Goal: Entertainment & Leisure: Browse casually

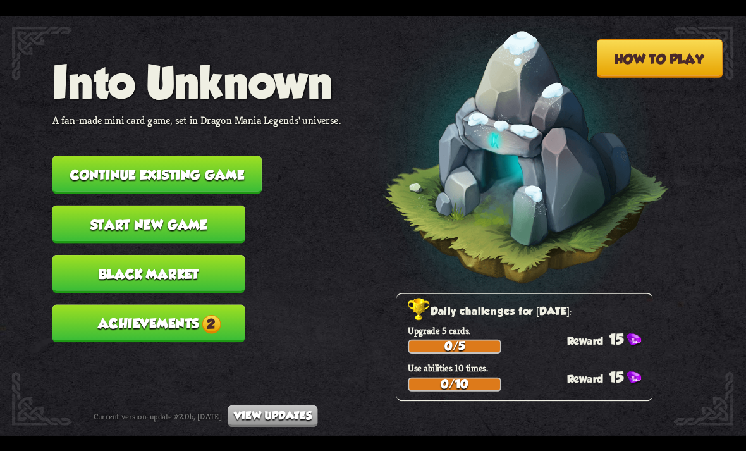
click at [230, 172] on button "Continue existing game" at bounding box center [157, 175] width 209 height 38
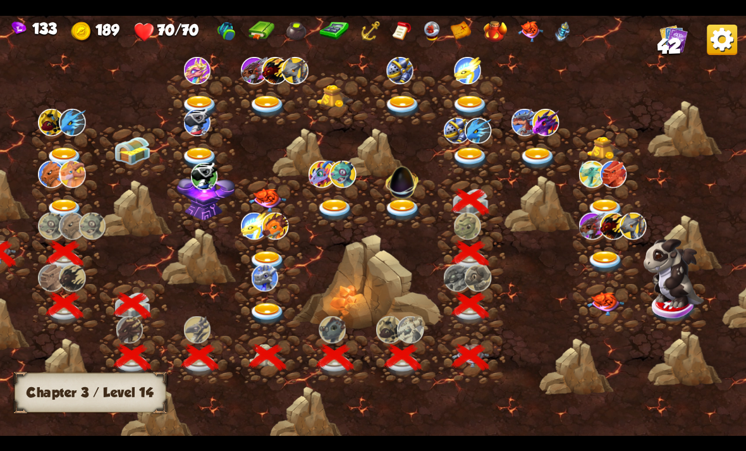
scroll to position [0, 113]
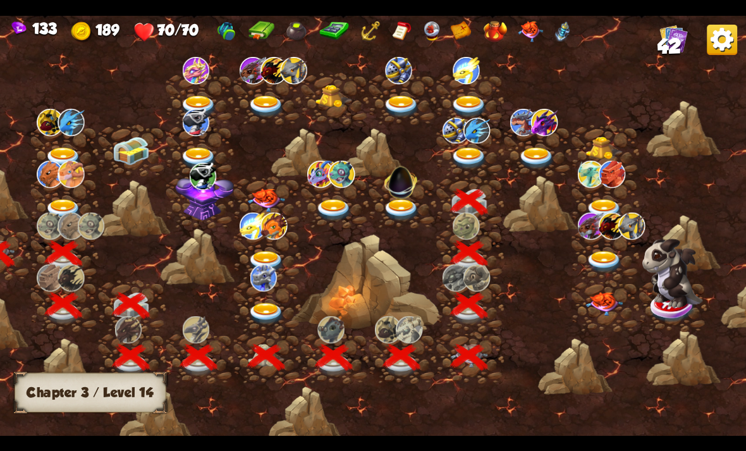
click at [473, 163] on img at bounding box center [469, 158] width 37 height 22
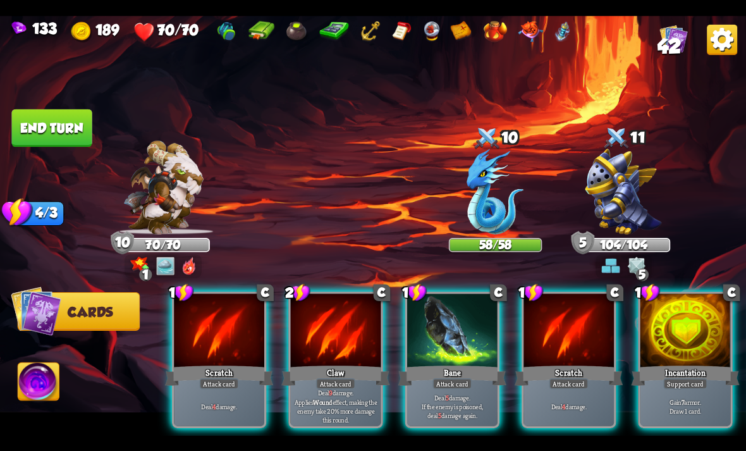
click at [332, 387] on div "Deal 9 damage. Applies Wound effect, making the enemy take 20% more damage this…" at bounding box center [336, 406] width 90 height 39
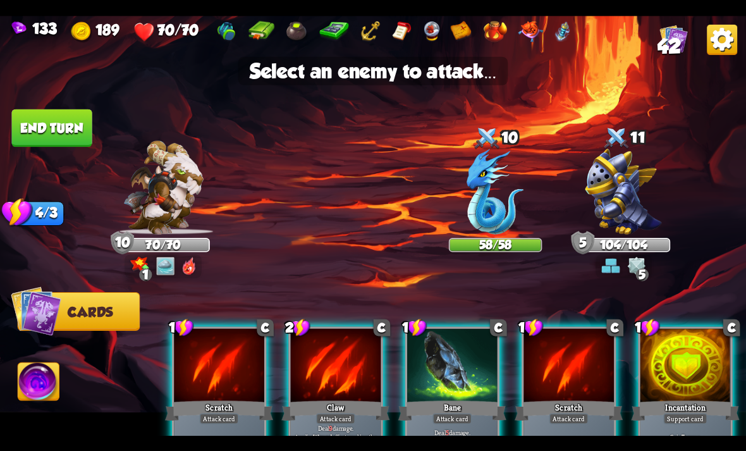
click at [495, 217] on img at bounding box center [495, 192] width 57 height 86
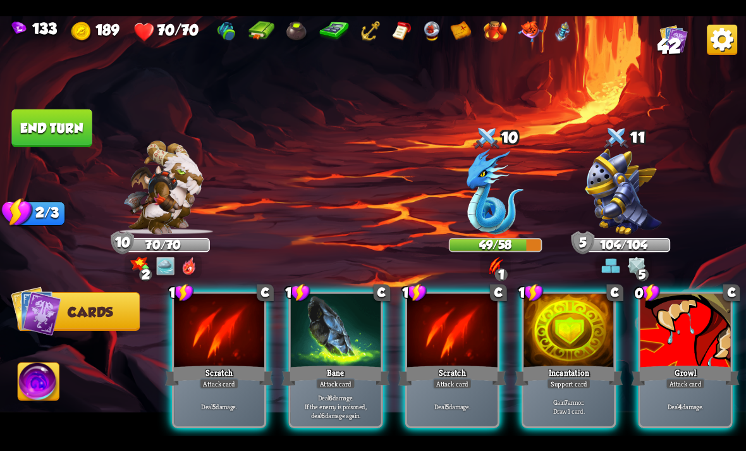
click at [657, 363] on div "Growl" at bounding box center [686, 375] width 108 height 24
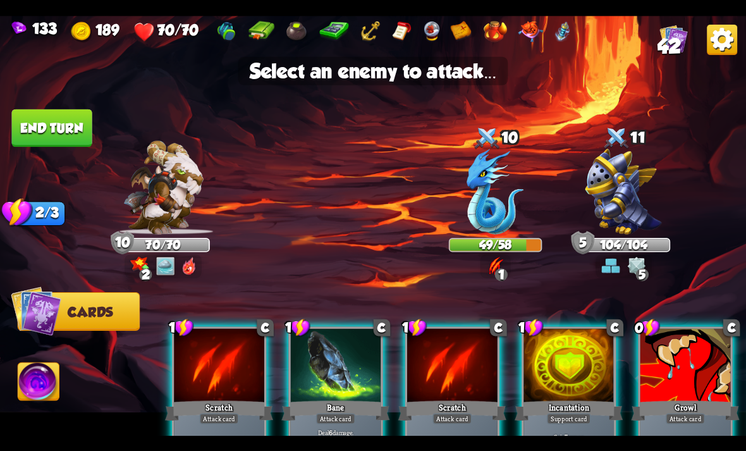
click at [516, 195] on img at bounding box center [495, 192] width 57 height 86
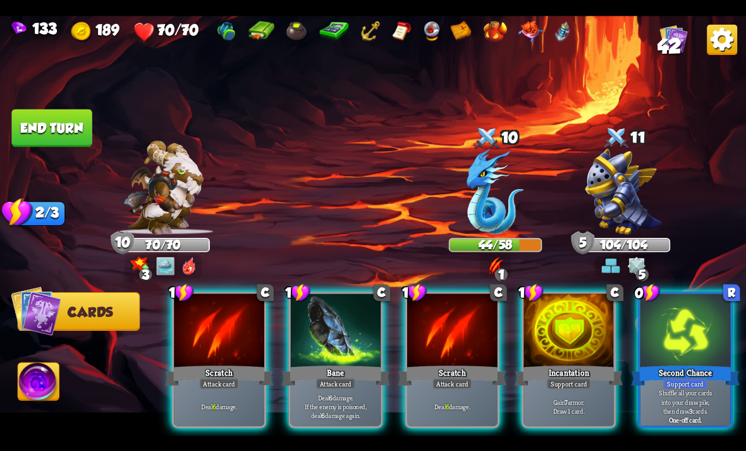
click at [482, 335] on div at bounding box center [452, 332] width 90 height 76
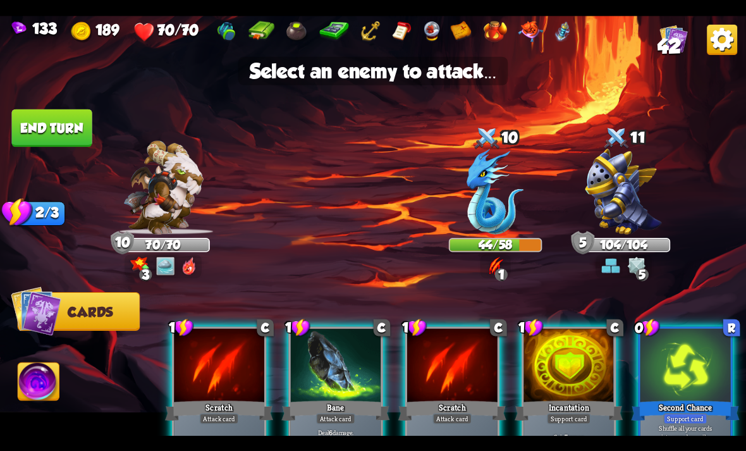
click at [470, 295] on div "1 C Scratch Attack card Deal 6 damage. 1 C Bane Attack card Deal 6 damage. If t…" at bounding box center [447, 377] width 597 height 187
click at [557, 347] on div at bounding box center [569, 366] width 90 height 76
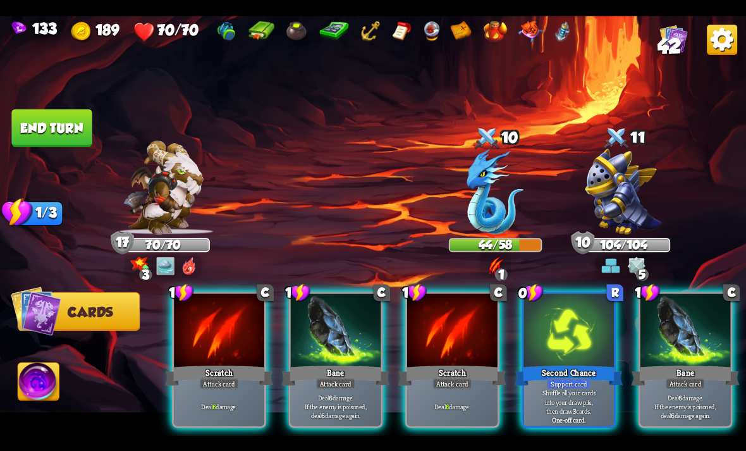
click at [582, 363] on div "Second Chance" at bounding box center [569, 375] width 108 height 24
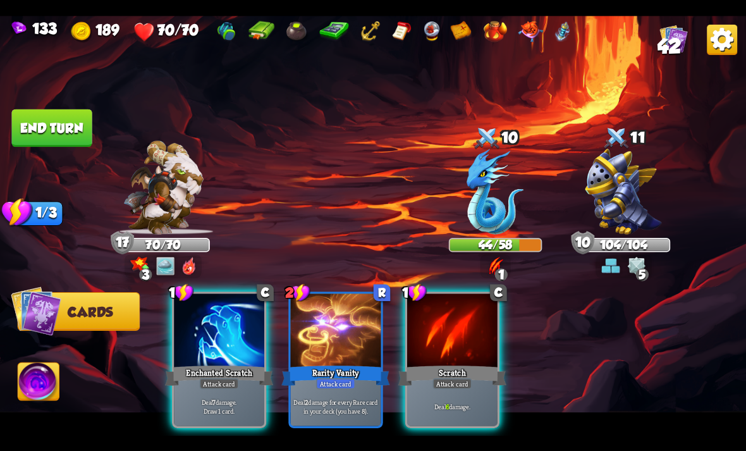
click at [210, 411] on div "Deal 7 damage. Draw 1 card." at bounding box center [219, 406] width 90 height 39
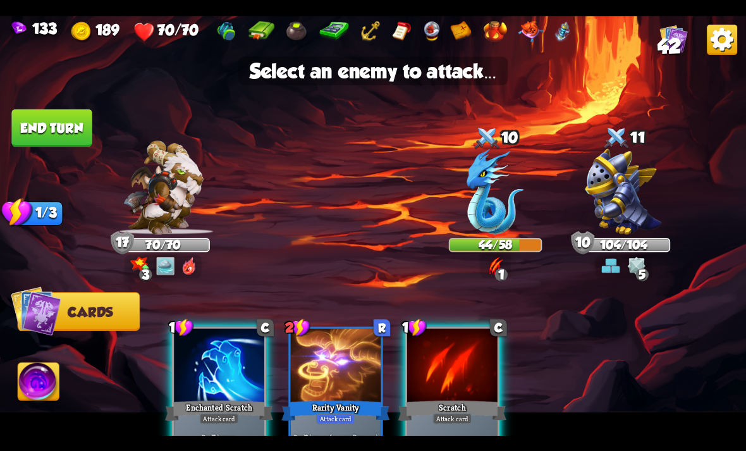
click at [481, 210] on img at bounding box center [495, 192] width 57 height 86
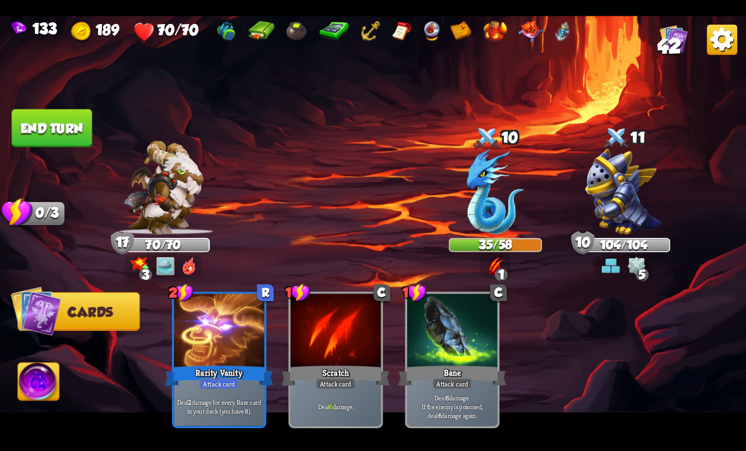
click at [80, 116] on button "End turn" at bounding box center [51, 128] width 80 height 38
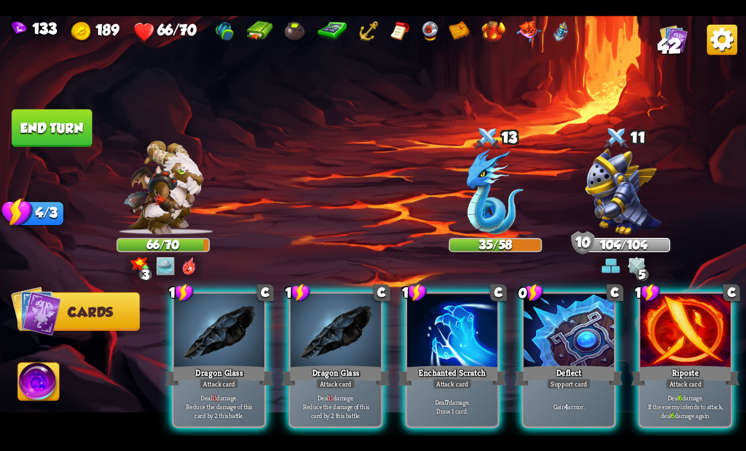
click at [367, 363] on div "Dragon Glass" at bounding box center [336, 375] width 108 height 24
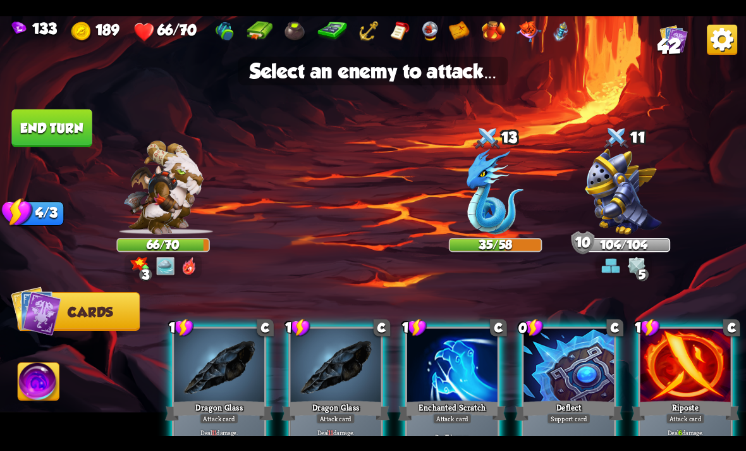
click at [516, 225] on img at bounding box center [495, 192] width 57 height 86
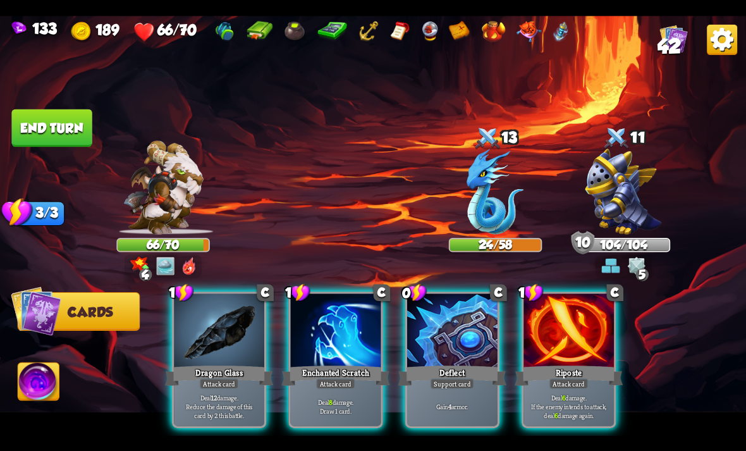
click at [507, 209] on img at bounding box center [495, 192] width 57 height 86
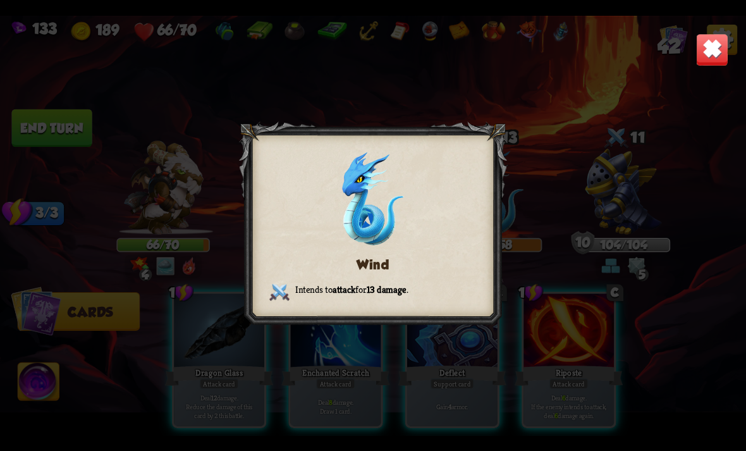
click at [570, 213] on div "Wind Intends to attack for 13 damage ." at bounding box center [373, 226] width 746 height 420
click at [572, 338] on div "Wind Intends to attack for 13 damage ." at bounding box center [373, 226] width 746 height 420
click at [709, 40] on img at bounding box center [712, 49] width 33 height 33
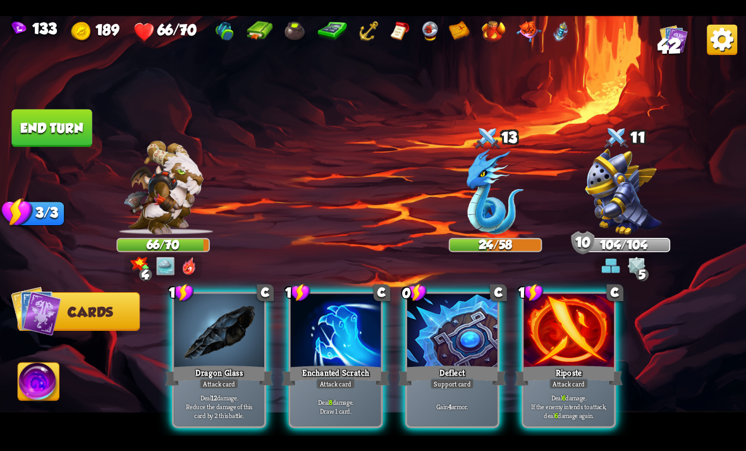
click at [540, 342] on div at bounding box center [569, 332] width 90 height 76
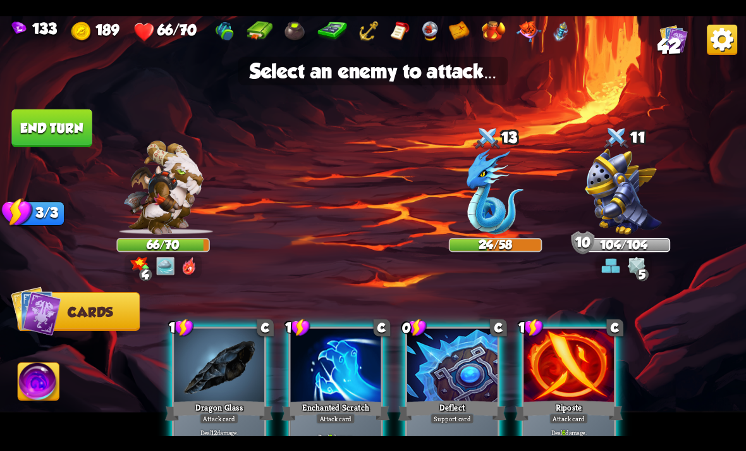
click at [502, 204] on img at bounding box center [495, 192] width 57 height 86
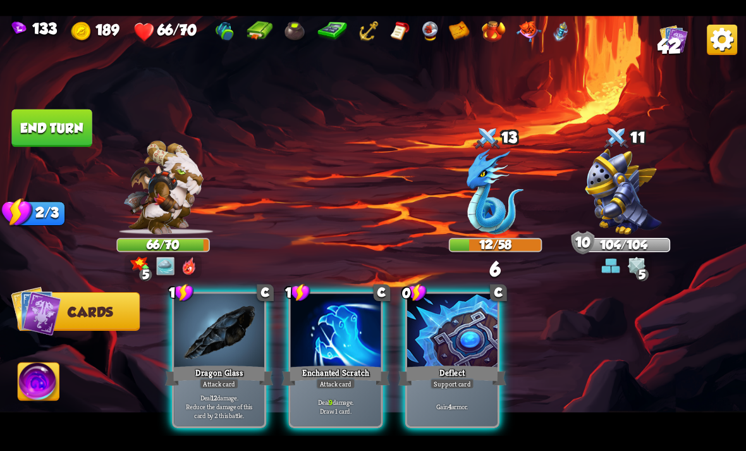
click at [242, 400] on p "Deal 12 damage. Reduce the damage of this card by 2 this battle." at bounding box center [219, 406] width 86 height 27
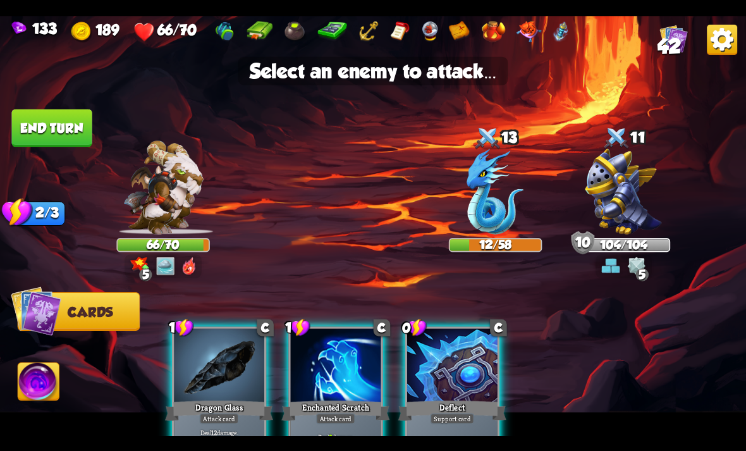
click at [503, 214] on img at bounding box center [495, 192] width 57 height 86
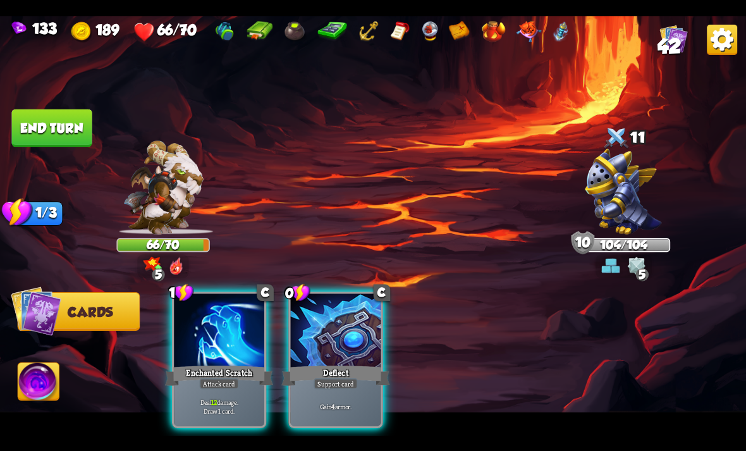
click at [232, 404] on div "Deal 12 damage. Draw 1 card." at bounding box center [219, 406] width 90 height 39
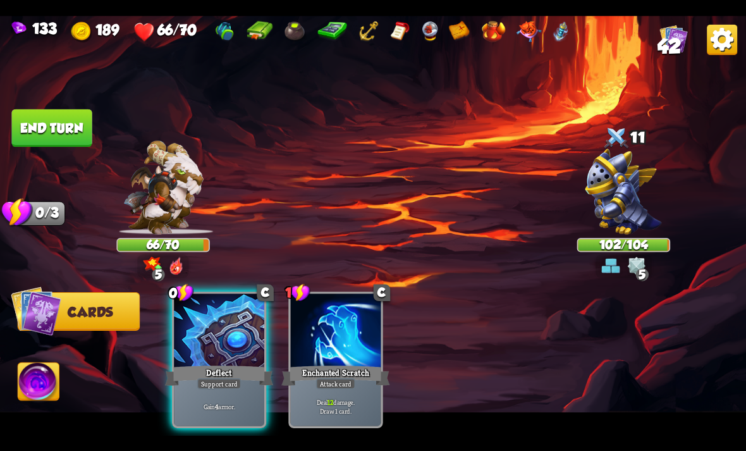
click at [240, 409] on div "Gain 4 armor." at bounding box center [219, 406] width 90 height 39
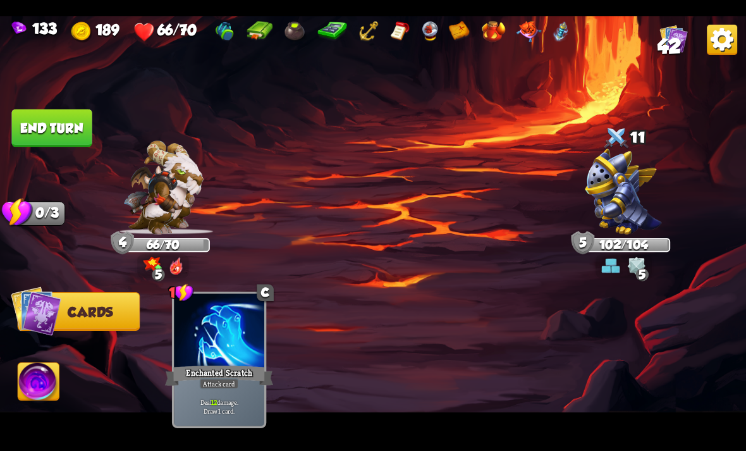
click at [92, 131] on button "End turn" at bounding box center [51, 128] width 80 height 38
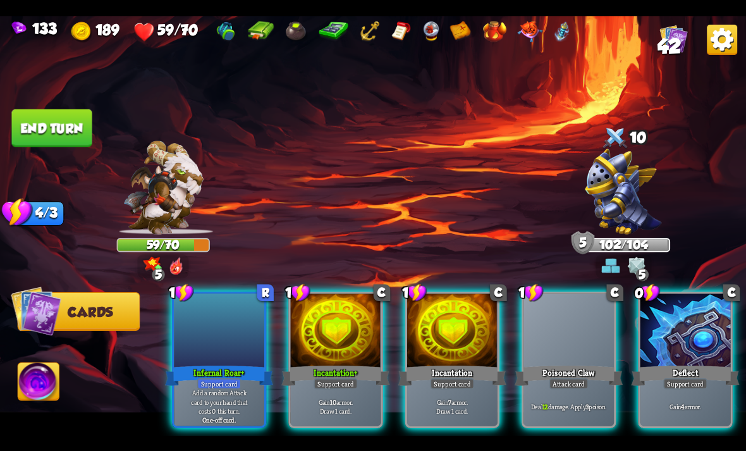
click at [550, 378] on div "Attack card" at bounding box center [569, 383] width 39 height 11
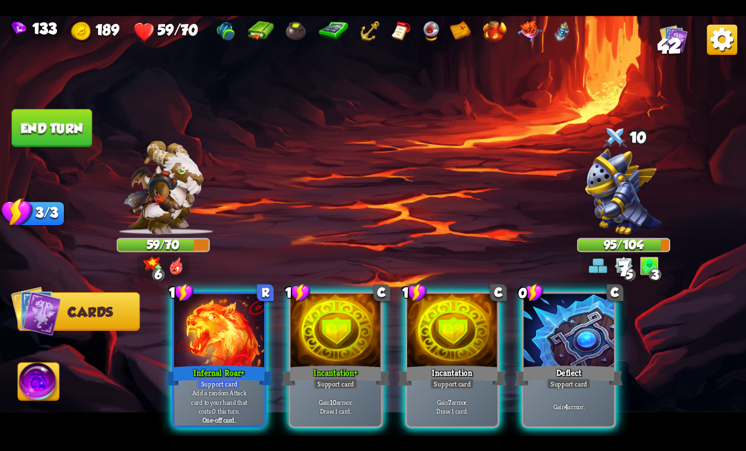
click at [235, 389] on p "Add a random Attack card to your hand that costs 0 this turn." at bounding box center [219, 401] width 86 height 27
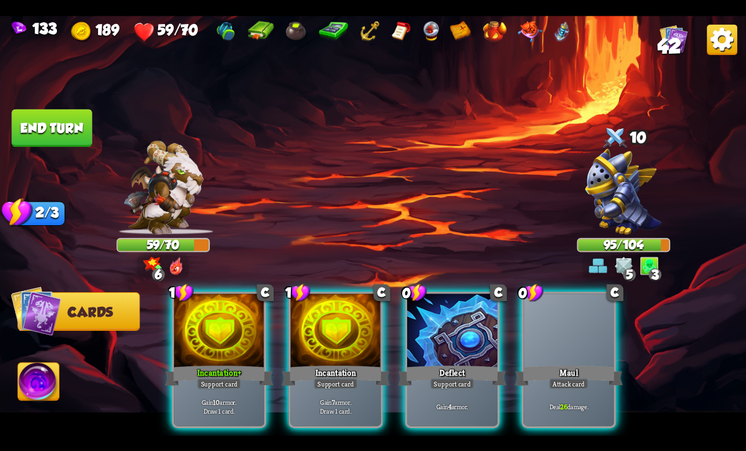
click at [546, 363] on div "Maul" at bounding box center [569, 375] width 108 height 24
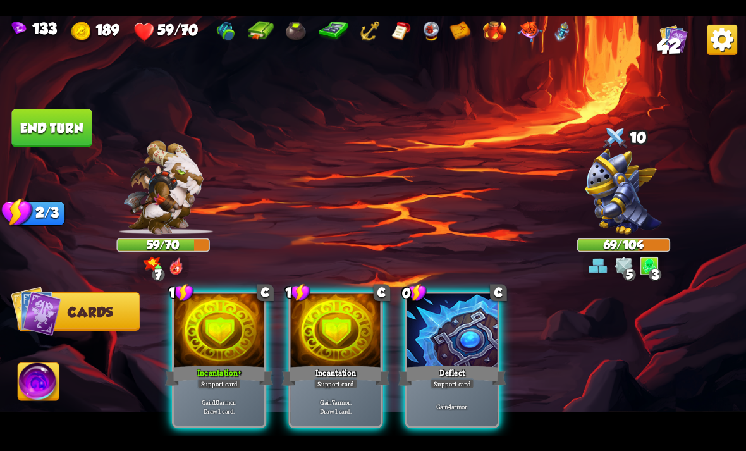
click at [625, 268] on img at bounding box center [624, 265] width 19 height 19
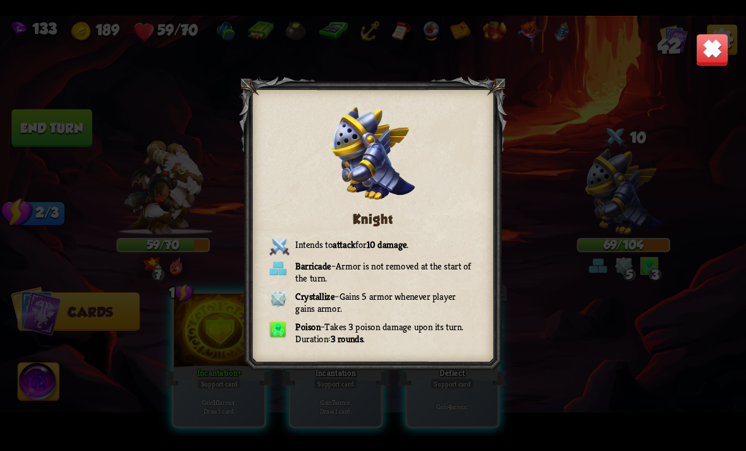
click at [722, 43] on img at bounding box center [712, 49] width 33 height 33
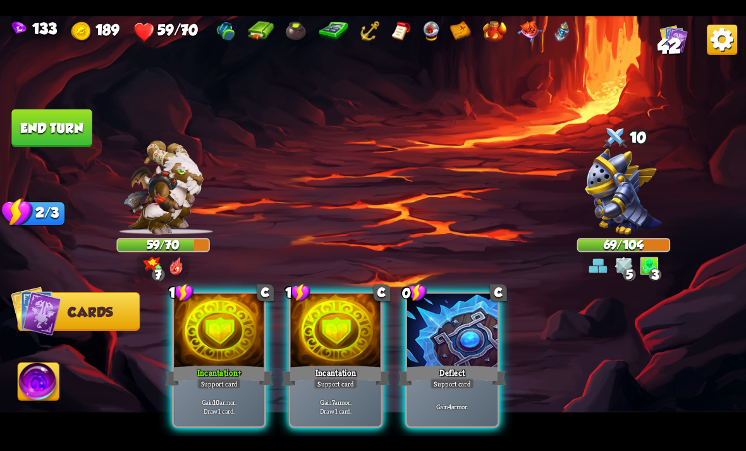
click at [244, 415] on div "1 C Incantation+ Support card Gain 10 armor. Draw 1 card." at bounding box center [219, 360] width 94 height 137
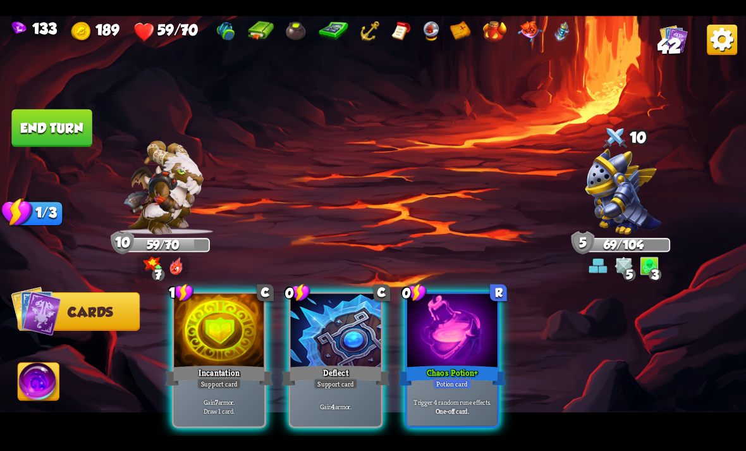
click at [480, 311] on div at bounding box center [452, 332] width 90 height 76
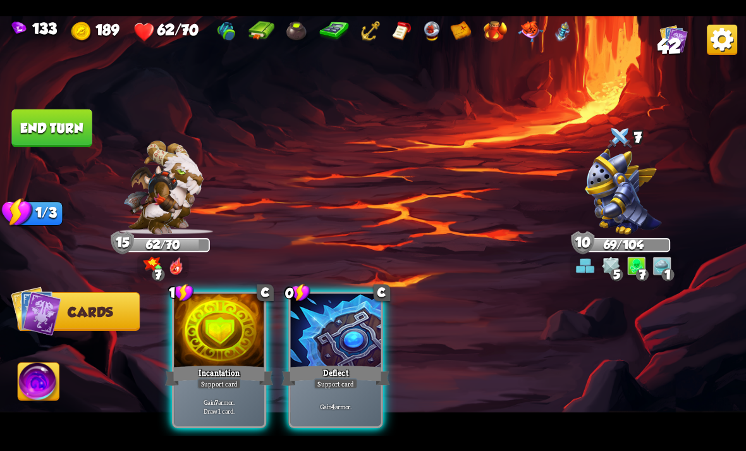
click at [52, 387] on img at bounding box center [38, 383] width 41 height 42
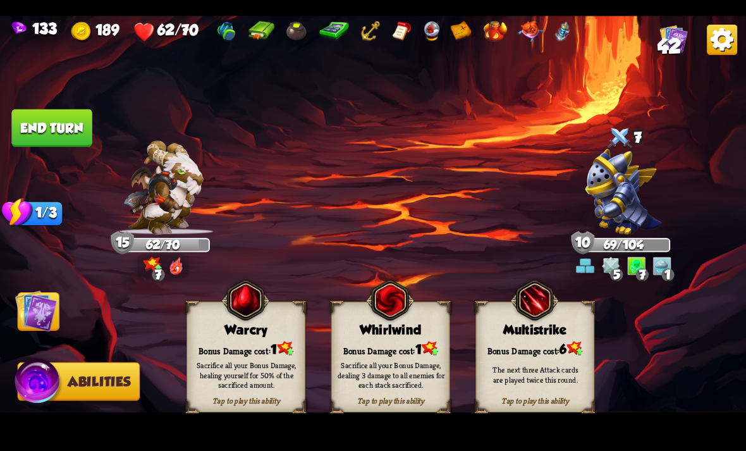
click at [87, 120] on button "End turn" at bounding box center [51, 128] width 80 height 38
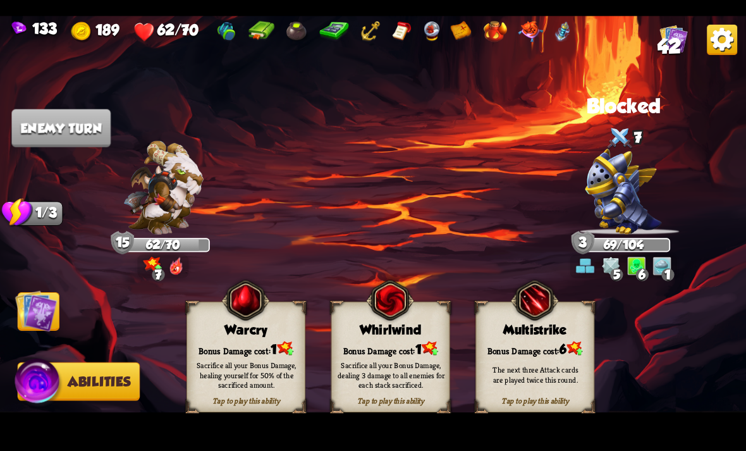
click at [43, 316] on img at bounding box center [36, 311] width 42 height 42
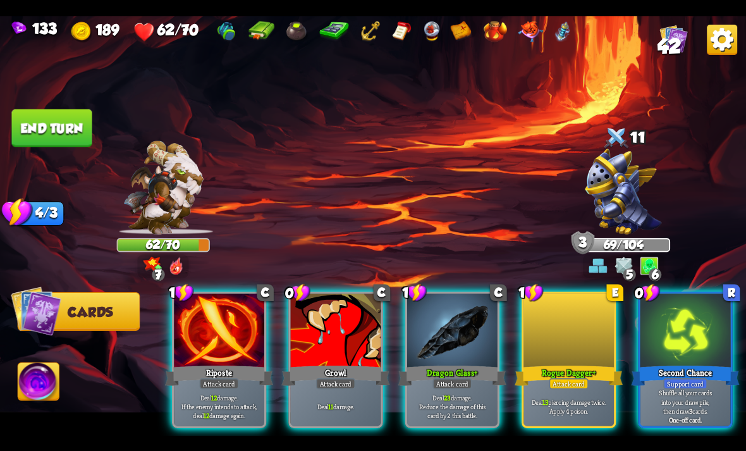
click at [571, 335] on div at bounding box center [569, 332] width 90 height 76
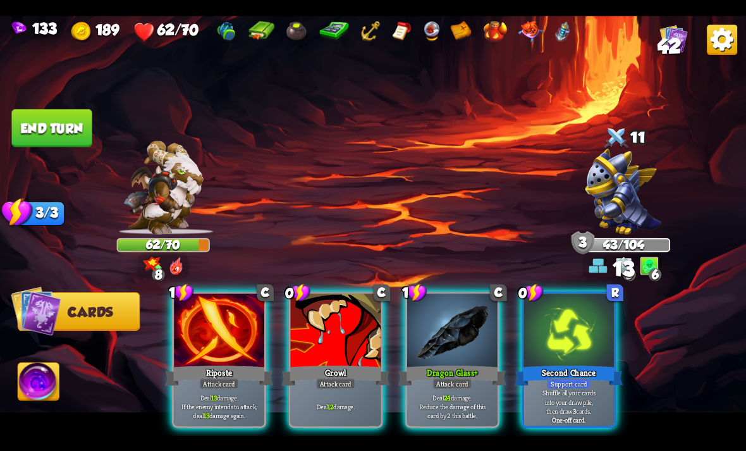
click at [440, 378] on div "Attack card" at bounding box center [452, 383] width 39 height 11
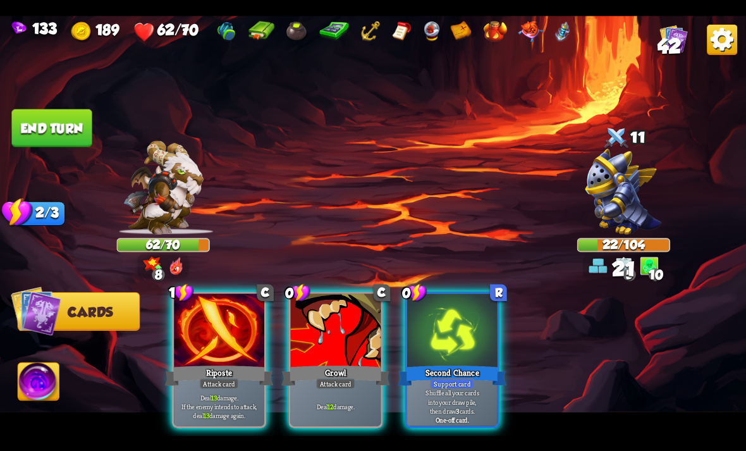
click at [318, 387] on div "Deal 12 damage." at bounding box center [336, 406] width 90 height 39
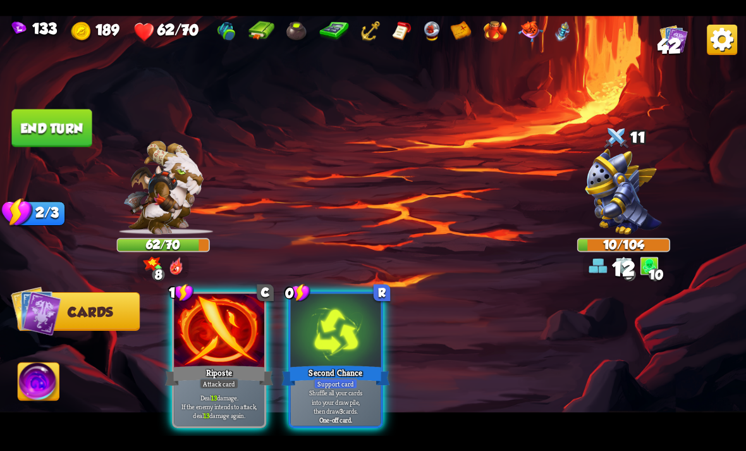
click at [234, 402] on p "Deal 13 damage. If the enemy intends to attack, deal 13 damage again." at bounding box center [219, 406] width 86 height 27
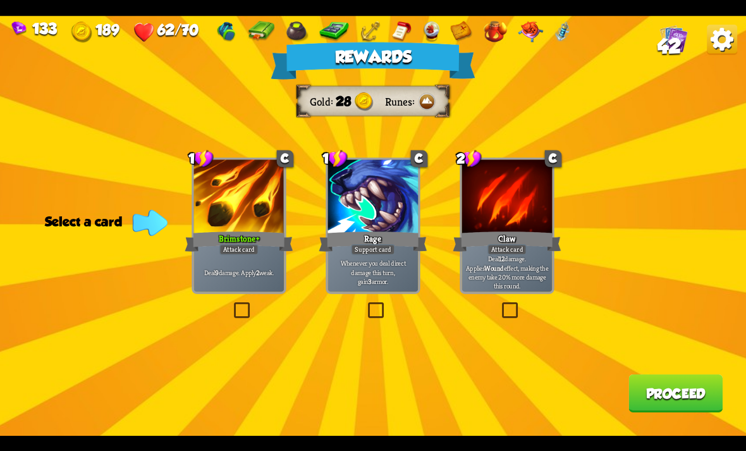
click at [499, 234] on div "Claw" at bounding box center [507, 241] width 108 height 24
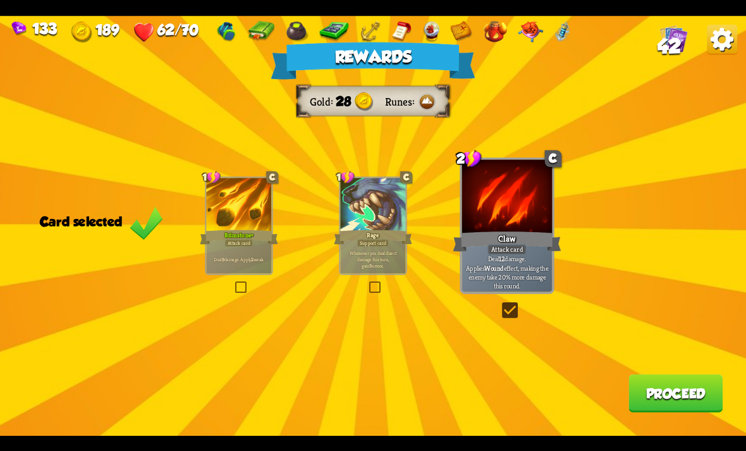
click at [631, 419] on div "Rewards Gold 28 Runes Card selected 1 C Brimstone+ Attack card Deal 9 damage. A…" at bounding box center [373, 226] width 746 height 420
click at [267, 242] on div "Brimstone+" at bounding box center [239, 237] width 78 height 18
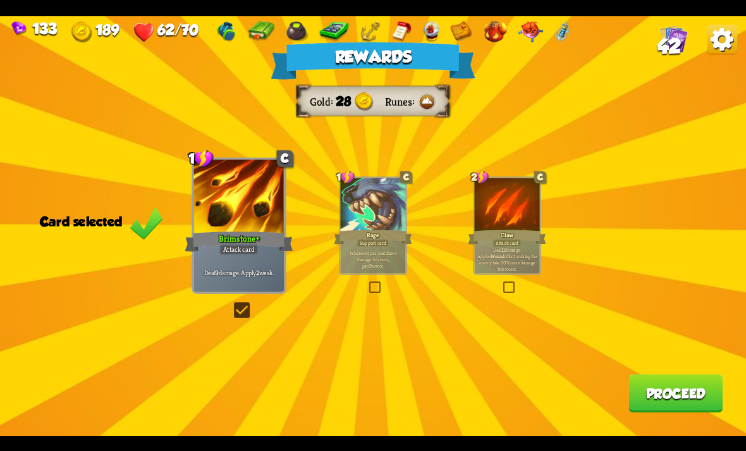
click at [664, 435] on div "Rewards Gold 28 Runes Card selected 1 C Brimstone+ Attack card Deal 9 damage. A…" at bounding box center [373, 226] width 746 height 420
click at [660, 431] on div "Rewards Gold 28 Runes Card selected 1 C Brimstone+ Attack card Deal 9 damage. A…" at bounding box center [373, 226] width 746 height 420
click at [666, 408] on button "Proceed" at bounding box center [676, 394] width 94 height 38
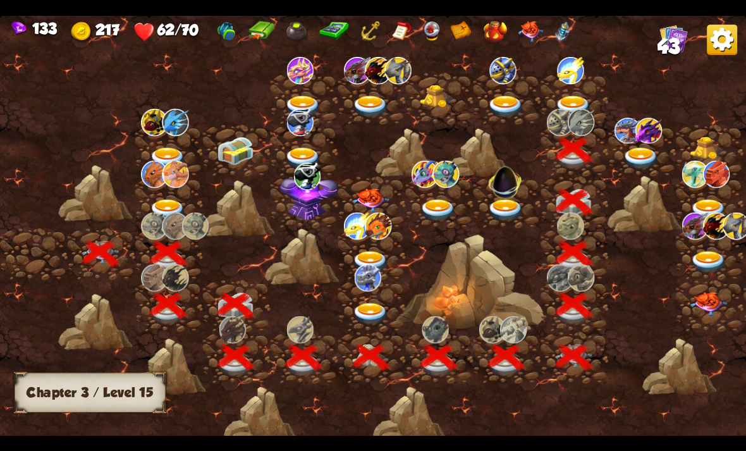
scroll to position [0, 192]
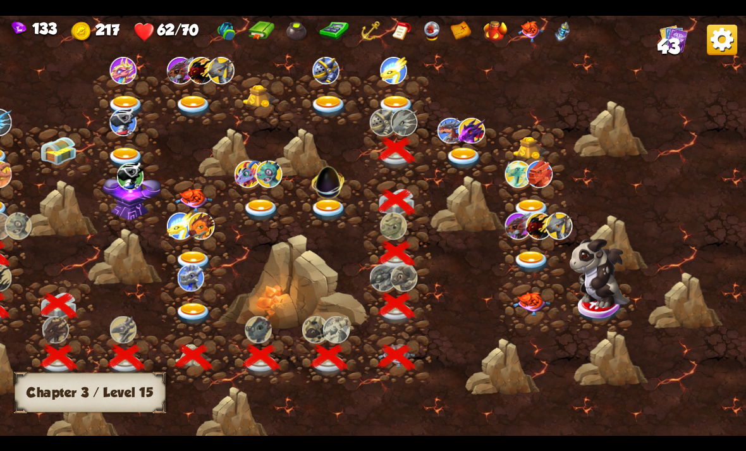
click at [473, 152] on img at bounding box center [463, 158] width 37 height 22
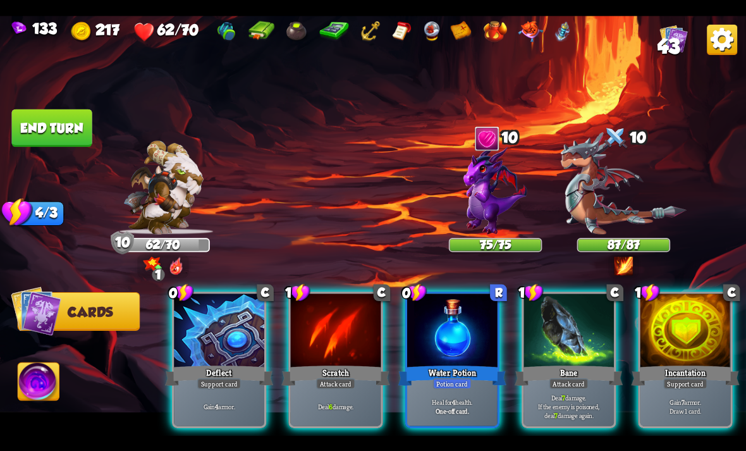
click at [679, 335] on div at bounding box center [686, 332] width 90 height 76
click at [243, 400] on div "Gain 4 armor." at bounding box center [219, 406] width 90 height 39
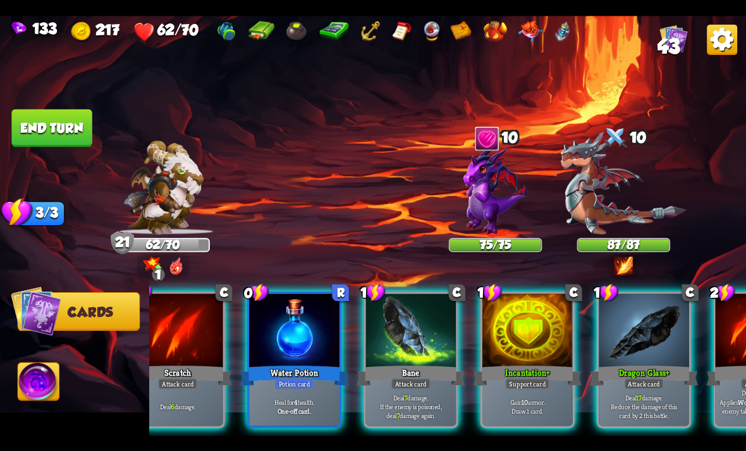
scroll to position [0, 38]
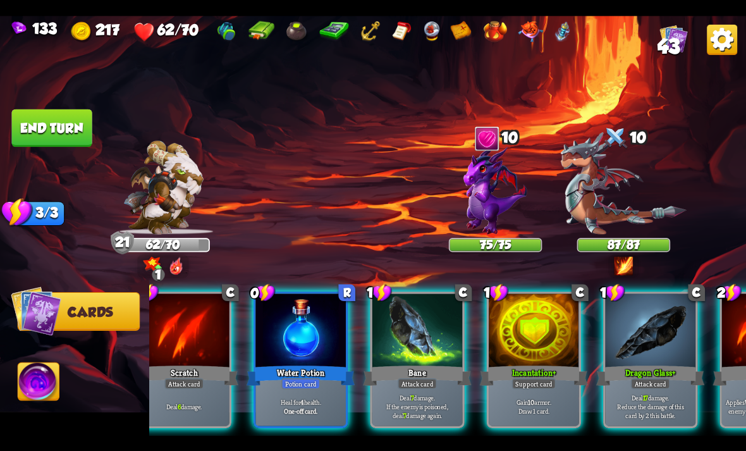
click at [313, 406] on b "One-off card." at bounding box center [301, 410] width 34 height 9
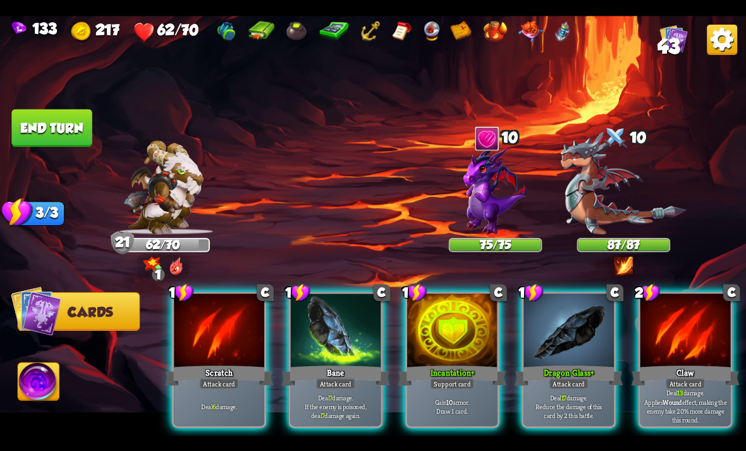
scroll to position [0, 0]
click at [726, 334] on div at bounding box center [686, 332] width 90 height 76
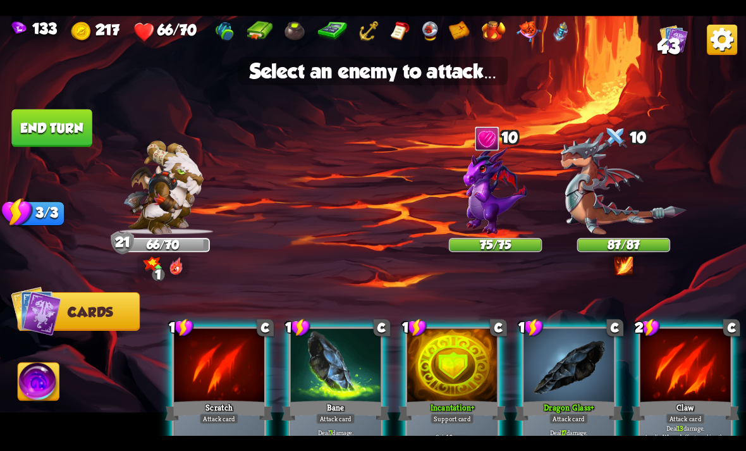
click at [526, 217] on img at bounding box center [495, 189] width 63 height 90
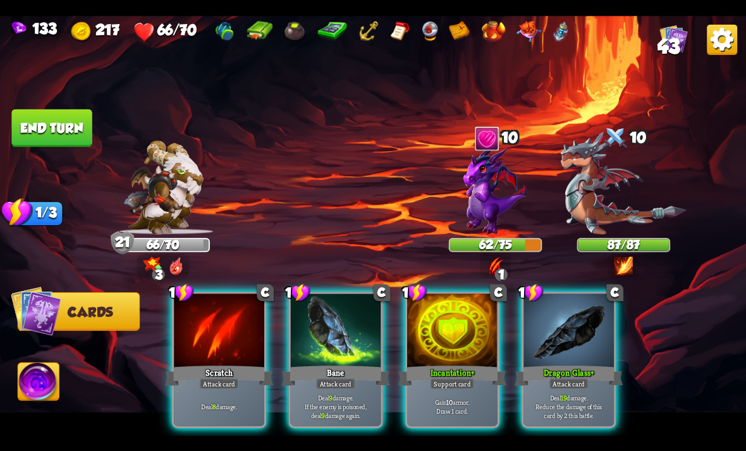
click at [511, 223] on img at bounding box center [495, 189] width 63 height 90
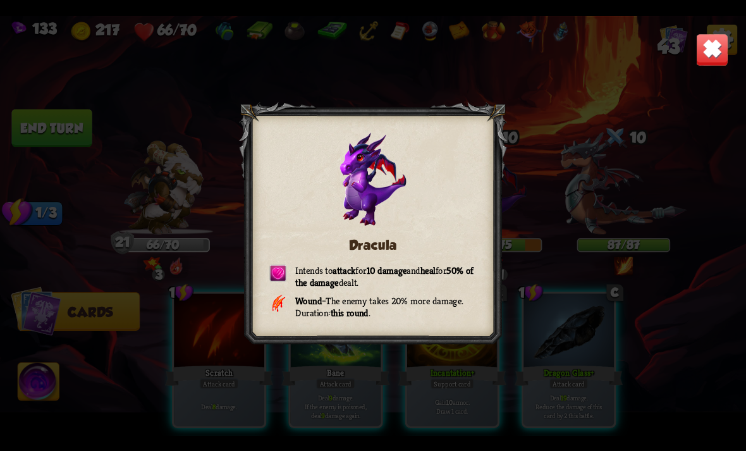
click at [703, 44] on img at bounding box center [712, 49] width 33 height 33
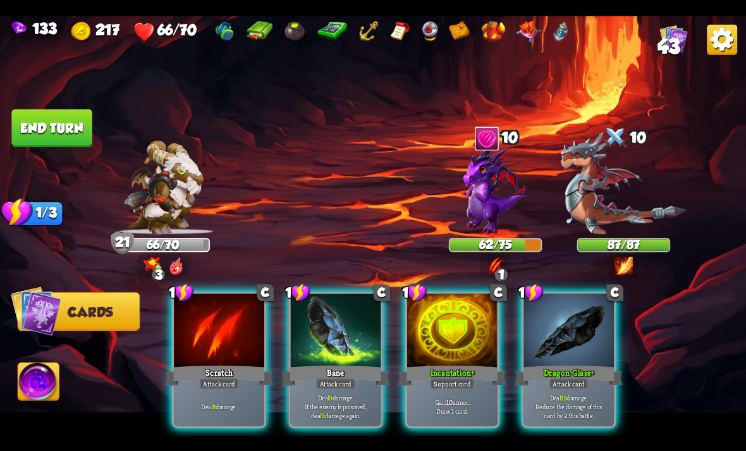
click at [554, 363] on div "Dragon Glass+" at bounding box center [569, 375] width 108 height 24
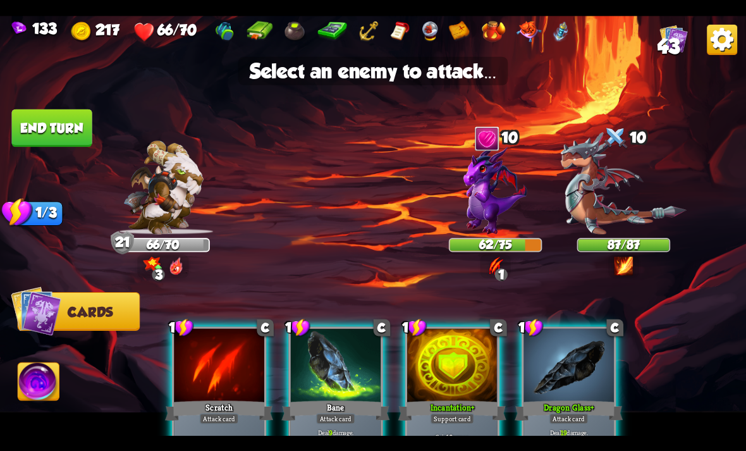
click at [517, 206] on img at bounding box center [495, 189] width 63 height 90
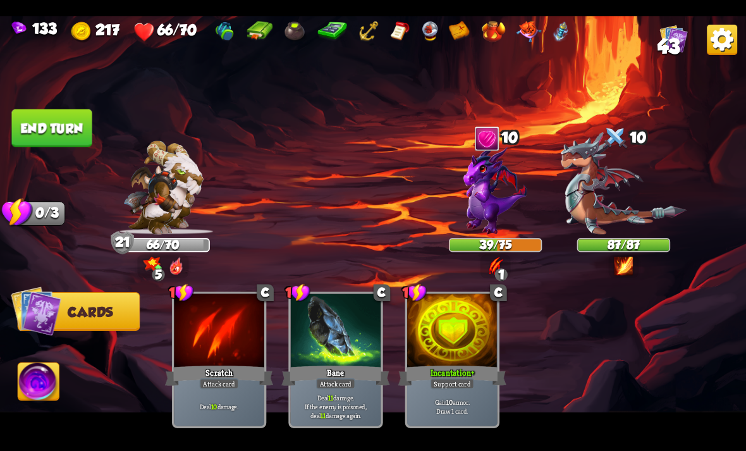
click at [46, 130] on button "End turn" at bounding box center [51, 128] width 80 height 38
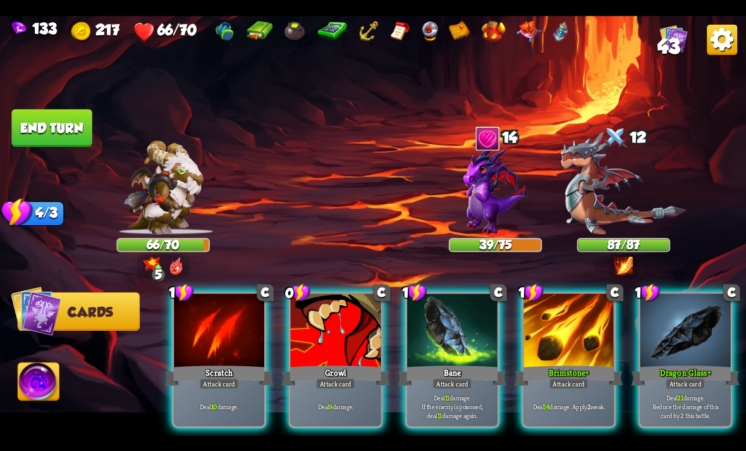
click at [683, 299] on div at bounding box center [686, 332] width 90 height 76
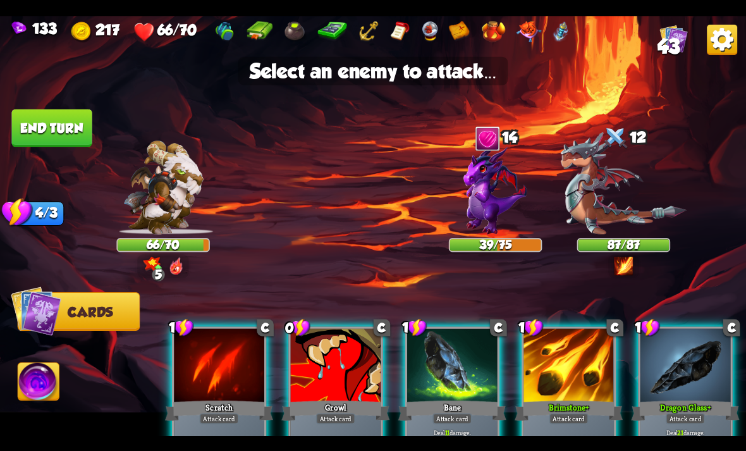
click at [498, 201] on img at bounding box center [495, 189] width 63 height 90
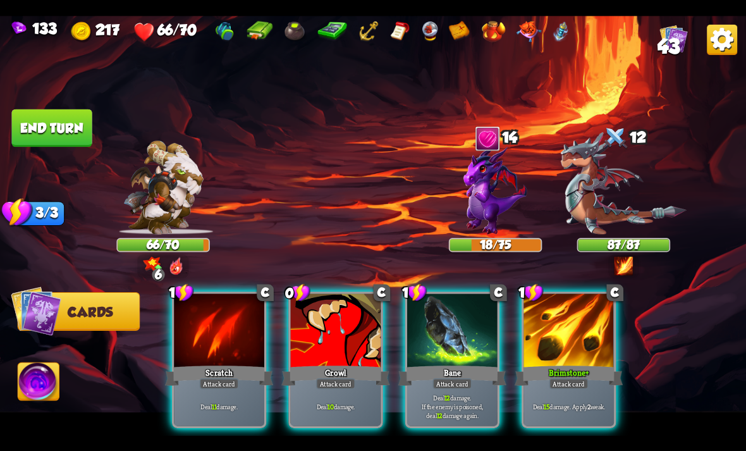
click at [354, 335] on div at bounding box center [336, 332] width 90 height 76
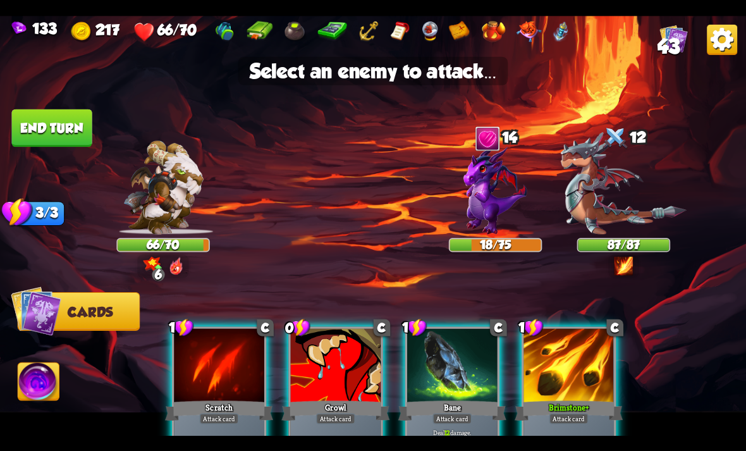
click at [493, 190] on img at bounding box center [495, 189] width 63 height 90
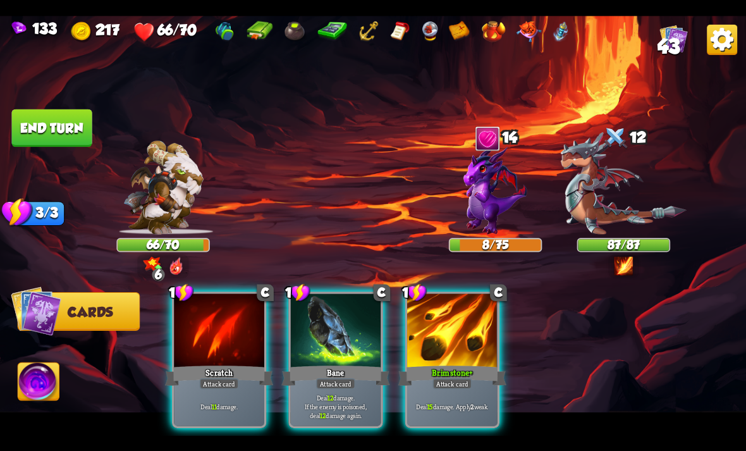
click at [232, 412] on div "Deal 11 damage." at bounding box center [219, 406] width 90 height 39
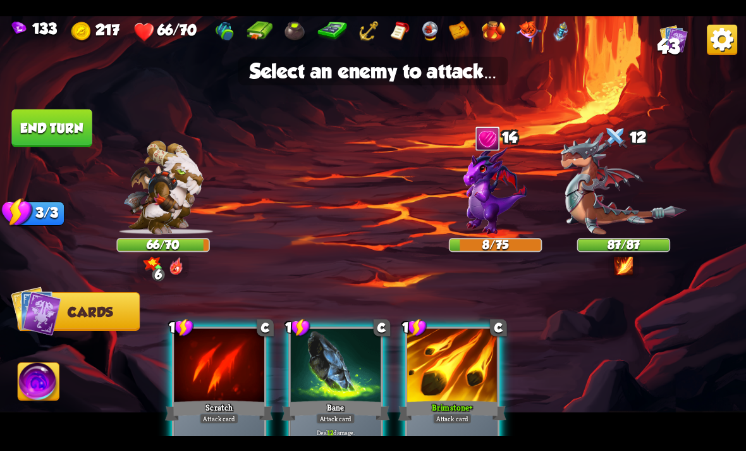
click at [491, 178] on img at bounding box center [495, 189] width 63 height 90
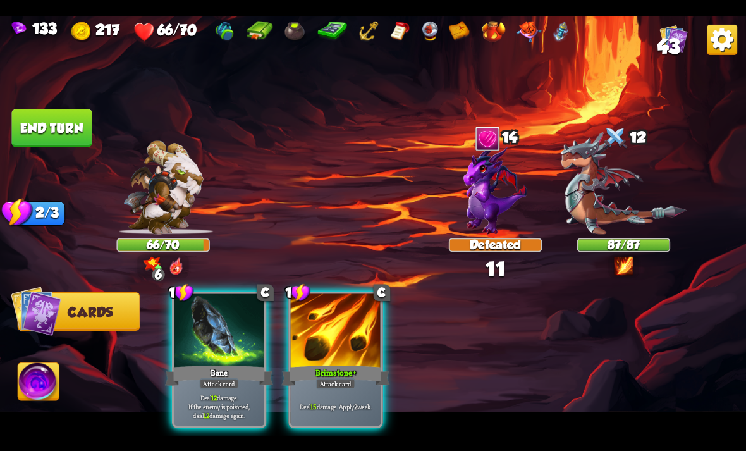
click at [333, 310] on div at bounding box center [336, 332] width 90 height 76
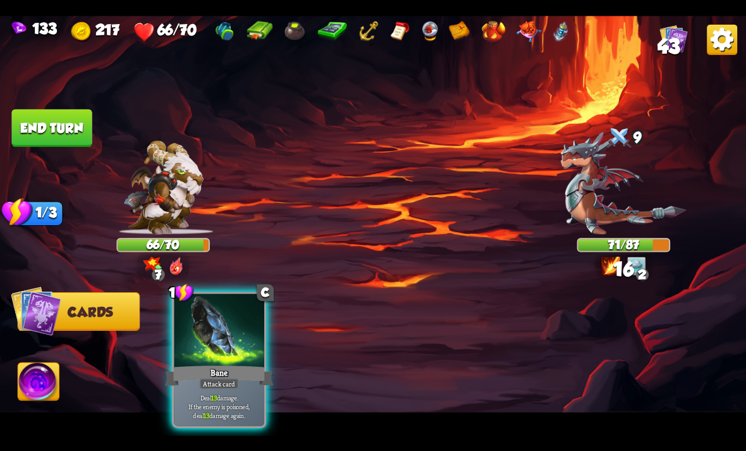
click at [218, 378] on div "Attack card" at bounding box center [219, 383] width 39 height 11
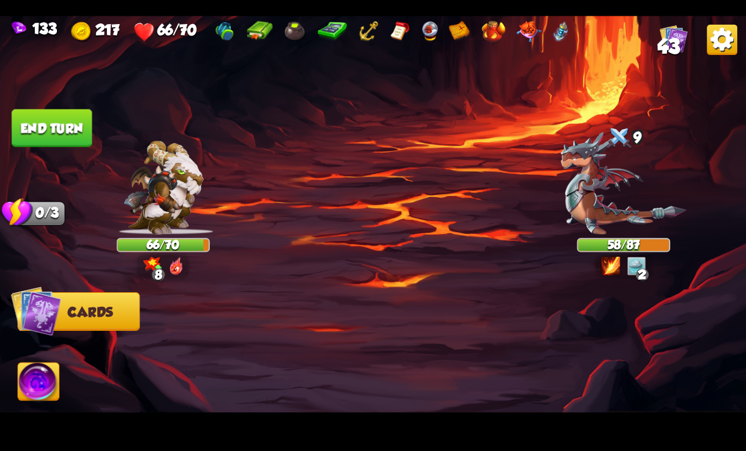
click at [46, 392] on img at bounding box center [38, 383] width 41 height 42
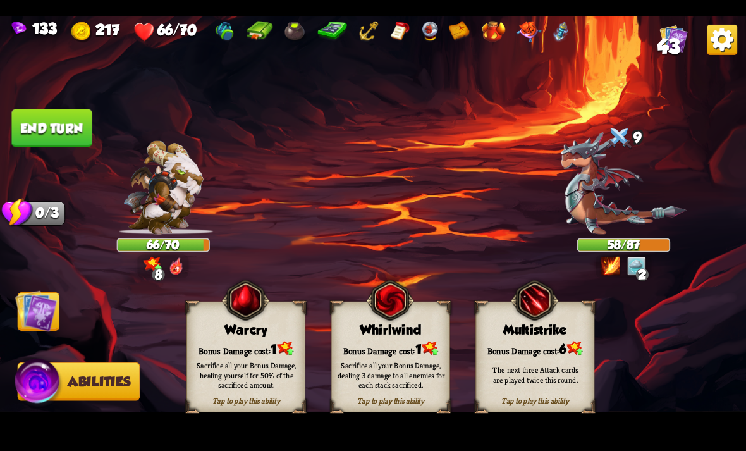
click at [61, 324] on img at bounding box center [373, 226] width 746 height 420
click at [34, 128] on button "End turn" at bounding box center [51, 128] width 80 height 38
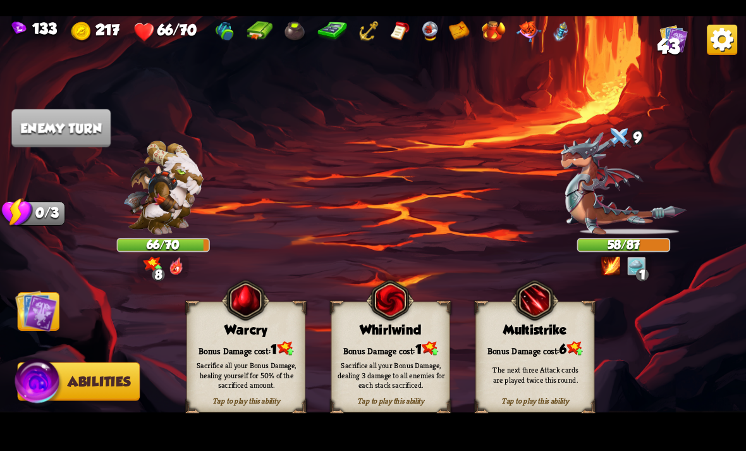
click at [35, 327] on img at bounding box center [36, 311] width 42 height 42
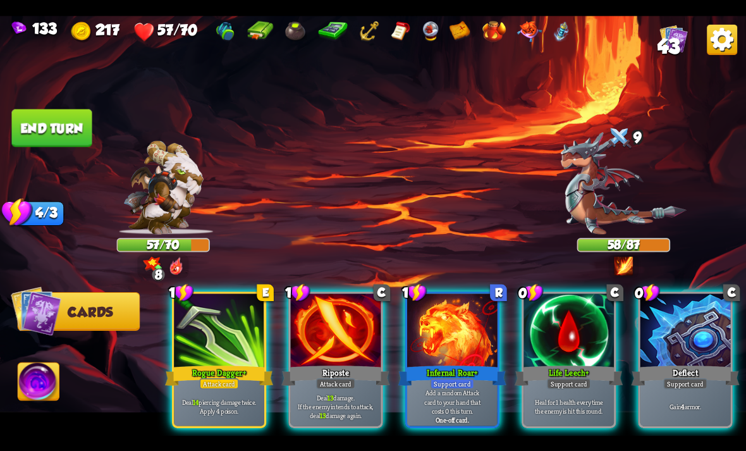
click at [553, 340] on div at bounding box center [569, 332] width 90 height 76
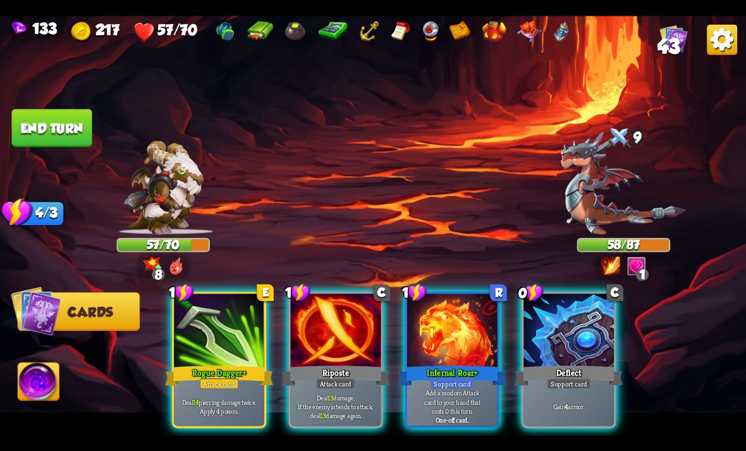
click at [471, 388] on p "Add a random Attack card to your hand that costs 0 this turn." at bounding box center [453, 401] width 86 height 27
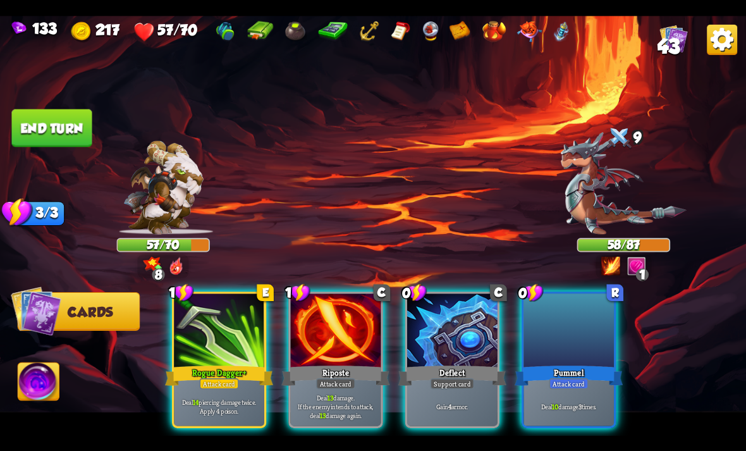
click at [570, 409] on div "Deal 10 damage 3 times." at bounding box center [569, 406] width 90 height 39
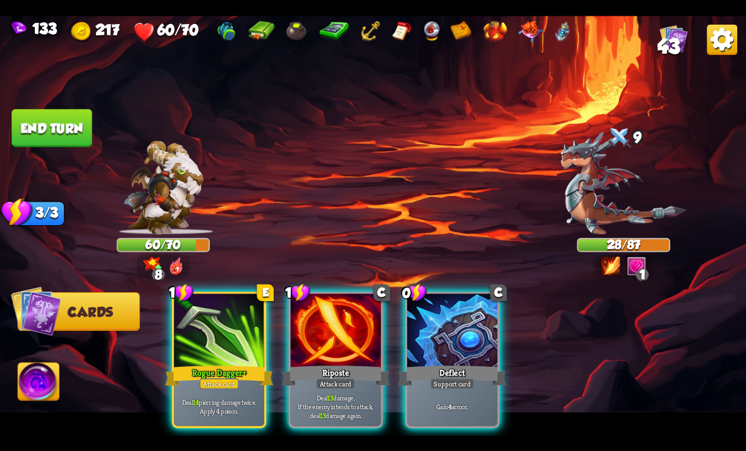
click at [345, 393] on p "Deal 13 damage. If the enemy intends to attack, deal 13 damage again." at bounding box center [336, 406] width 86 height 27
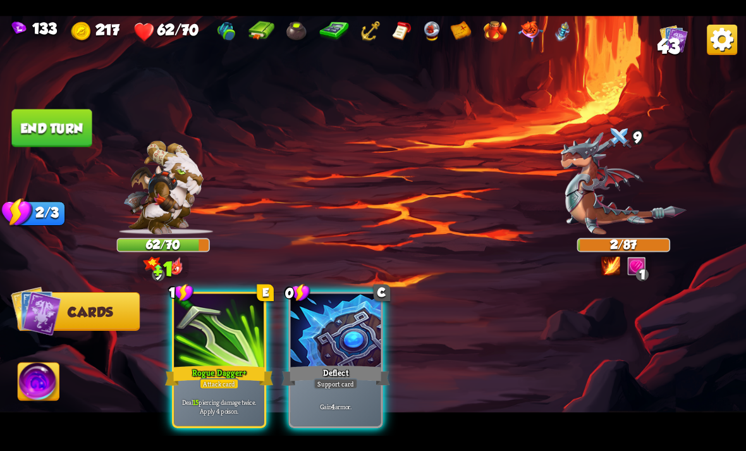
click at [58, 383] on img at bounding box center [38, 383] width 41 height 42
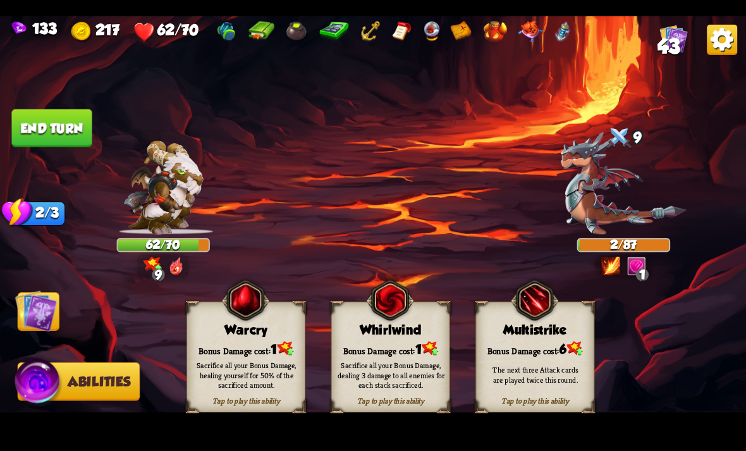
click at [269, 371] on div "Sacrifice all your Bonus Damage, healing yourself for 50% of the sacrificed amo…" at bounding box center [247, 375] width 108 height 30
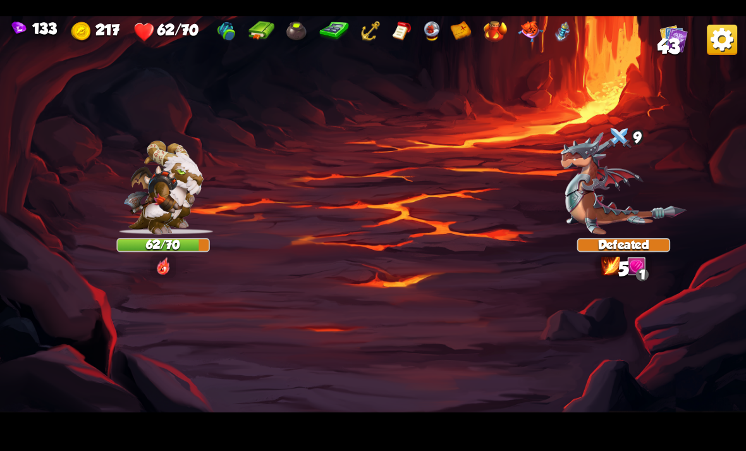
click at [51, 319] on img at bounding box center [373, 226] width 746 height 420
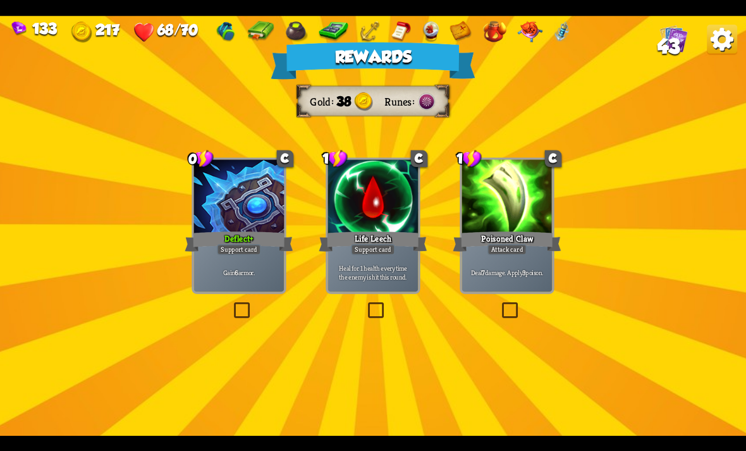
click at [244, 218] on div at bounding box center [239, 197] width 90 height 76
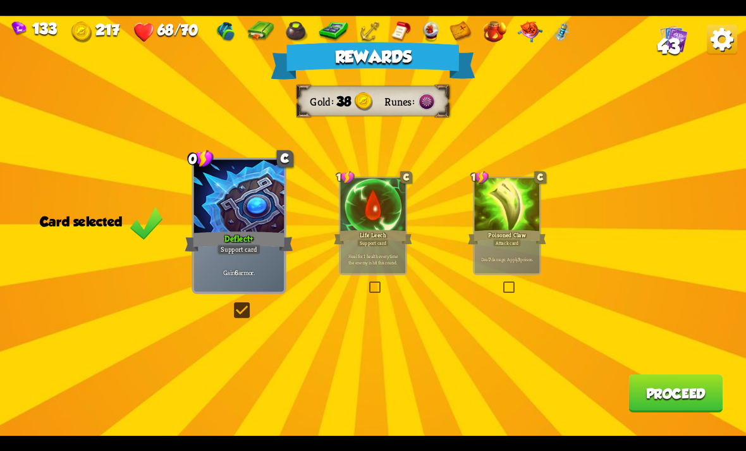
click at [660, 400] on button "Proceed" at bounding box center [676, 394] width 94 height 38
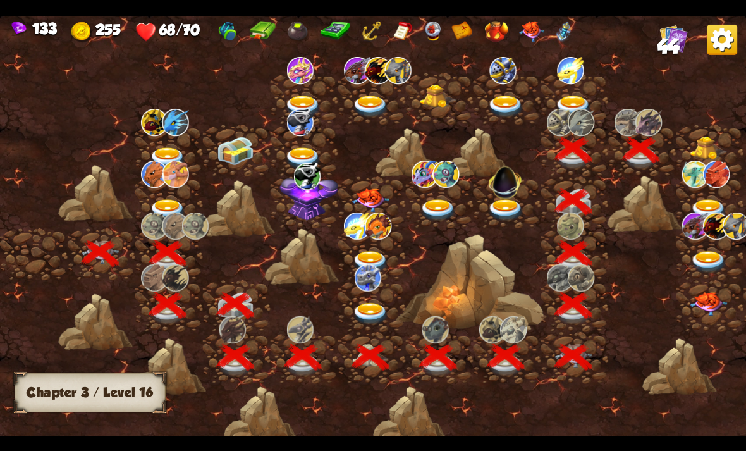
scroll to position [0, 192]
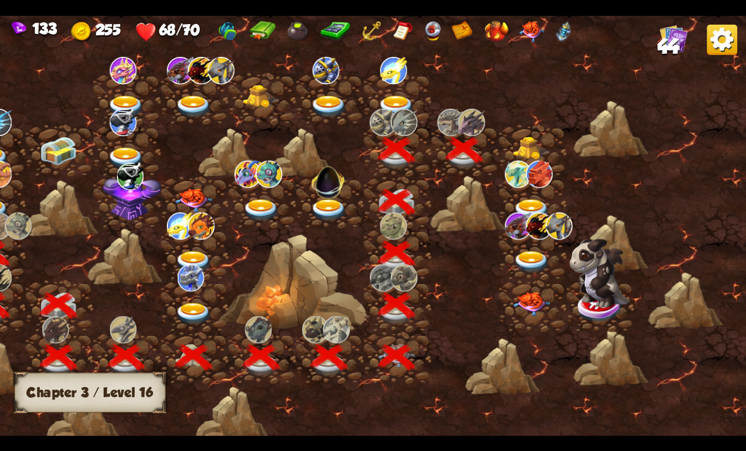
click at [526, 145] on img at bounding box center [531, 148] width 37 height 23
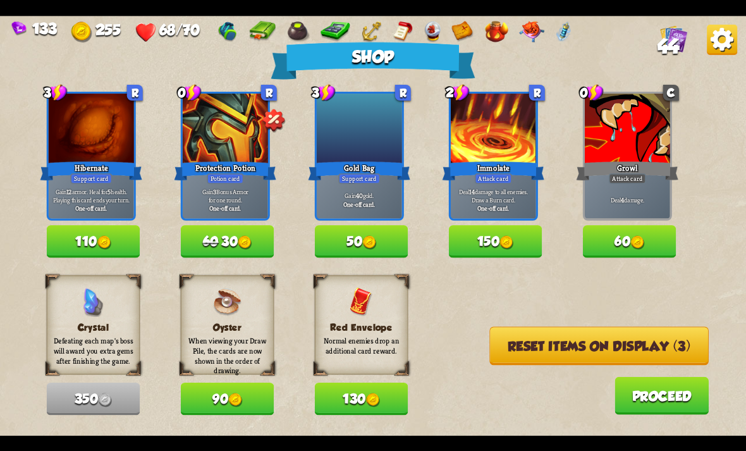
click at [137, 236] on button "110" at bounding box center [94, 241] width 94 height 32
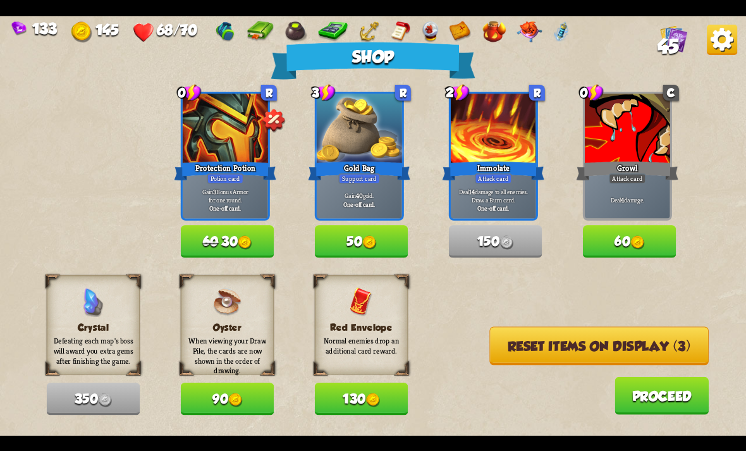
click at [330, 400] on button "130" at bounding box center [362, 399] width 94 height 32
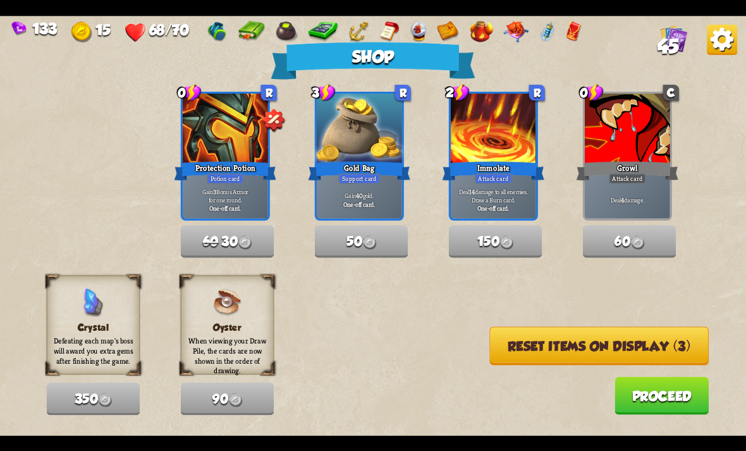
click at [673, 350] on button "Reset items on display (3)" at bounding box center [600, 345] width 220 height 39
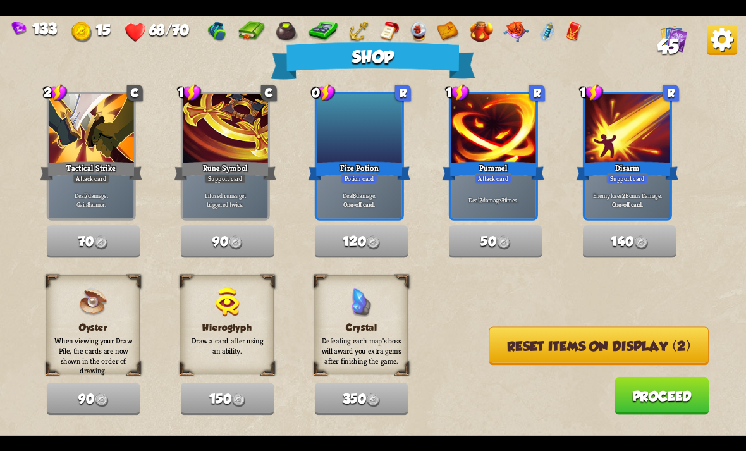
click at [596, 357] on button "Reset items on display (2)" at bounding box center [599, 345] width 220 height 39
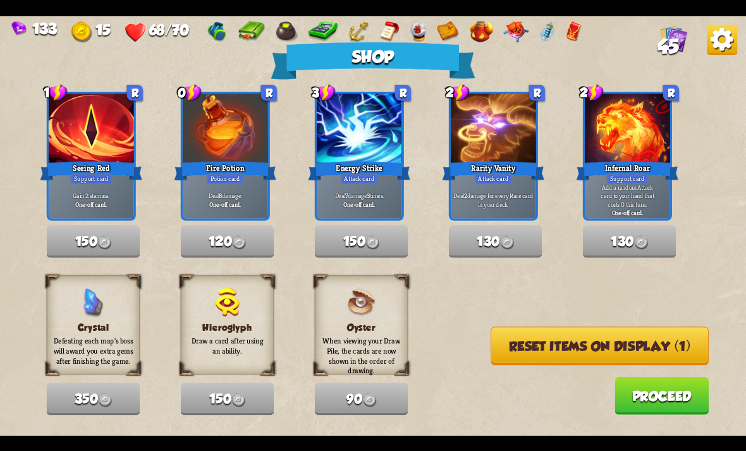
click at [598, 350] on button "Reset items on display (1)" at bounding box center [600, 345] width 218 height 39
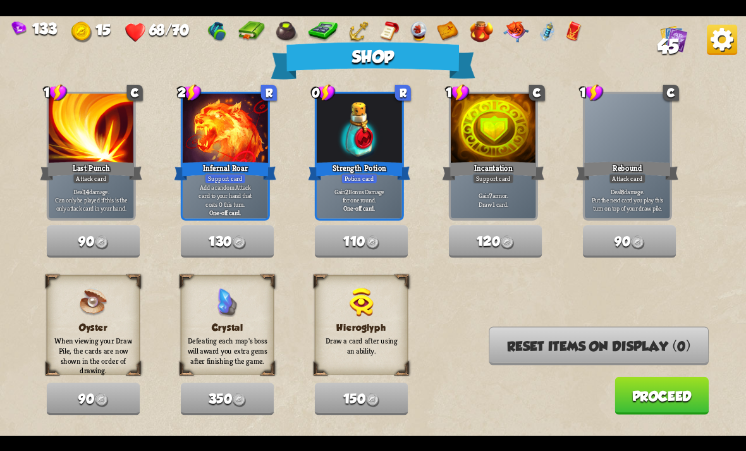
click at [652, 396] on button "Proceed" at bounding box center [662, 395] width 94 height 38
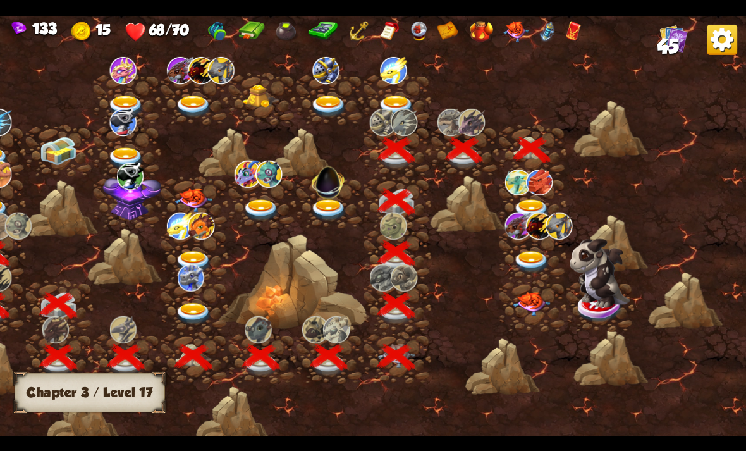
click at [534, 207] on img at bounding box center [531, 210] width 37 height 22
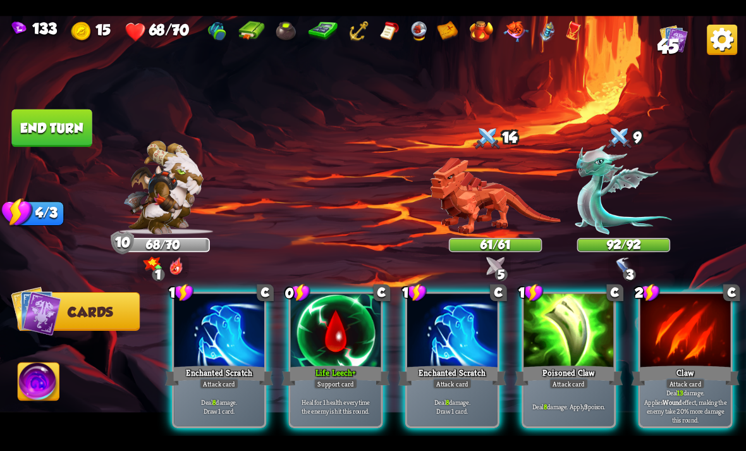
click at [333, 363] on div "Life Leech+" at bounding box center [336, 375] width 108 height 24
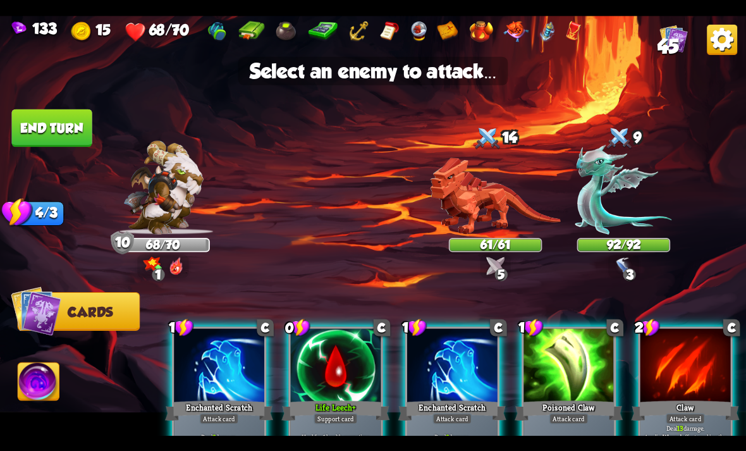
click at [486, 214] on img at bounding box center [495, 196] width 131 height 77
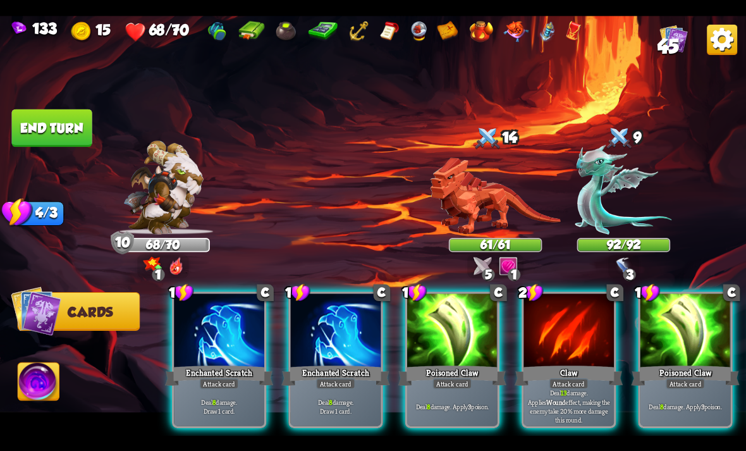
click at [581, 328] on div at bounding box center [569, 332] width 90 height 76
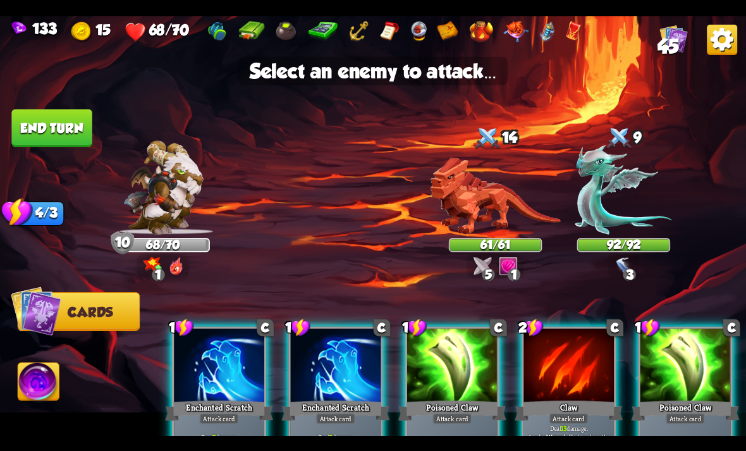
click at [502, 216] on img at bounding box center [495, 196] width 131 height 77
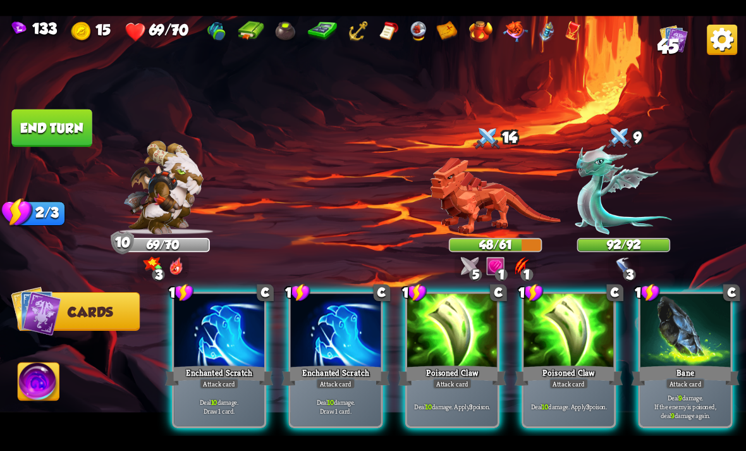
click at [495, 211] on img at bounding box center [495, 196] width 131 height 77
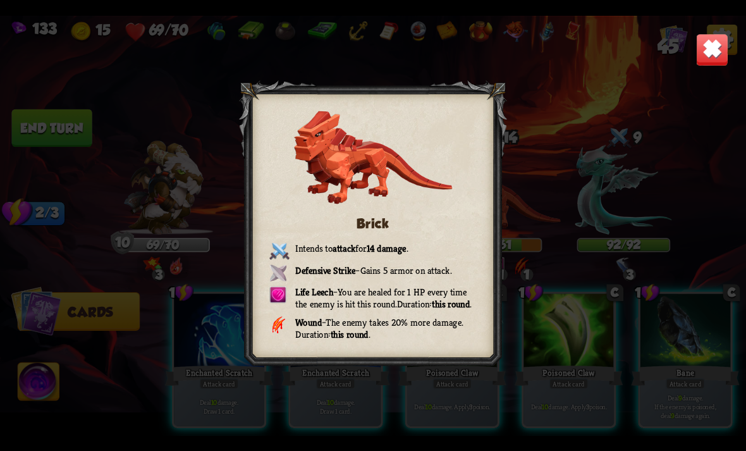
click at [727, 59] on img at bounding box center [712, 49] width 33 height 33
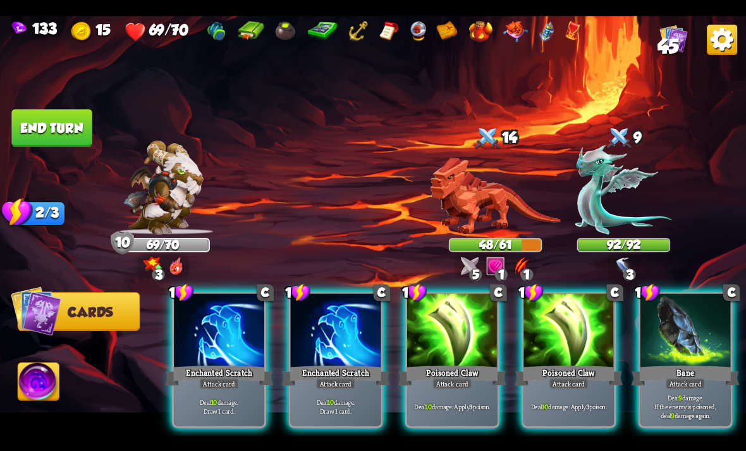
click at [555, 337] on div at bounding box center [569, 332] width 90 height 76
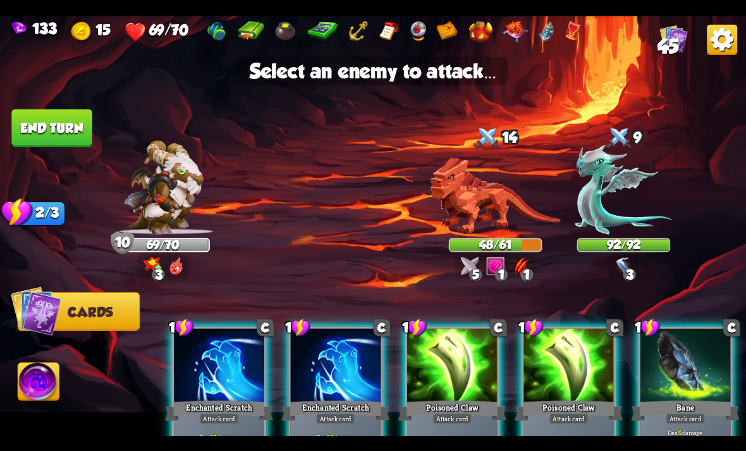
click at [491, 208] on img at bounding box center [495, 196] width 131 height 77
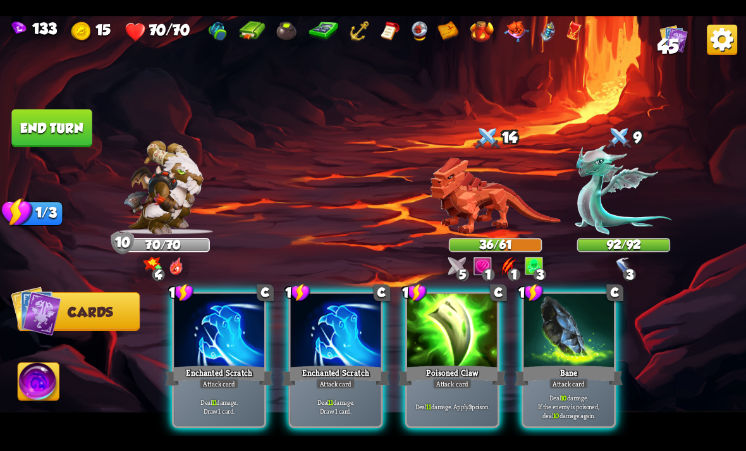
click at [575, 323] on div at bounding box center [569, 332] width 90 height 76
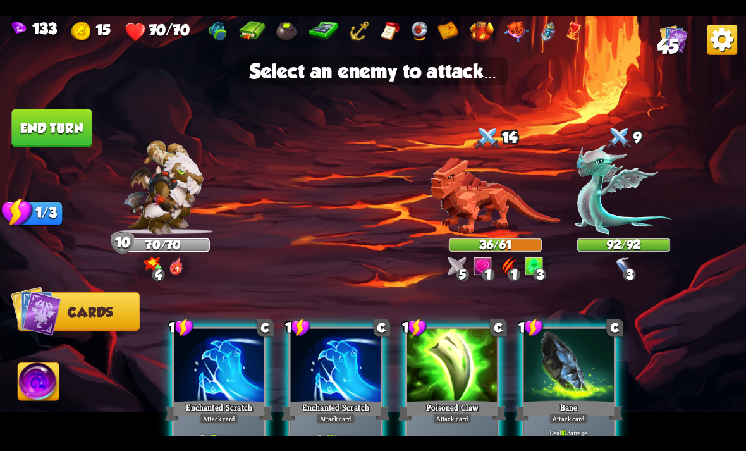
click at [500, 205] on img at bounding box center [495, 196] width 131 height 77
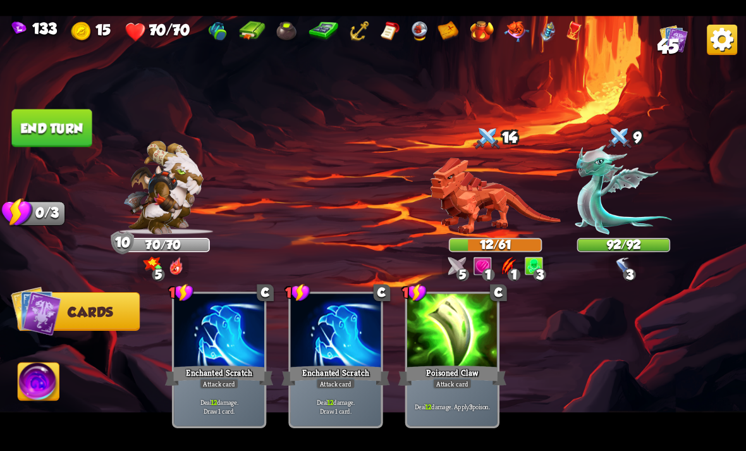
click at [42, 370] on img at bounding box center [38, 383] width 41 height 42
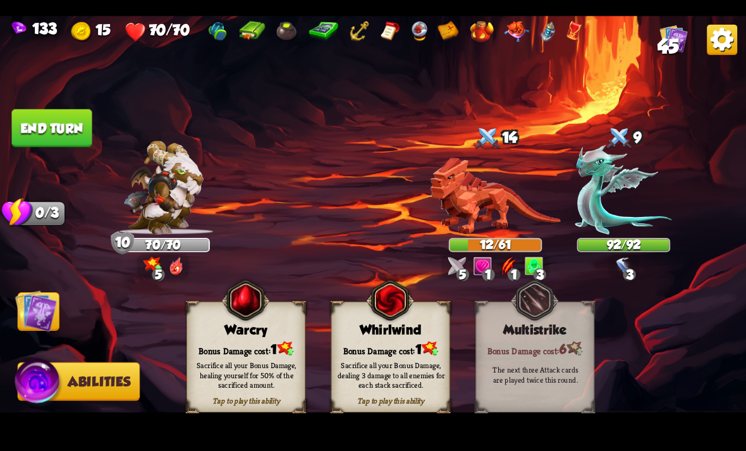
click at [376, 378] on div "Sacrifice all your Bonus Damage, dealing 3 damage to all enemies for each stack…" at bounding box center [392, 375] width 108 height 30
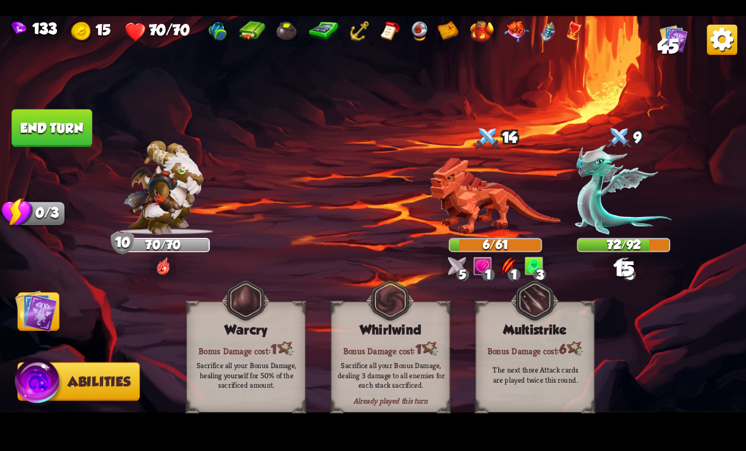
click at [15, 292] on img at bounding box center [373, 226] width 746 height 420
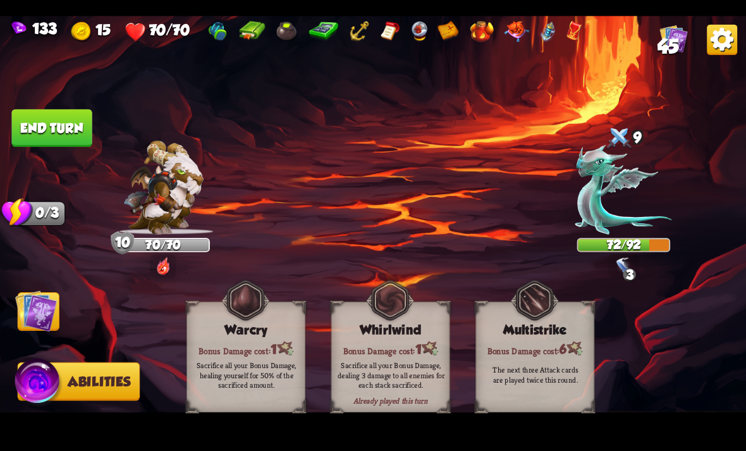
click at [79, 135] on button "End turn" at bounding box center [51, 128] width 80 height 38
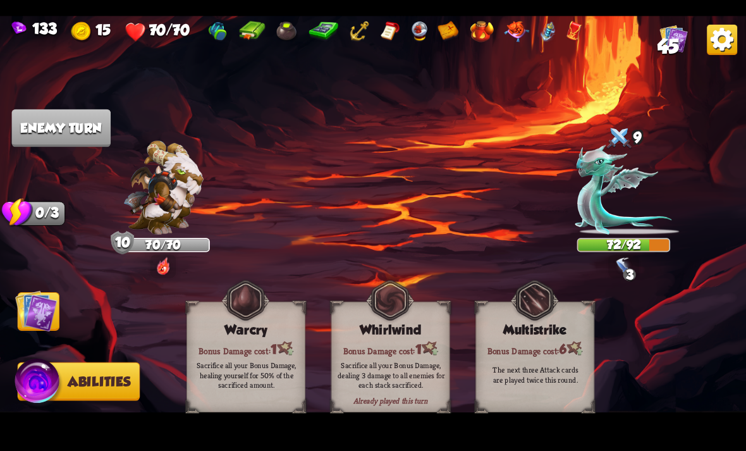
click at [32, 307] on img at bounding box center [36, 311] width 42 height 42
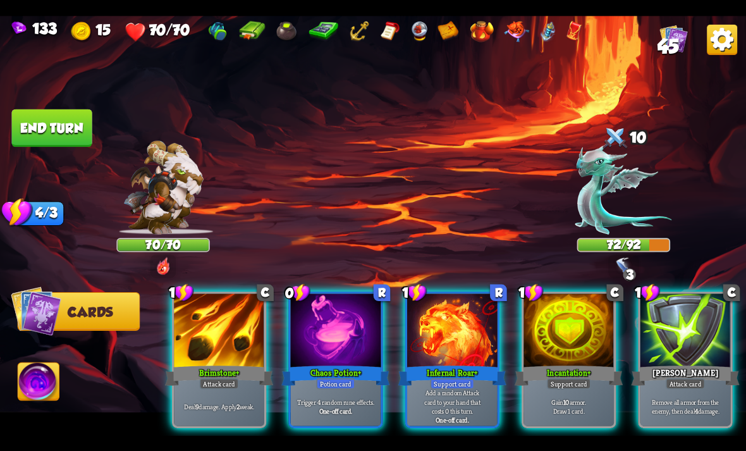
click at [336, 387] on div "Trigger 4 random rune effects. One-off card." at bounding box center [336, 406] width 90 height 39
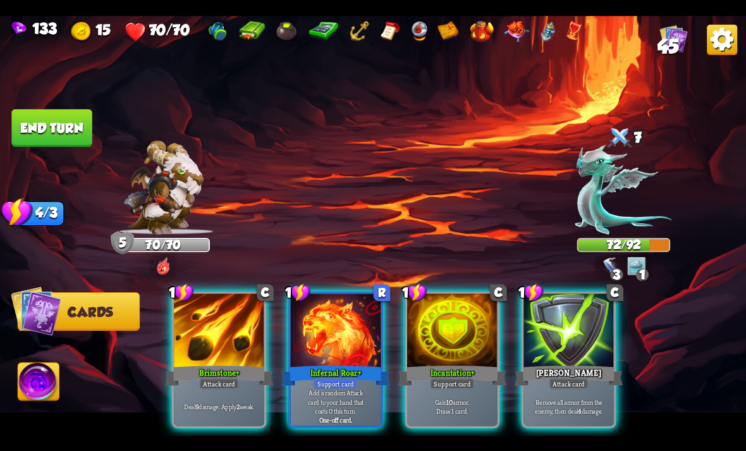
click at [362, 388] on p "Add a random Attack card to your hand that costs 0 this turn." at bounding box center [336, 401] width 86 height 27
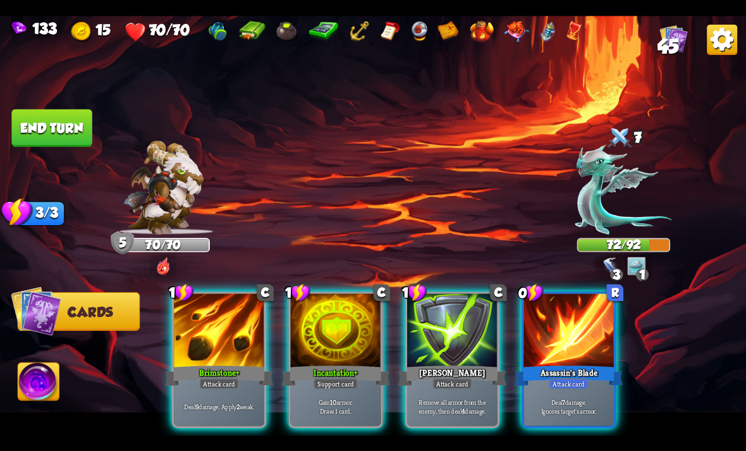
click at [542, 364] on div "Assassin's Blade" at bounding box center [569, 375] width 108 height 24
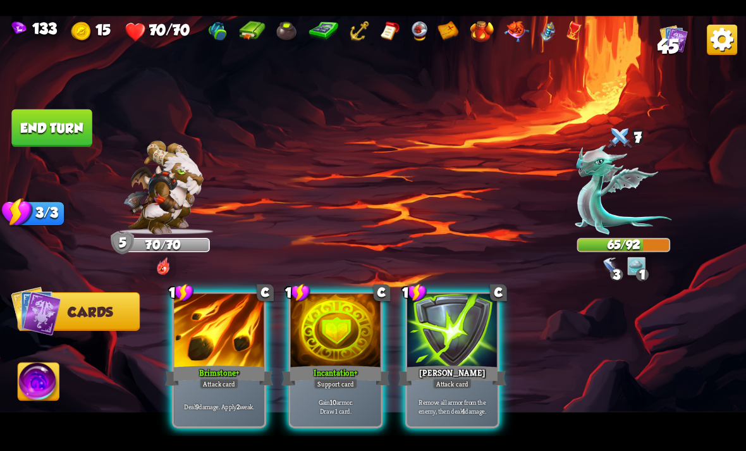
click at [256, 405] on div "Deal 9 damage. Apply 2 weak." at bounding box center [219, 406] width 90 height 39
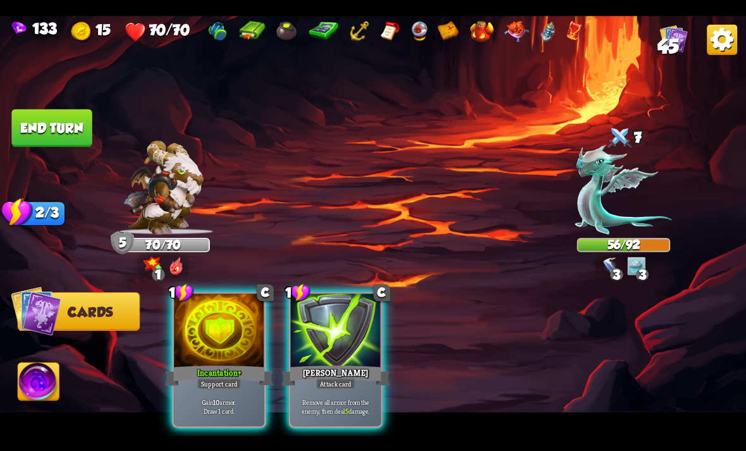
click at [245, 416] on div "1 C Incantation+ Support card Gain 10 armor. Draw 1 card." at bounding box center [219, 360] width 94 height 137
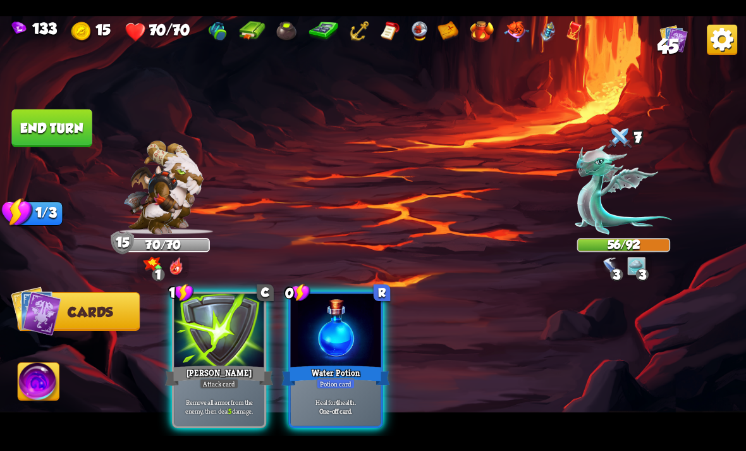
click at [327, 406] on b "One-off card." at bounding box center [336, 410] width 34 height 9
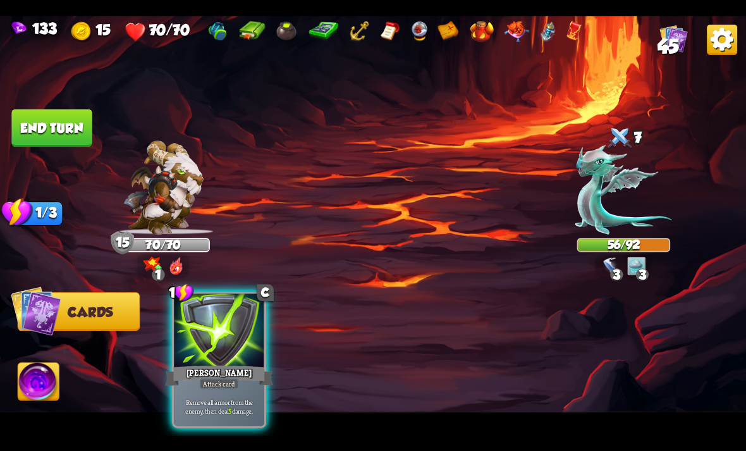
click at [251, 416] on div "1 C Pierce Attack card Remove all armor from the enemy, then deal 5 damage." at bounding box center [219, 360] width 94 height 137
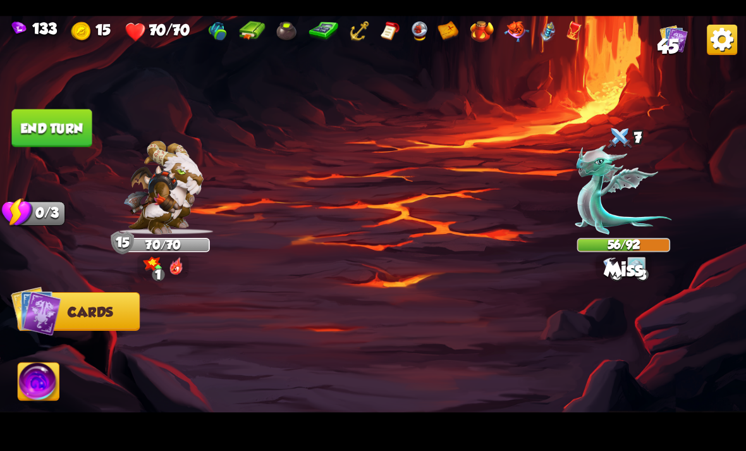
click at [44, 140] on button "End turn" at bounding box center [51, 128] width 80 height 38
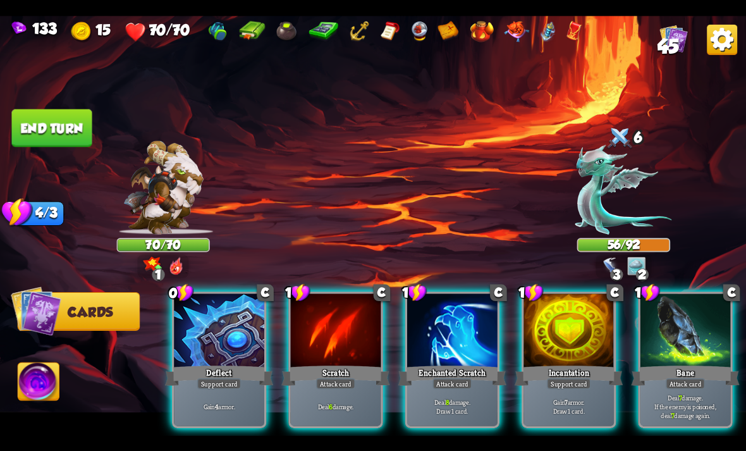
click at [459, 363] on div "Enchanted Scratch" at bounding box center [453, 375] width 108 height 24
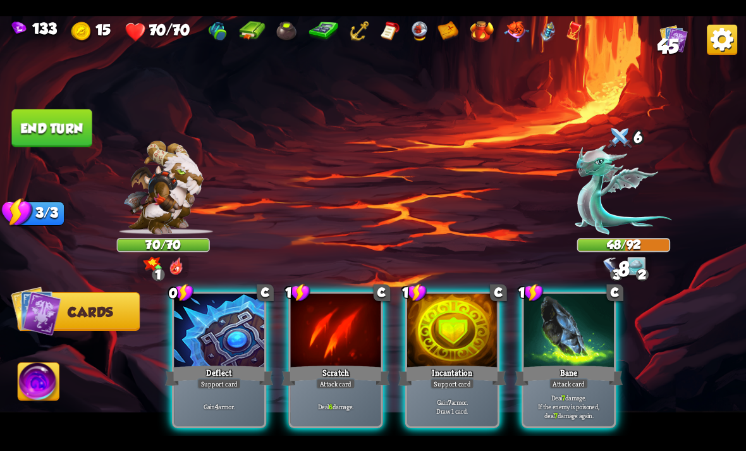
click at [318, 378] on div "Attack card" at bounding box center [335, 383] width 39 height 11
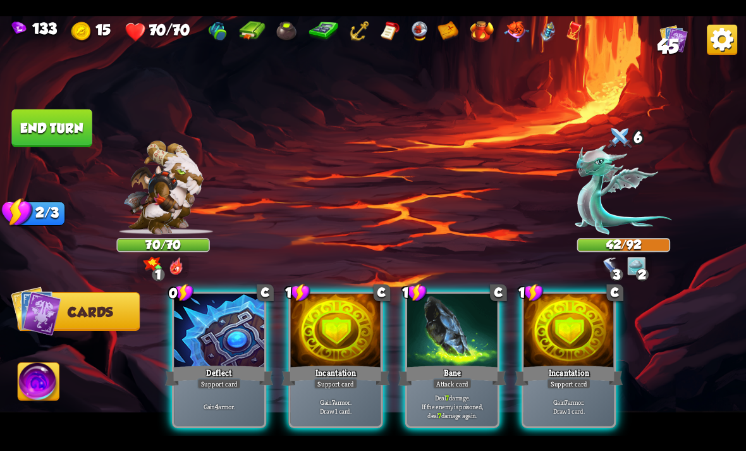
click at [307, 365] on div "Incantation" at bounding box center [336, 375] width 108 height 24
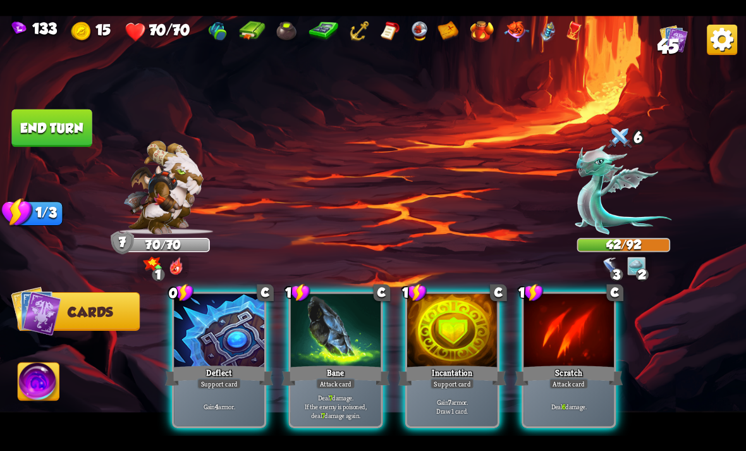
click at [581, 387] on div "Deal 6 damage." at bounding box center [569, 406] width 90 height 39
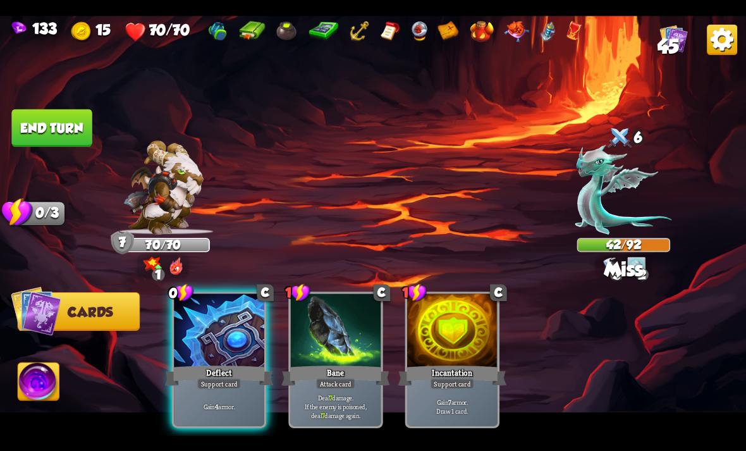
click at [74, 138] on button "End turn" at bounding box center [51, 128] width 80 height 38
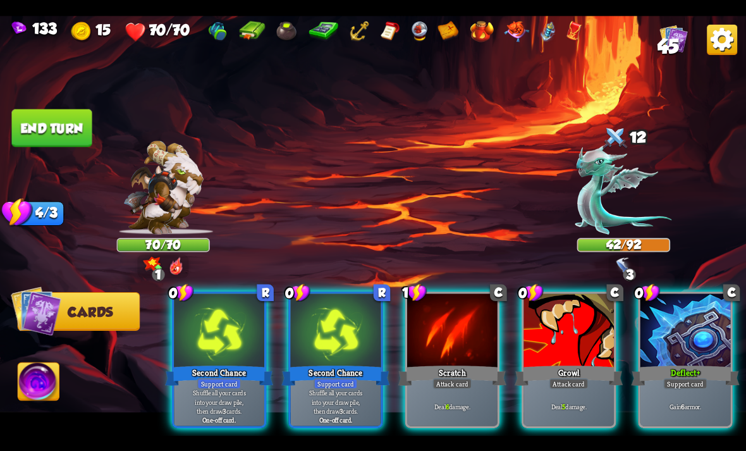
click at [589, 342] on div at bounding box center [569, 332] width 90 height 76
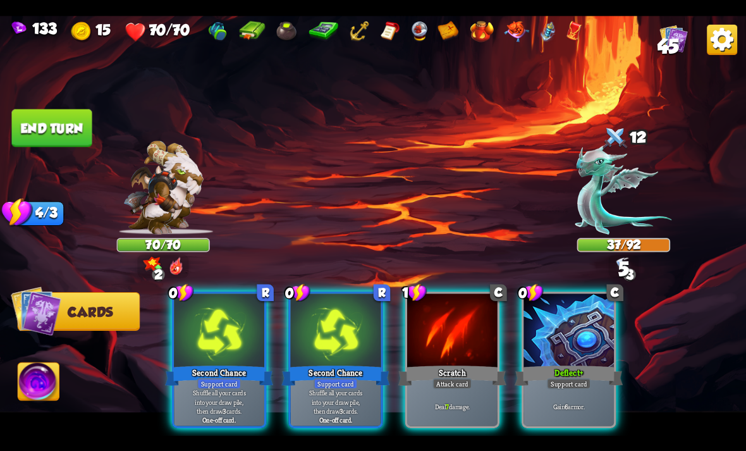
click at [564, 405] on div "Gain 6 armor." at bounding box center [569, 406] width 90 height 39
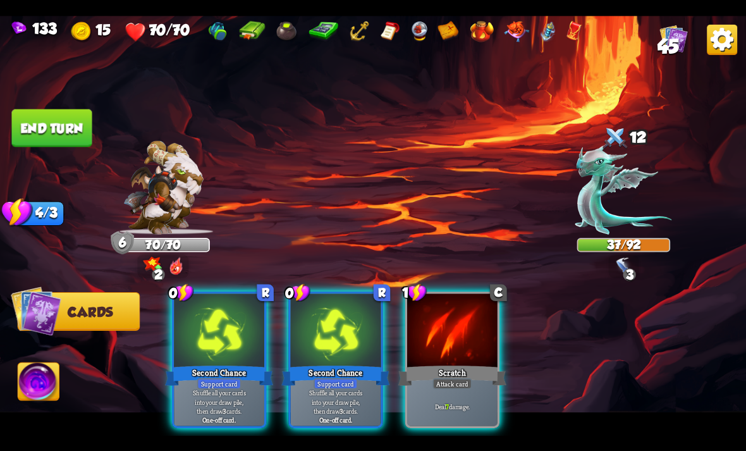
click at [473, 363] on div "Scratch" at bounding box center [453, 375] width 108 height 24
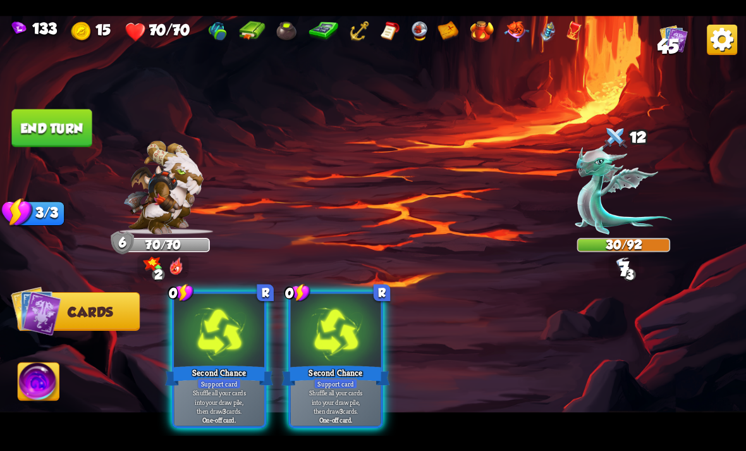
click at [333, 338] on div at bounding box center [336, 332] width 90 height 76
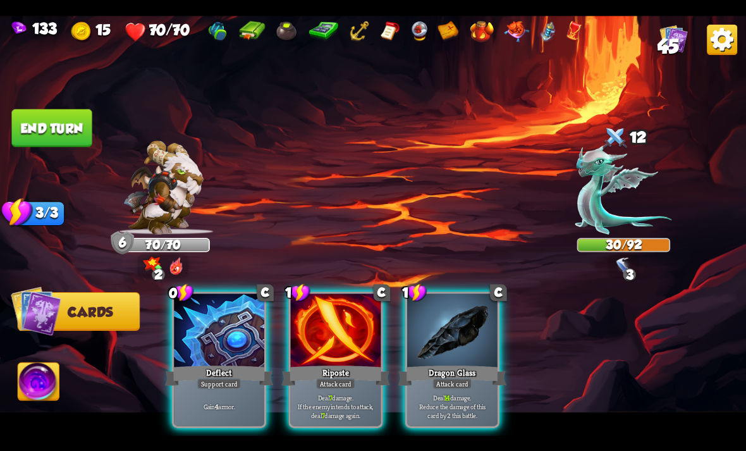
click at [344, 393] on p "Deal 7 damage. If the enemy intends to attack, deal 7 damage again." at bounding box center [336, 406] width 86 height 27
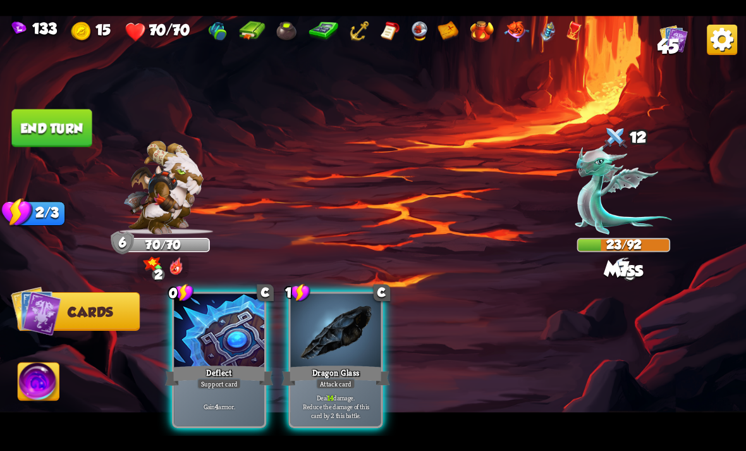
click at [312, 363] on div "Dragon Glass" at bounding box center [336, 375] width 108 height 24
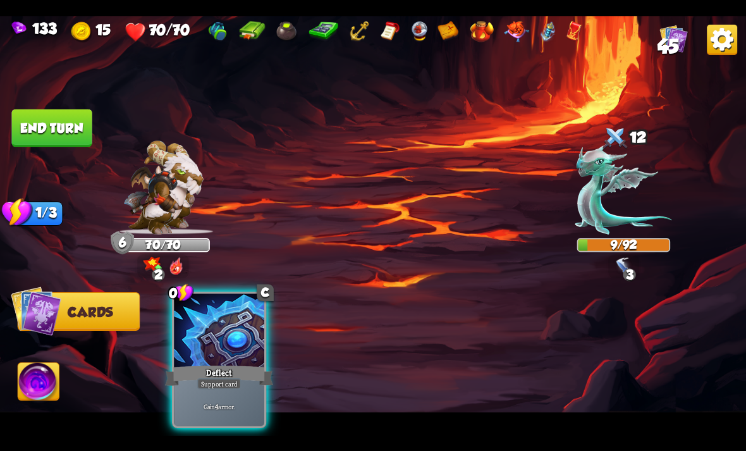
click at [207, 387] on div "Gain 4 armor." at bounding box center [219, 406] width 90 height 39
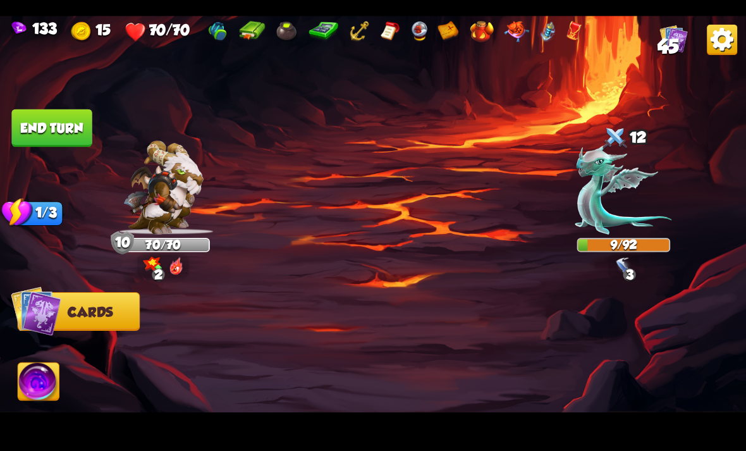
click at [40, 382] on img at bounding box center [38, 383] width 41 height 42
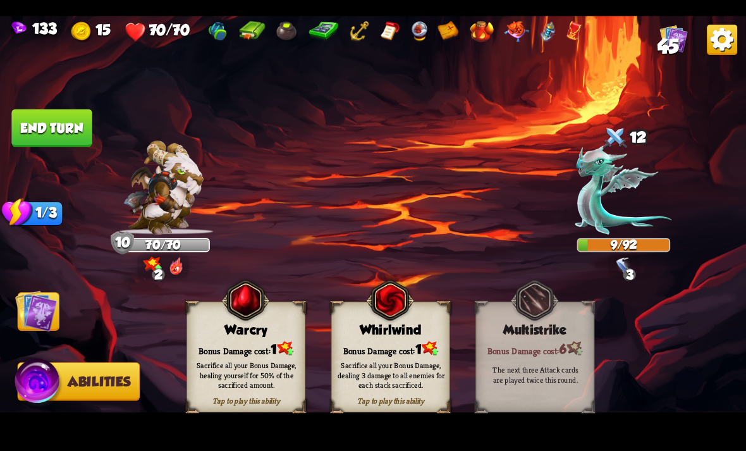
click at [369, 371] on div "Sacrifice all your Bonus Damage, dealing 3 damage to all enemies for each stack…" at bounding box center [392, 375] width 108 height 30
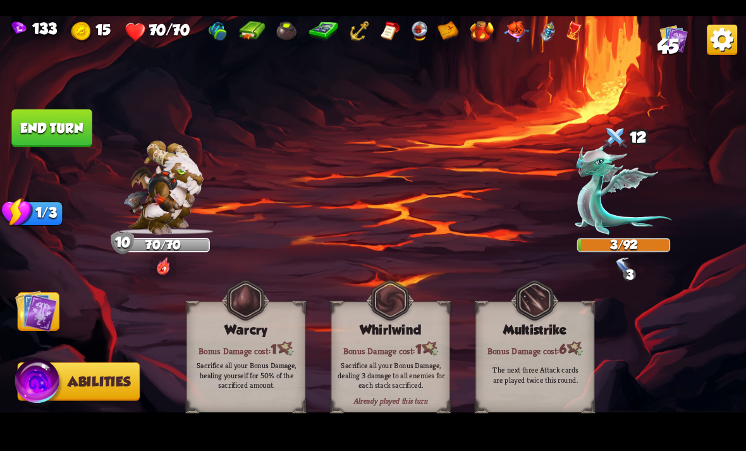
click at [24, 311] on img at bounding box center [36, 311] width 42 height 42
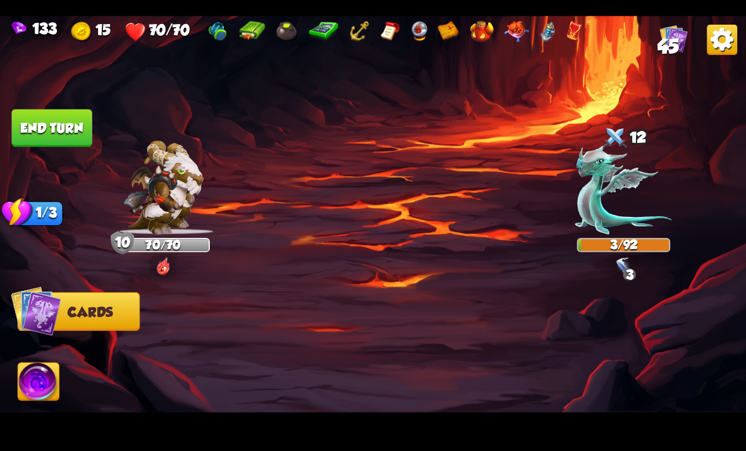
click at [34, 141] on button "End turn" at bounding box center [51, 128] width 80 height 38
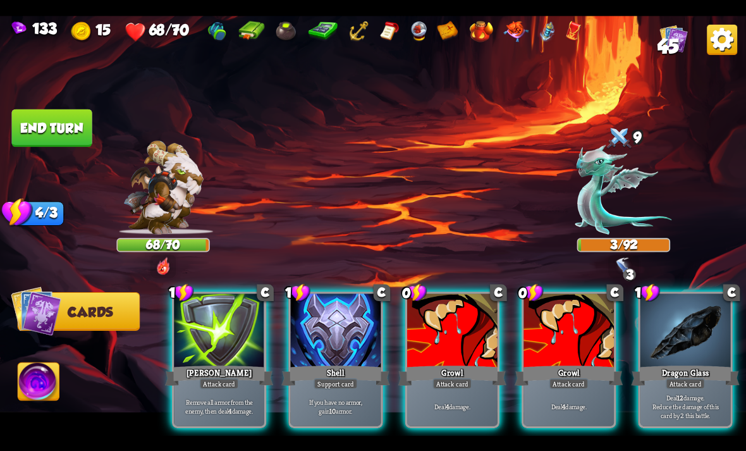
click at [548, 363] on div "Growl" at bounding box center [569, 375] width 108 height 24
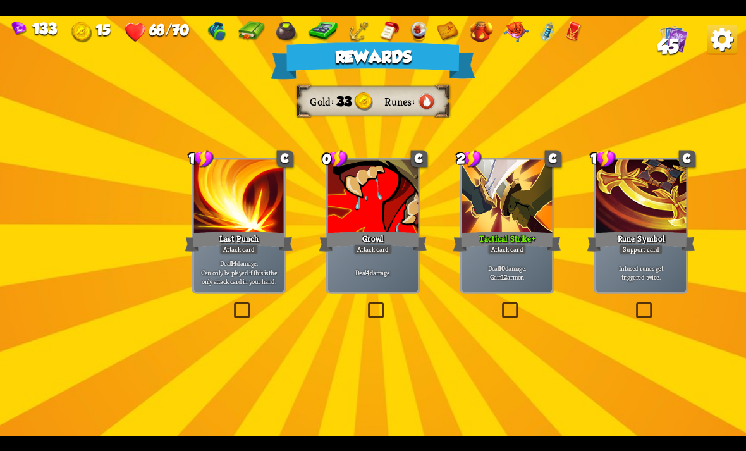
click at [388, 256] on div "Deal 4 damage." at bounding box center [373, 271] width 90 height 39
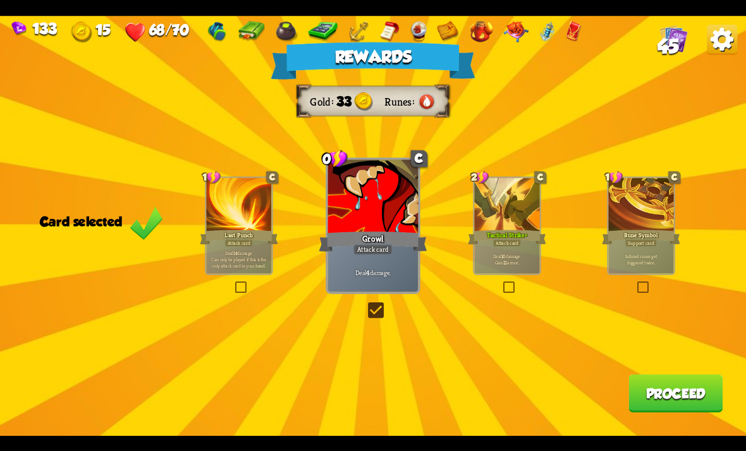
click at [655, 399] on button "Proceed" at bounding box center [676, 394] width 94 height 38
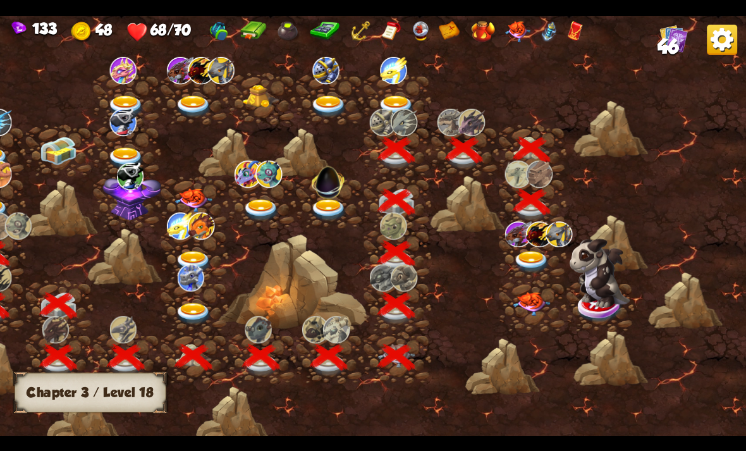
click at [523, 264] on img at bounding box center [531, 262] width 37 height 22
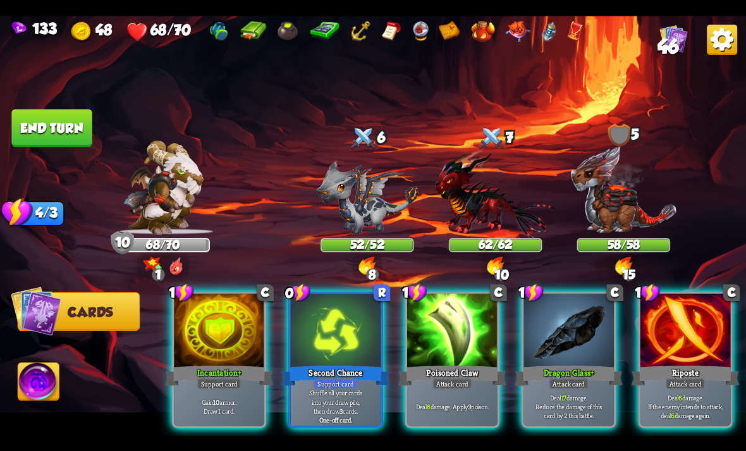
click at [243, 401] on p "Gain 10 armor. Draw 1 card." at bounding box center [219, 406] width 86 height 18
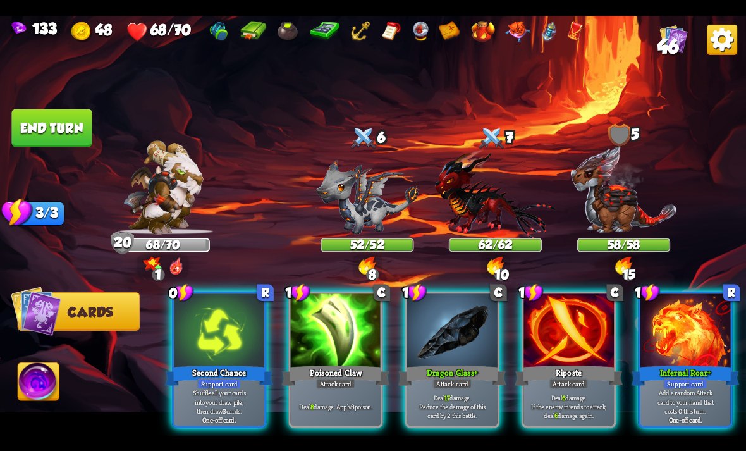
click at [346, 311] on div at bounding box center [336, 332] width 90 height 76
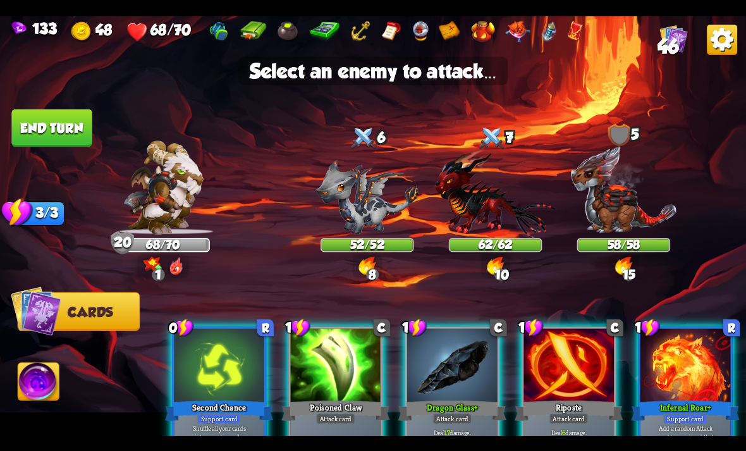
click at [330, 291] on div "0 R Second Chance Support card Shuffle all your cards into your draw pile, then…" at bounding box center [447, 377] width 597 height 187
click at [380, 233] on img at bounding box center [367, 196] width 102 height 75
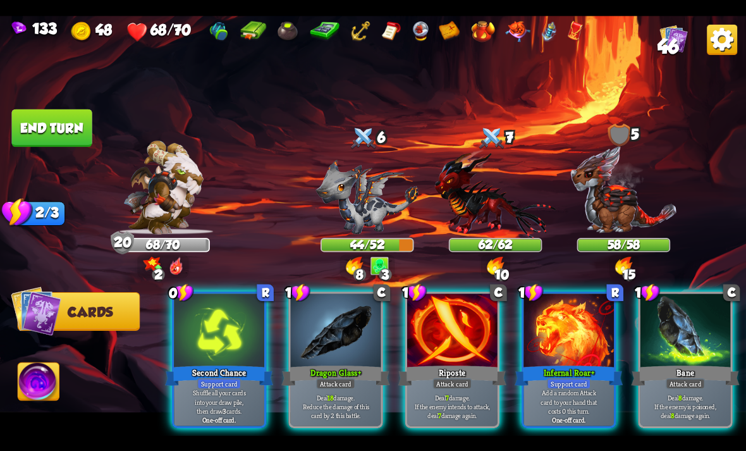
click at [356, 393] on p "Deal 18 damage. Reduce the damage of this card by 2 this battle." at bounding box center [336, 406] width 86 height 27
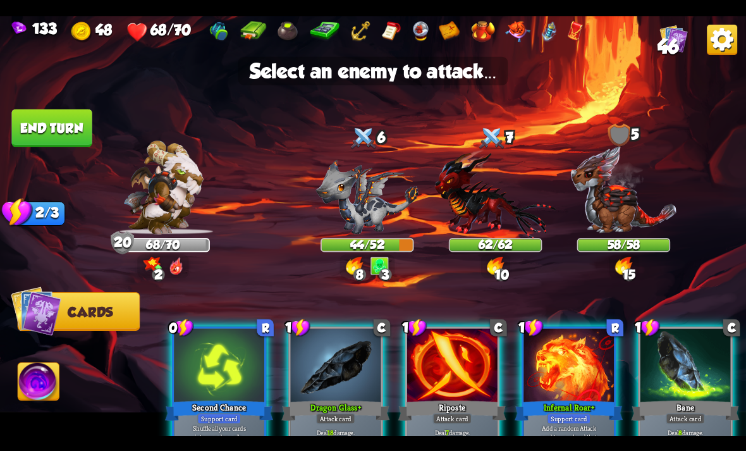
click at [393, 232] on img at bounding box center [367, 196] width 102 height 75
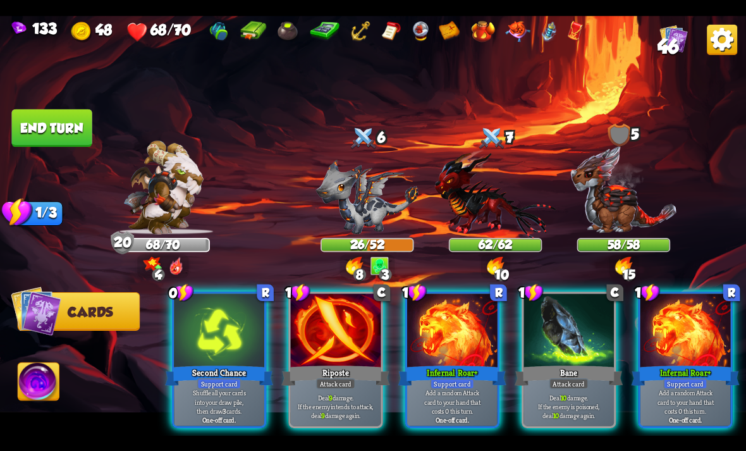
click at [443, 378] on div "Support card" at bounding box center [453, 383] width 44 height 11
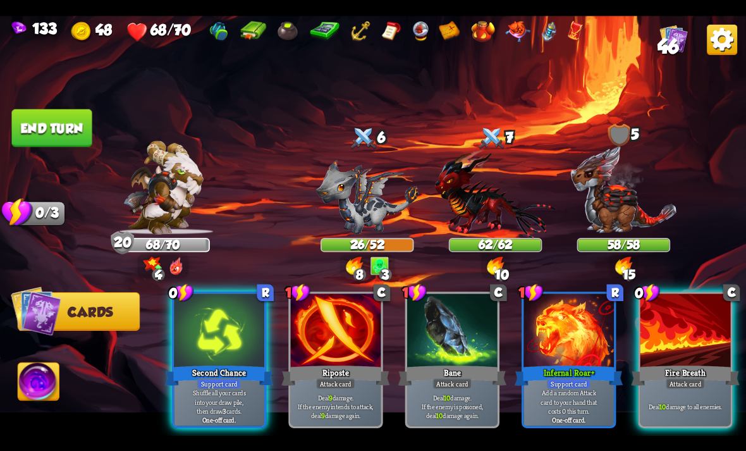
click at [690, 325] on div at bounding box center [686, 332] width 90 height 76
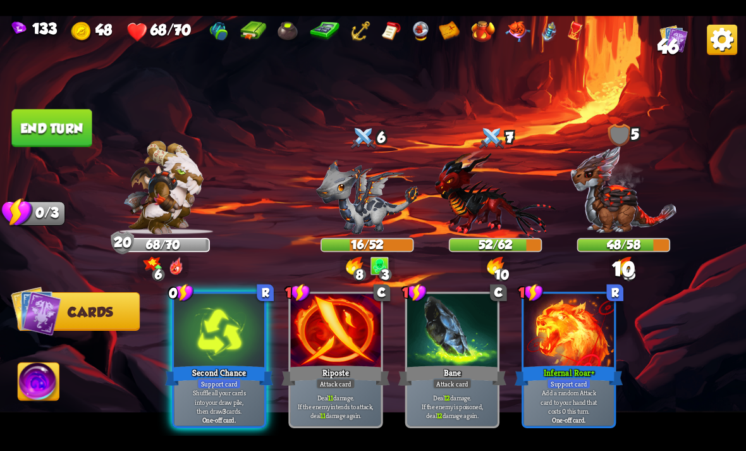
click at [35, 387] on img at bounding box center [38, 383] width 41 height 42
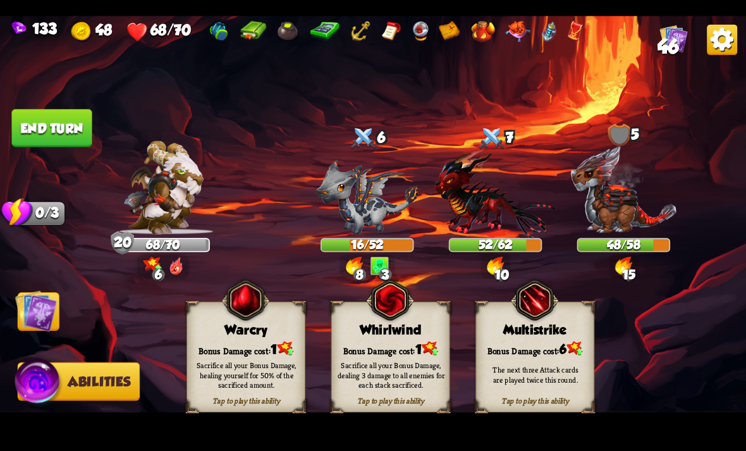
click at [364, 385] on div "Sacrifice all your Bonus Damage, dealing 3 damage to all enemies for each stack…" at bounding box center [392, 375] width 108 height 30
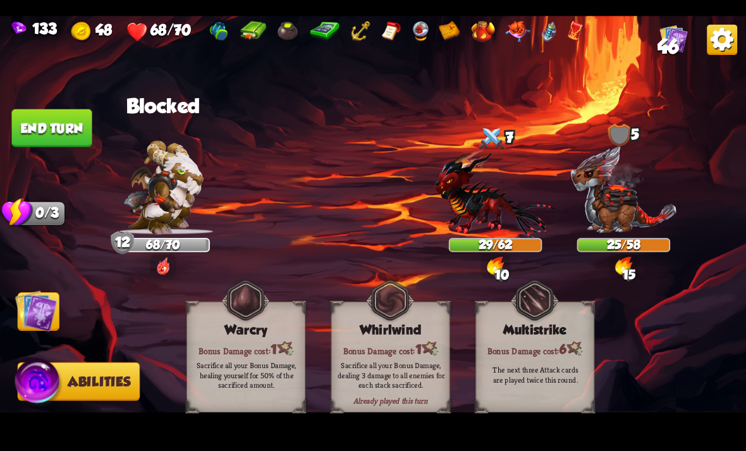
click at [78, 133] on button "End turn" at bounding box center [51, 128] width 80 height 38
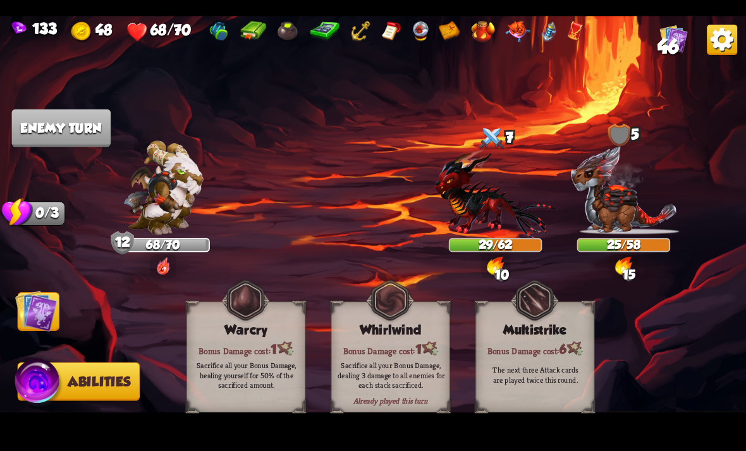
click at [39, 319] on img at bounding box center [36, 311] width 42 height 42
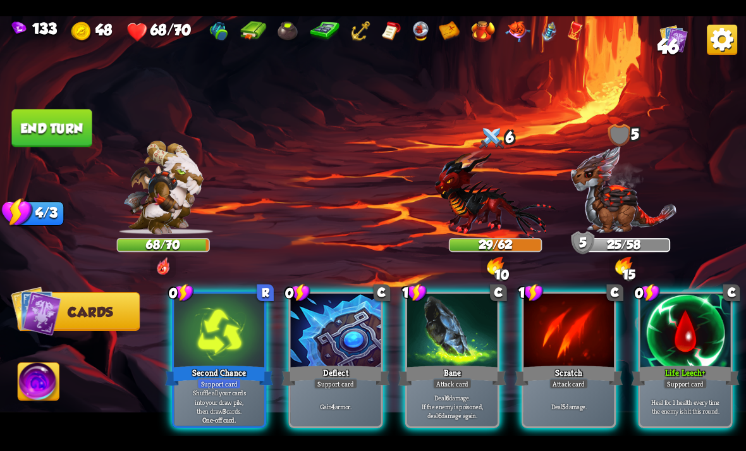
click at [684, 363] on div "Life Leech+" at bounding box center [686, 375] width 108 height 24
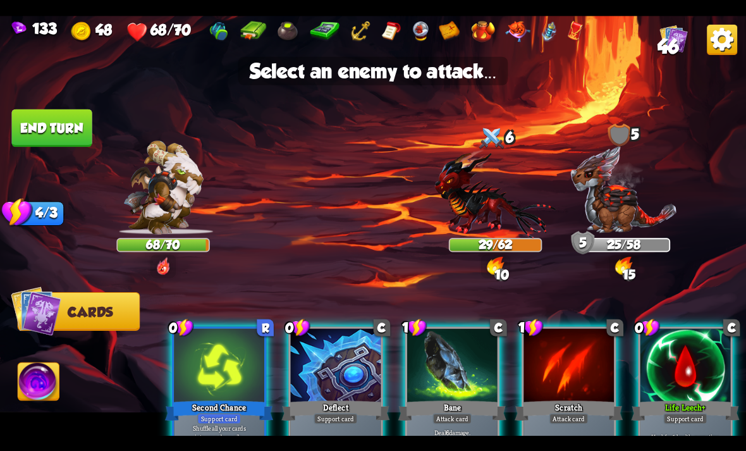
click at [507, 212] on img at bounding box center [495, 193] width 121 height 89
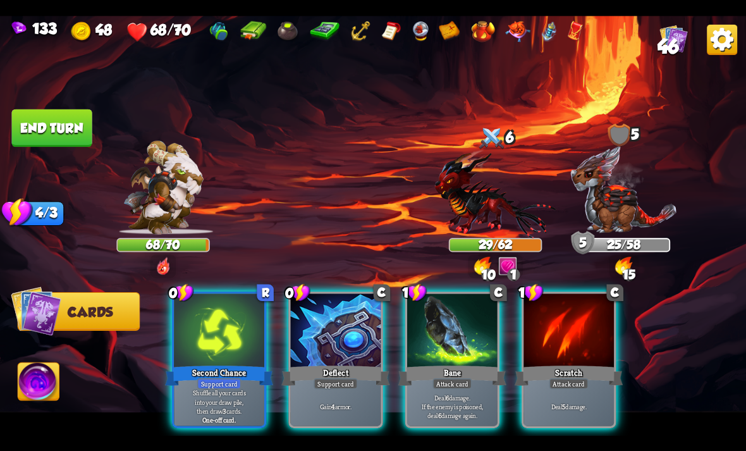
click at [353, 326] on div at bounding box center [336, 332] width 90 height 76
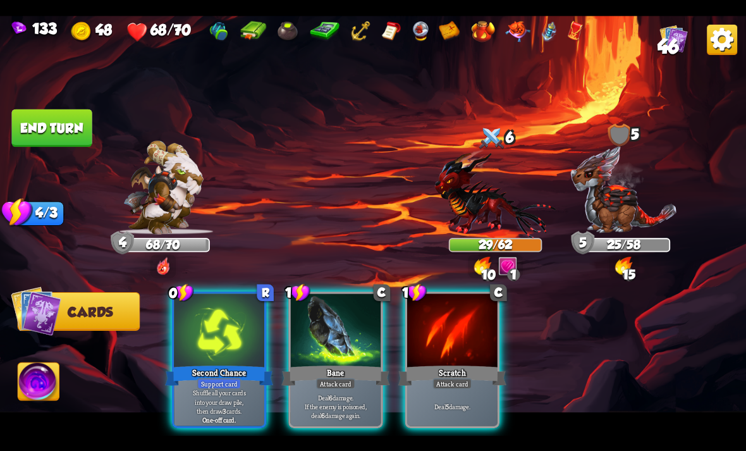
click at [473, 402] on div "Deal 5 damage." at bounding box center [452, 406] width 90 height 39
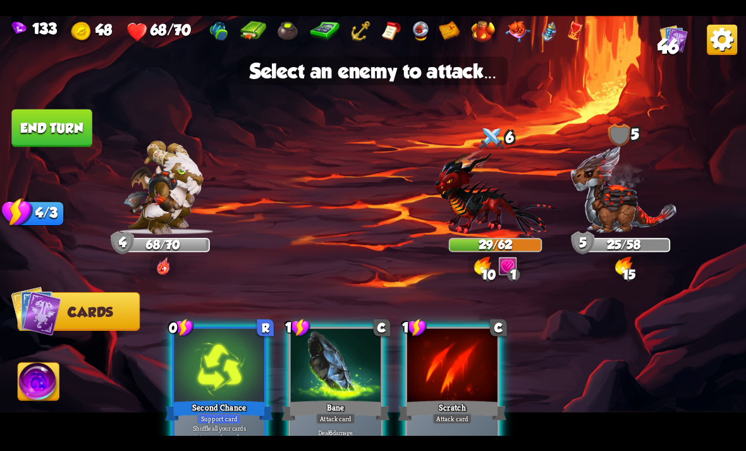
click at [497, 222] on img at bounding box center [495, 193] width 121 height 89
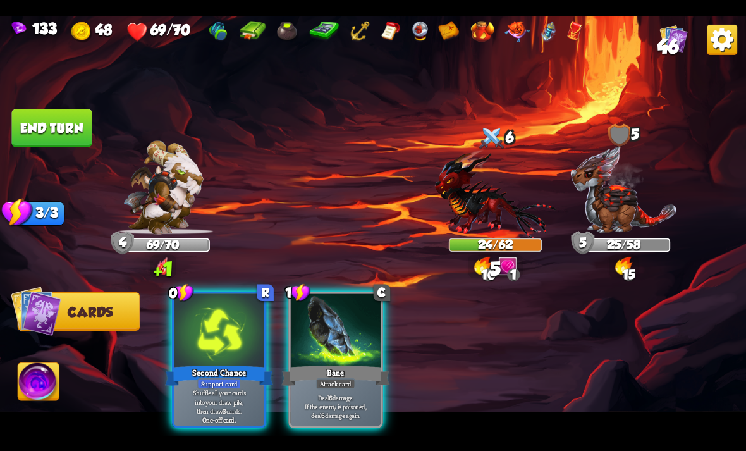
click at [211, 393] on p "Shuffle all your cards into your draw pile, then draw 3 cards." at bounding box center [219, 401] width 86 height 27
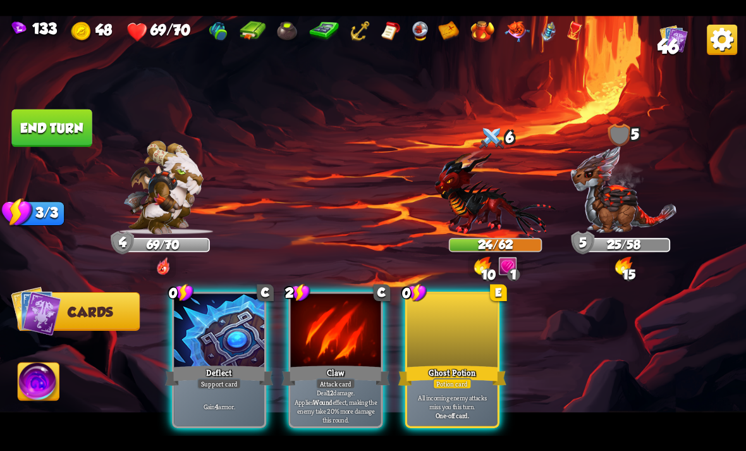
click at [453, 299] on div at bounding box center [452, 332] width 90 height 76
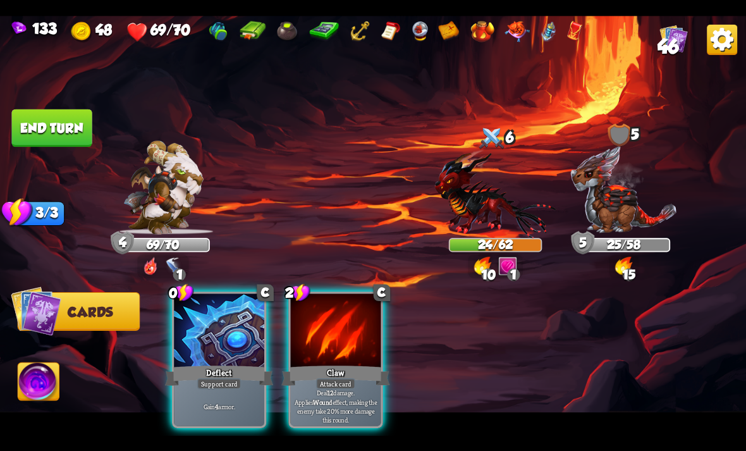
click at [367, 310] on div at bounding box center [336, 332] width 90 height 76
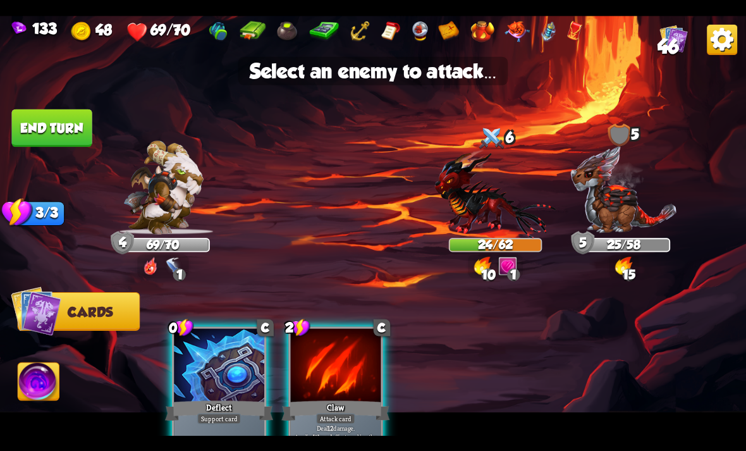
click at [512, 228] on img at bounding box center [495, 193] width 121 height 89
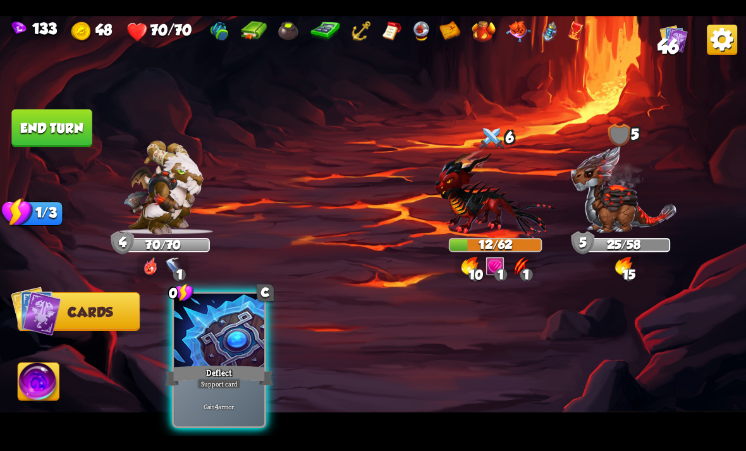
click at [251, 387] on div "Gain 4 armor." at bounding box center [219, 406] width 90 height 39
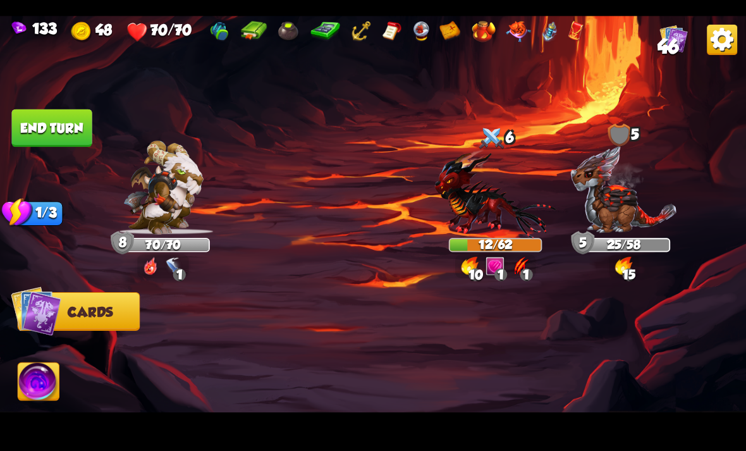
click at [42, 133] on button "End turn" at bounding box center [51, 128] width 80 height 38
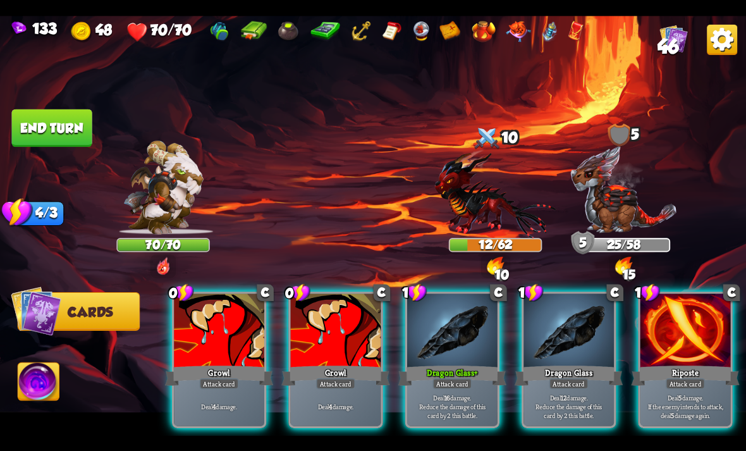
click at [359, 363] on div "Growl" at bounding box center [336, 375] width 108 height 24
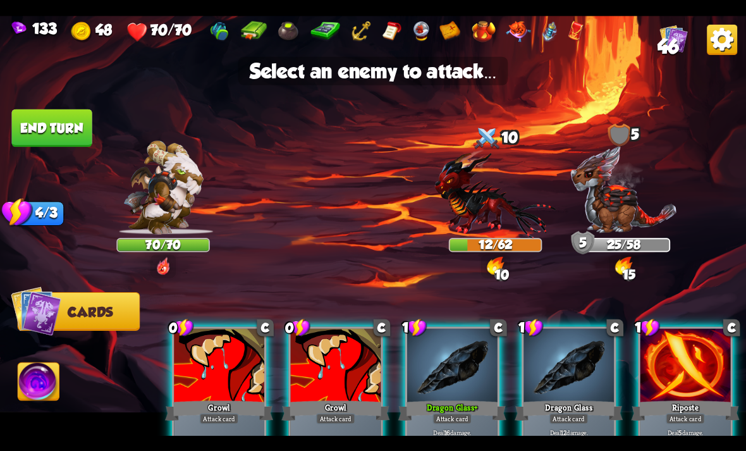
click at [500, 237] on img at bounding box center [495, 193] width 121 height 89
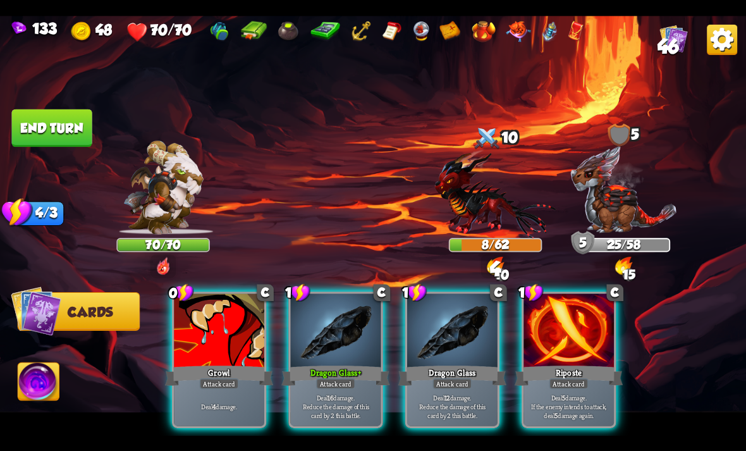
click at [212, 387] on div "Deal 4 damage." at bounding box center [219, 406] width 90 height 39
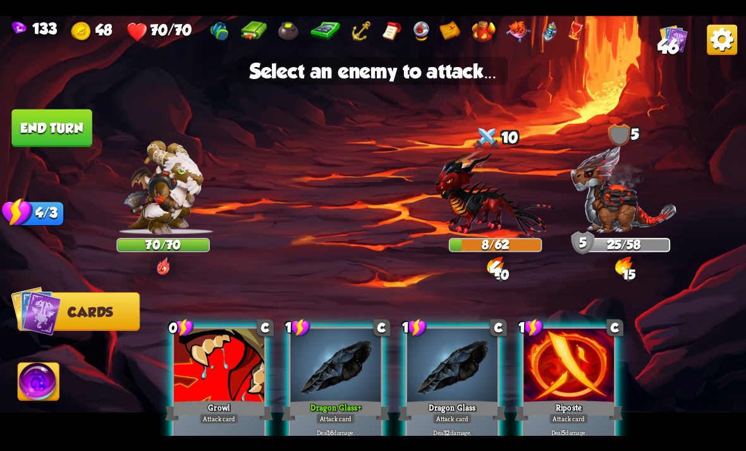
click at [616, 217] on img at bounding box center [625, 189] width 108 height 89
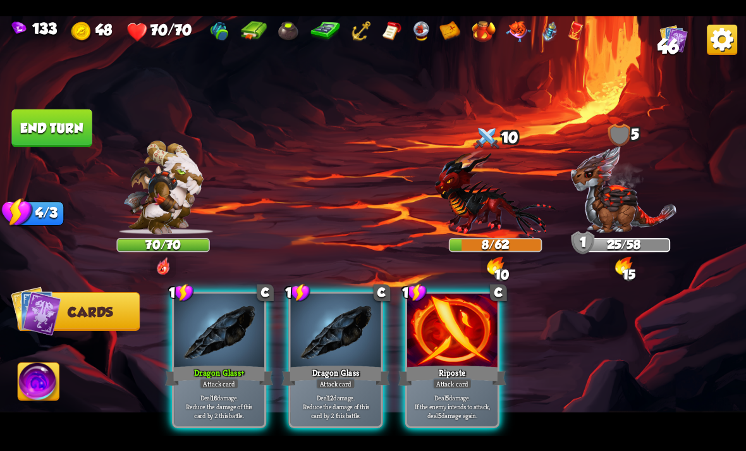
click at [225, 394] on p "Deal 16 damage. Reduce the damage of this card by 2 this battle." at bounding box center [219, 406] width 86 height 27
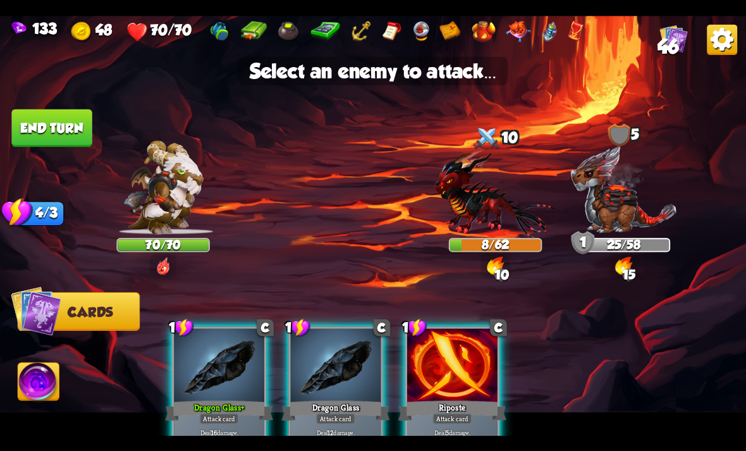
click at [633, 207] on img at bounding box center [625, 189] width 108 height 89
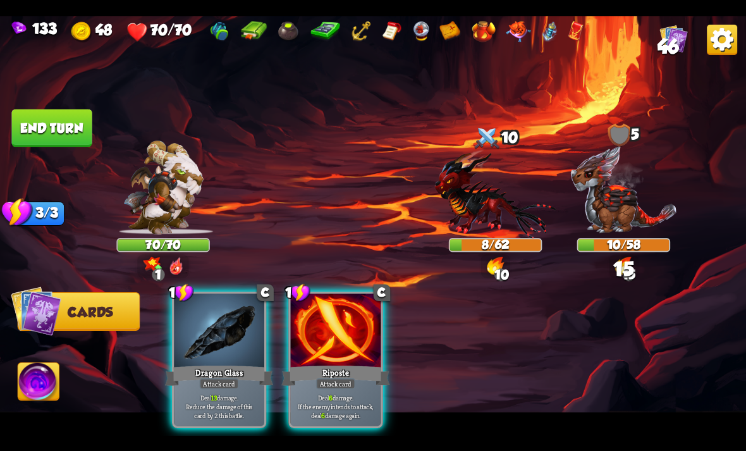
click at [318, 344] on div at bounding box center [336, 332] width 90 height 76
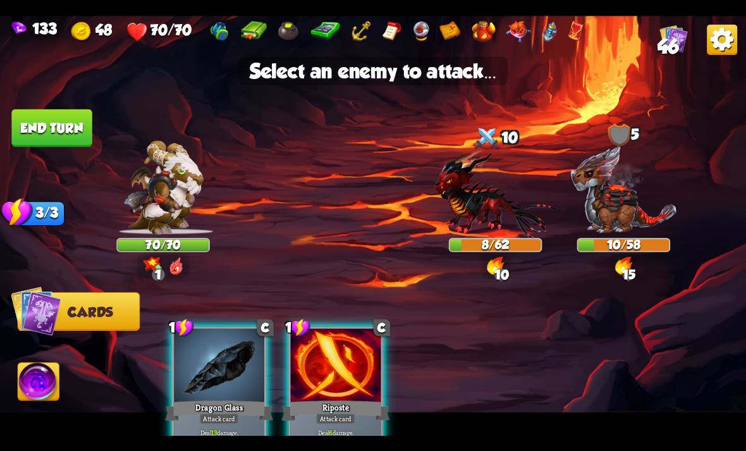
click at [638, 209] on img at bounding box center [625, 189] width 108 height 89
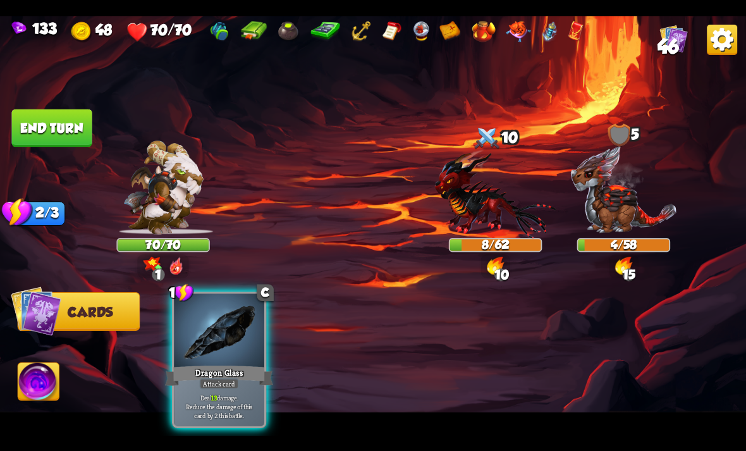
click at [248, 363] on div "Dragon Glass" at bounding box center [219, 375] width 108 height 24
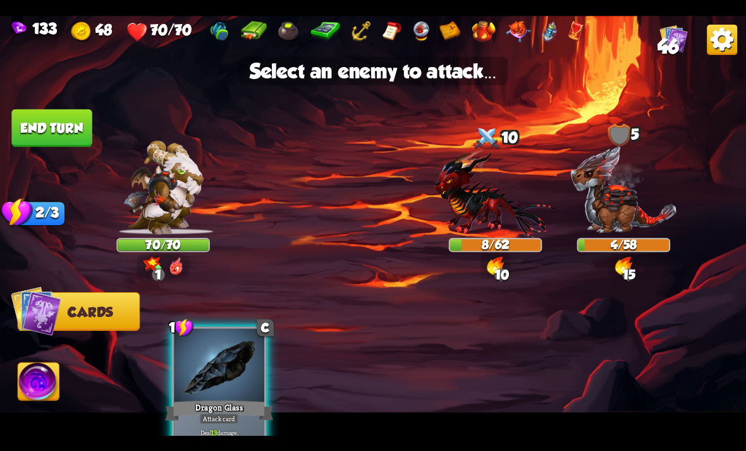
click at [506, 225] on img at bounding box center [495, 193] width 121 height 89
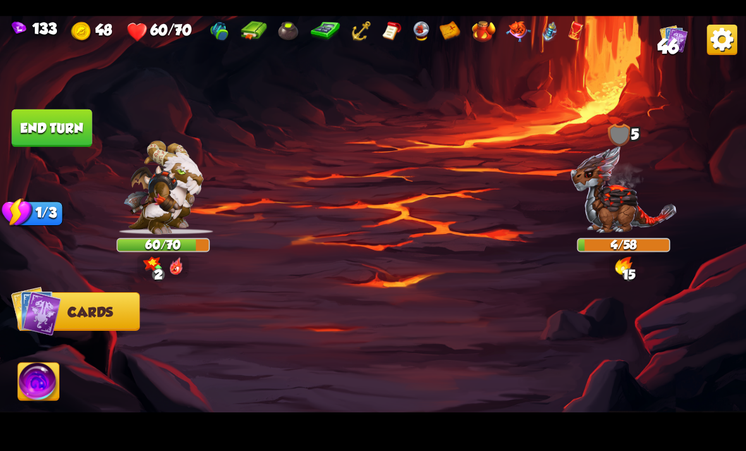
click at [37, 149] on img at bounding box center [373, 226] width 746 height 420
click at [36, 134] on button "End turn" at bounding box center [51, 128] width 80 height 38
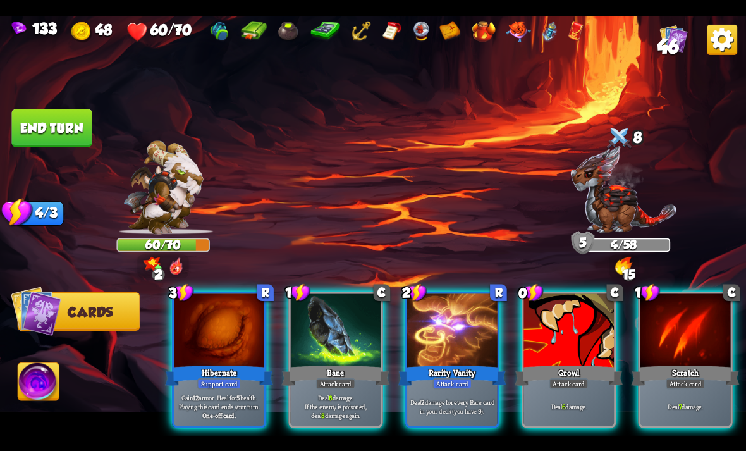
click at [591, 387] on div "Deal 6 damage." at bounding box center [569, 406] width 90 height 39
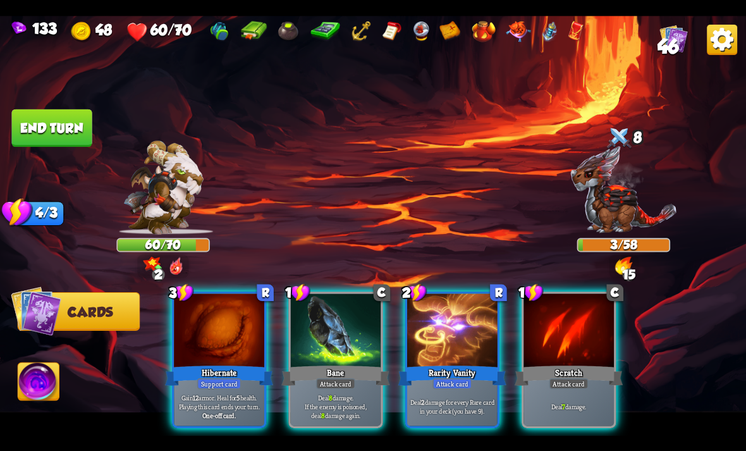
click at [199, 363] on div "Hibernate" at bounding box center [219, 375] width 108 height 24
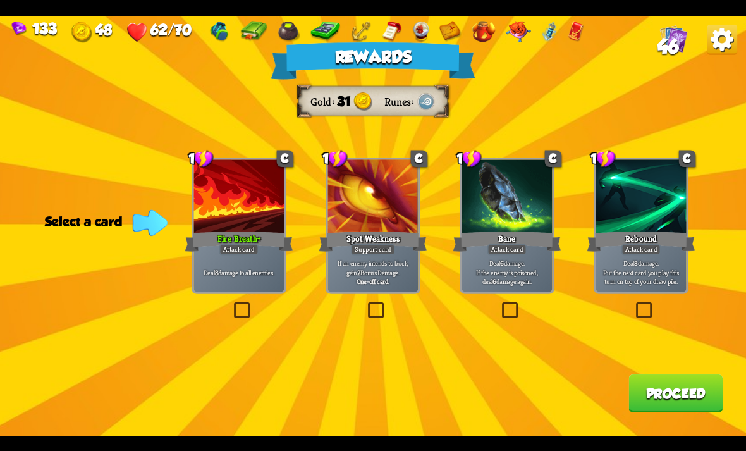
click at [211, 282] on div "Deal 8 damage to all enemies." at bounding box center [239, 271] width 90 height 39
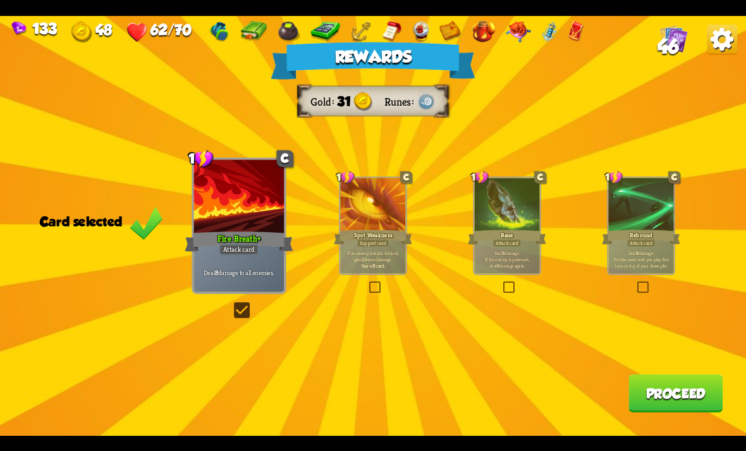
click at [672, 394] on button "Proceed" at bounding box center [676, 394] width 94 height 38
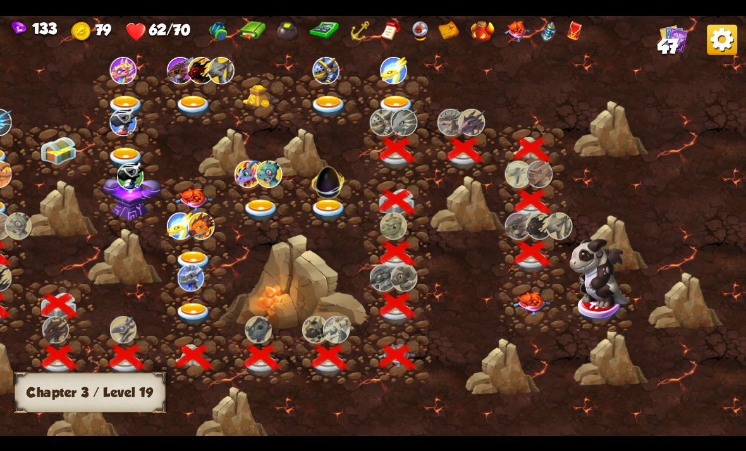
click at [529, 310] on img at bounding box center [531, 304] width 37 height 24
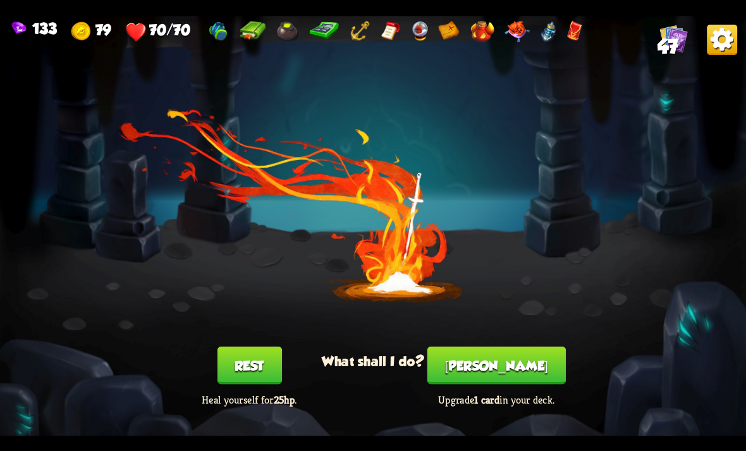
click at [514, 382] on button "Smith" at bounding box center [497, 365] width 139 height 38
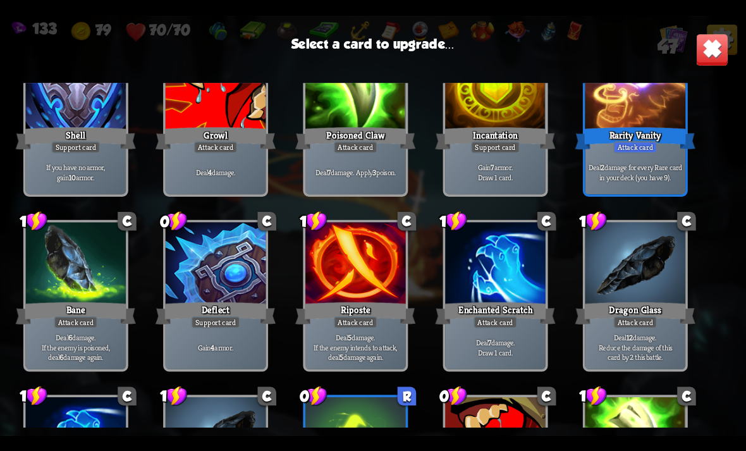
scroll to position [246, 0]
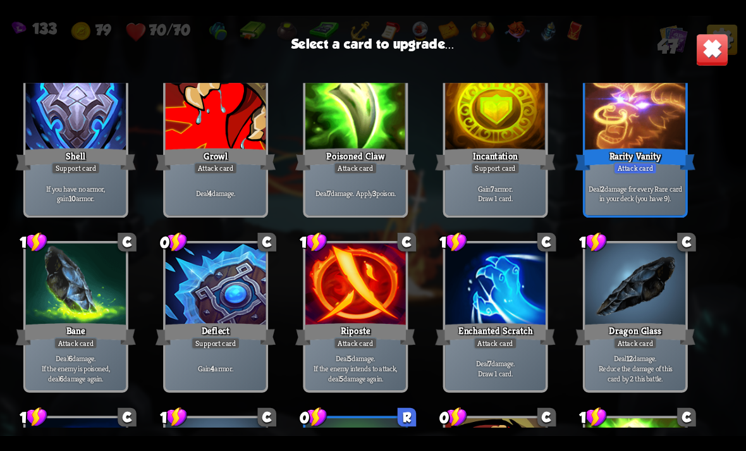
click at [658, 207] on div "Deal 2 damage for every Rare card in your deck (you have 9)." at bounding box center [636, 193] width 101 height 44
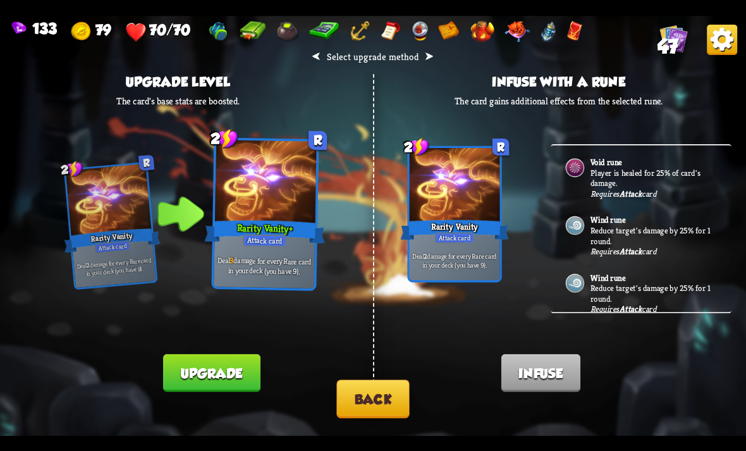
click at [381, 407] on button "Back" at bounding box center [373, 399] width 73 height 39
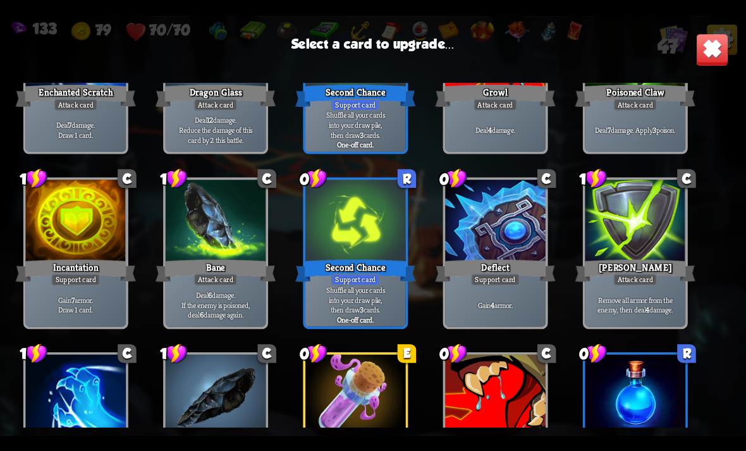
scroll to position [695, 0]
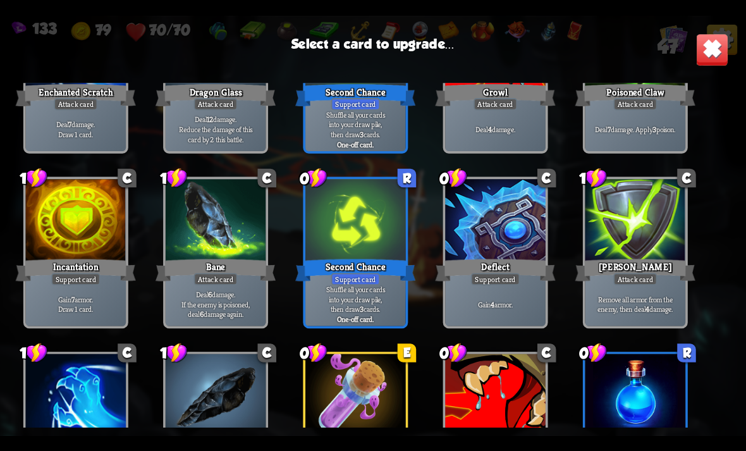
click at [374, 257] on div "Second Chance" at bounding box center [355, 270] width 120 height 27
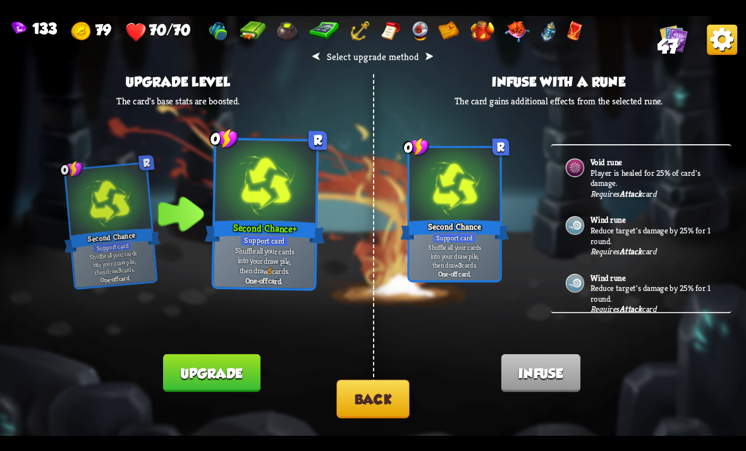
click at [393, 412] on button "Back" at bounding box center [373, 399] width 73 height 39
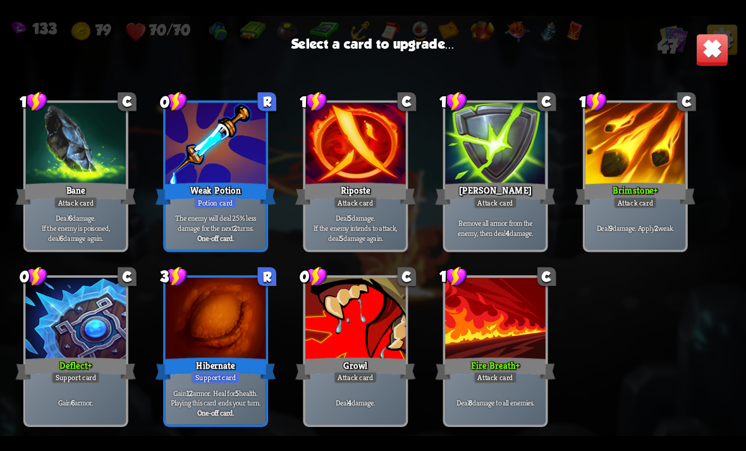
scroll to position [1158, 0]
click at [213, 313] on div at bounding box center [216, 320] width 101 height 85
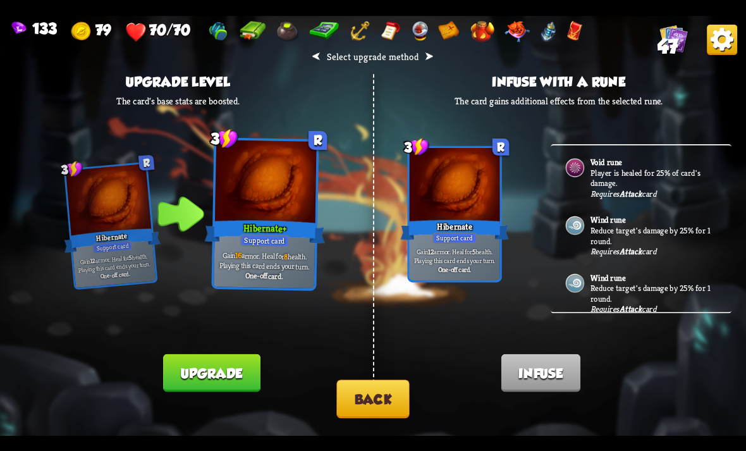
click at [391, 403] on button "Back" at bounding box center [373, 399] width 73 height 39
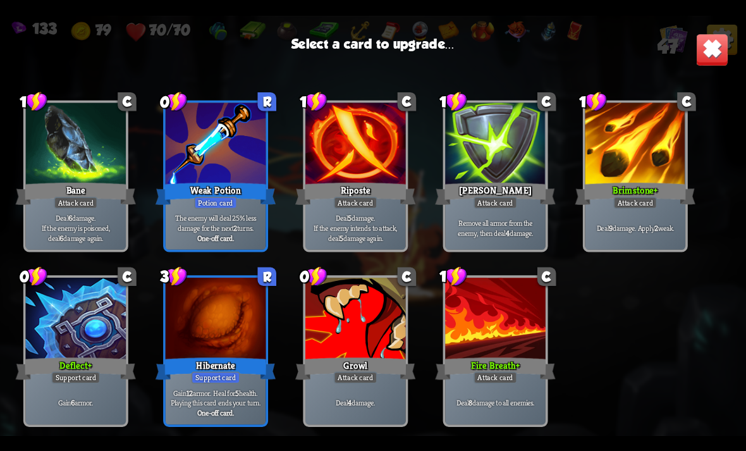
click at [209, 311] on div at bounding box center [216, 320] width 101 height 85
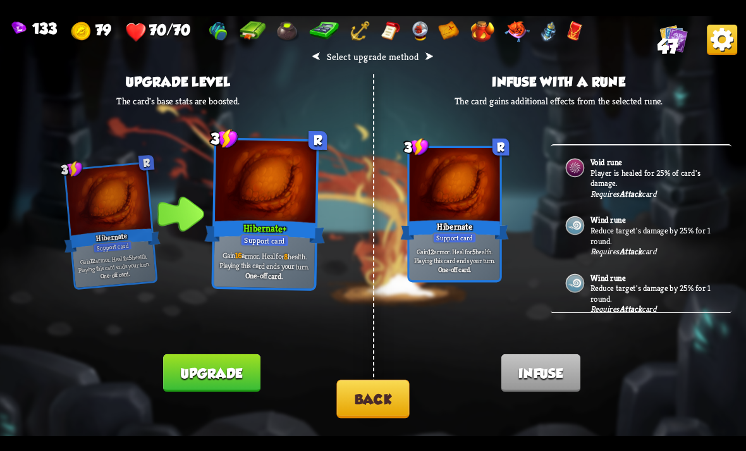
click at [204, 374] on button "Upgrade" at bounding box center [211, 373] width 97 height 38
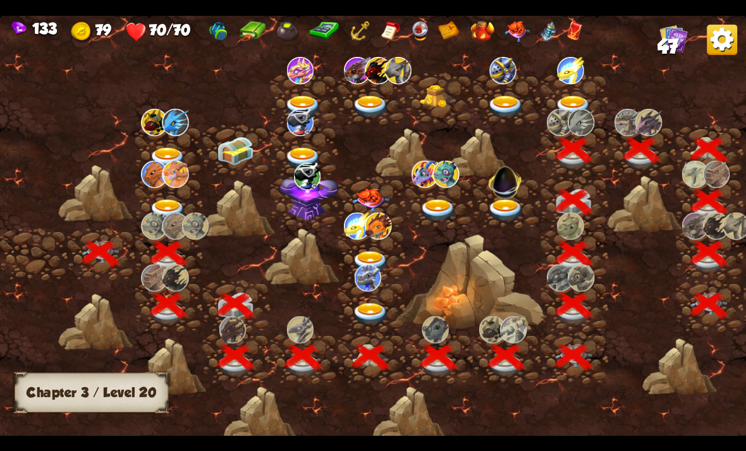
scroll to position [0, 192]
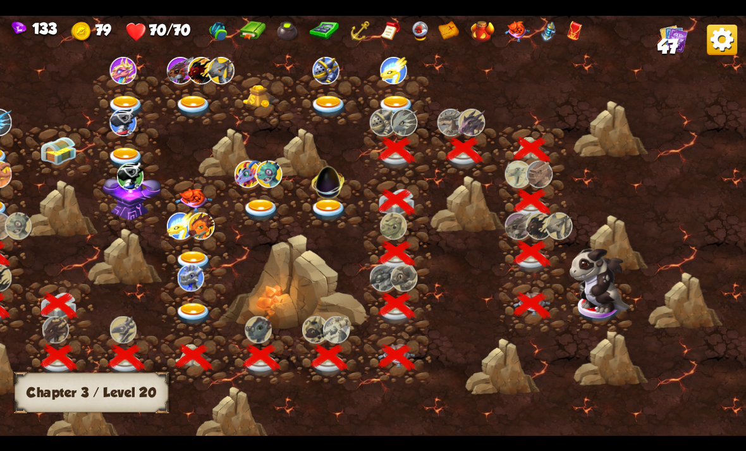
click at [600, 311] on img at bounding box center [600, 280] width 61 height 65
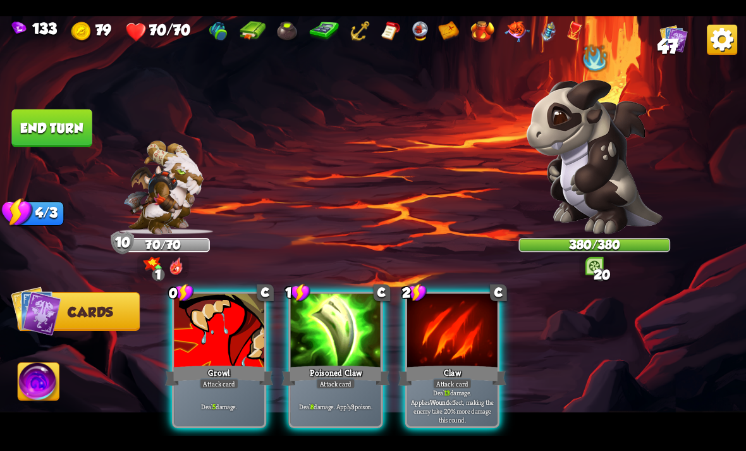
click at [590, 275] on div "Player turn" at bounding box center [373, 225] width 746 height 115
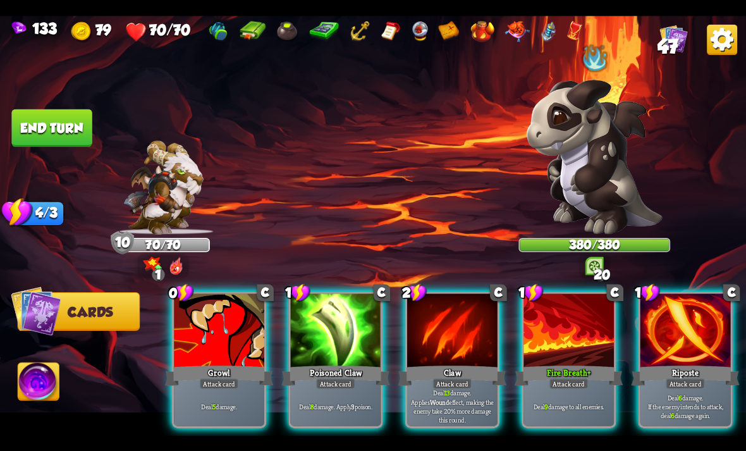
click at [590, 264] on img at bounding box center [595, 265] width 19 height 19
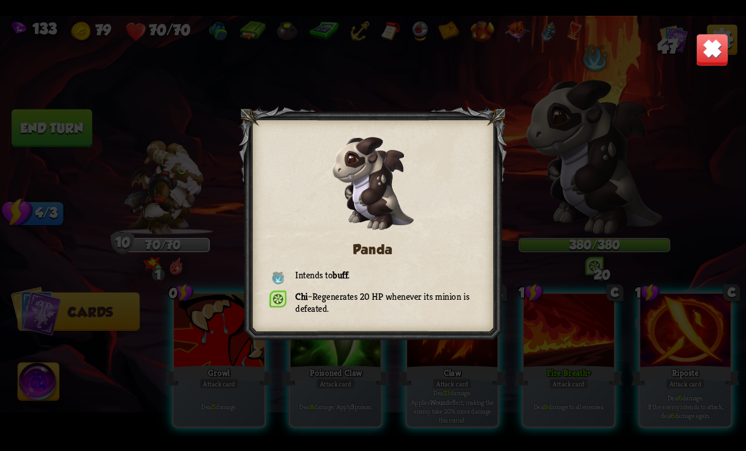
click at [720, 64] on img at bounding box center [712, 49] width 33 height 33
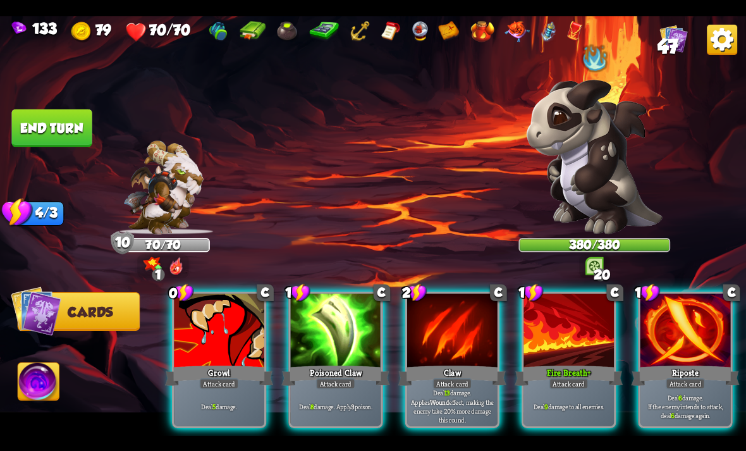
click at [445, 363] on div "Claw" at bounding box center [453, 375] width 108 height 24
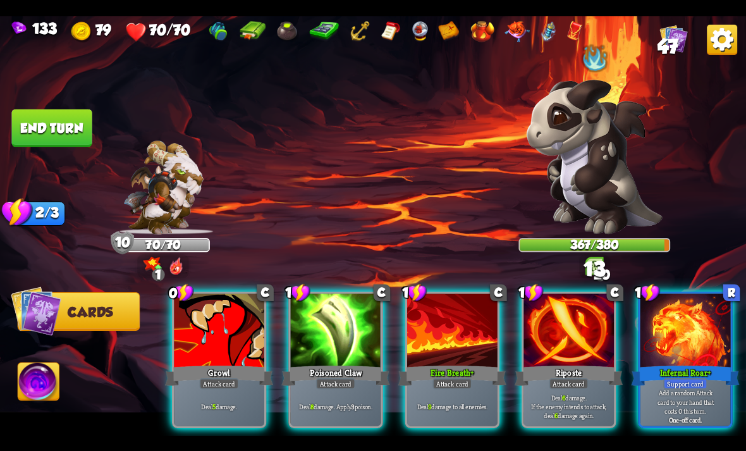
click at [249, 402] on p "Deal 5 damage." at bounding box center [219, 406] width 86 height 9
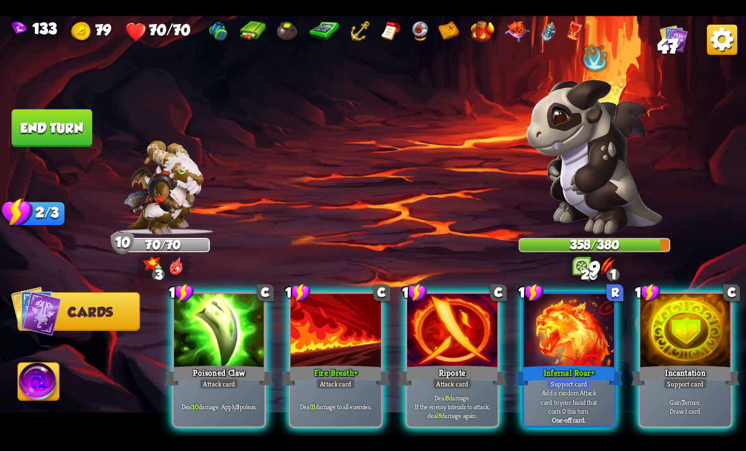
click at [579, 338] on div at bounding box center [569, 332] width 90 height 76
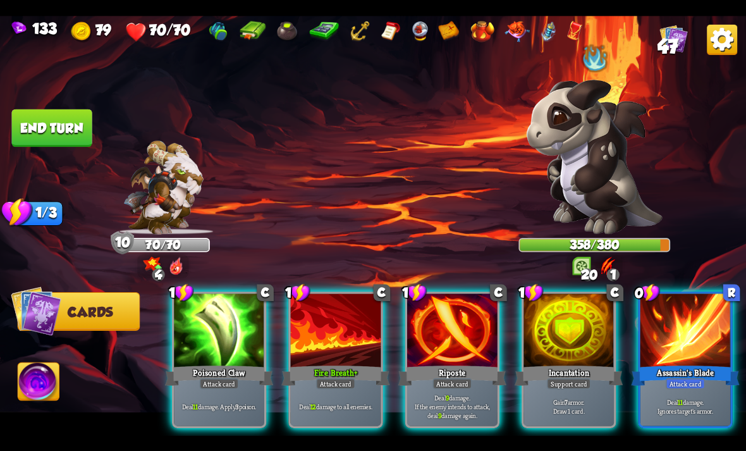
click at [235, 402] on p "Deal 11 damage. Apply 3 poison." at bounding box center [219, 406] width 86 height 9
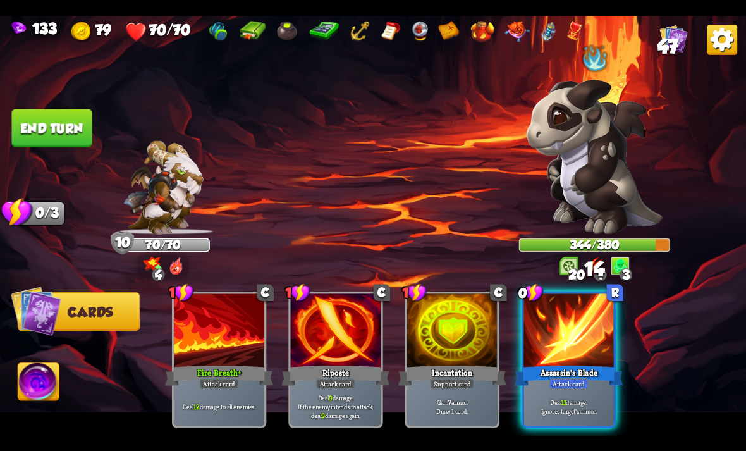
click at [582, 378] on div "Attack card" at bounding box center [569, 383] width 39 height 11
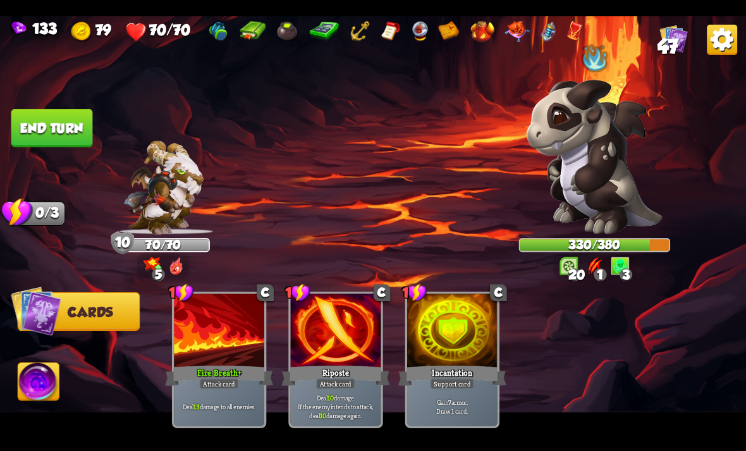
click at [94, 129] on img at bounding box center [373, 226] width 746 height 420
click at [71, 139] on button "End turn" at bounding box center [51, 128] width 80 height 38
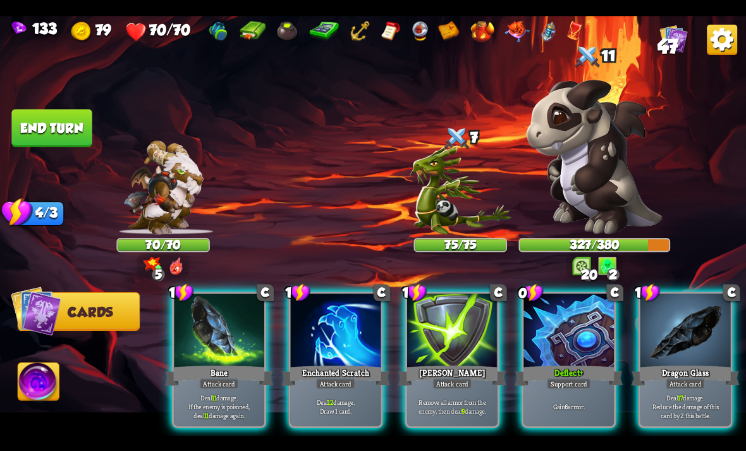
click at [442, 211] on img at bounding box center [460, 189] width 102 height 89
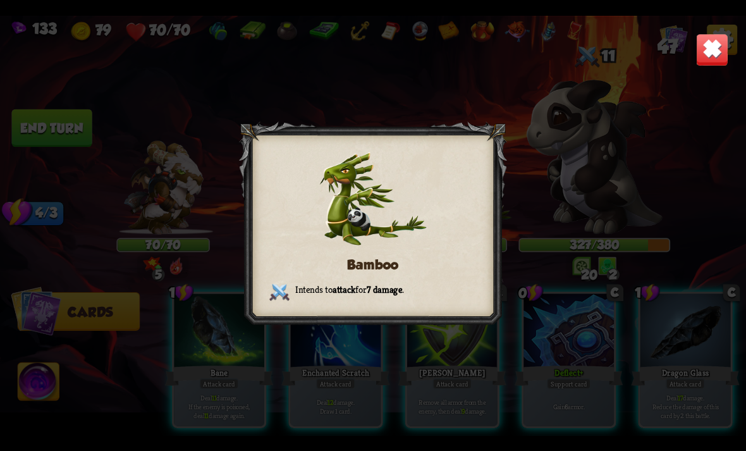
click at [705, 35] on img at bounding box center [712, 49] width 33 height 33
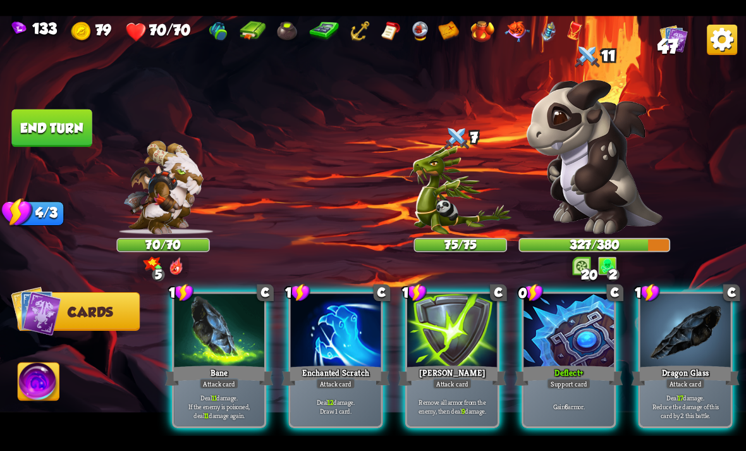
click at [577, 301] on div at bounding box center [569, 332] width 90 height 76
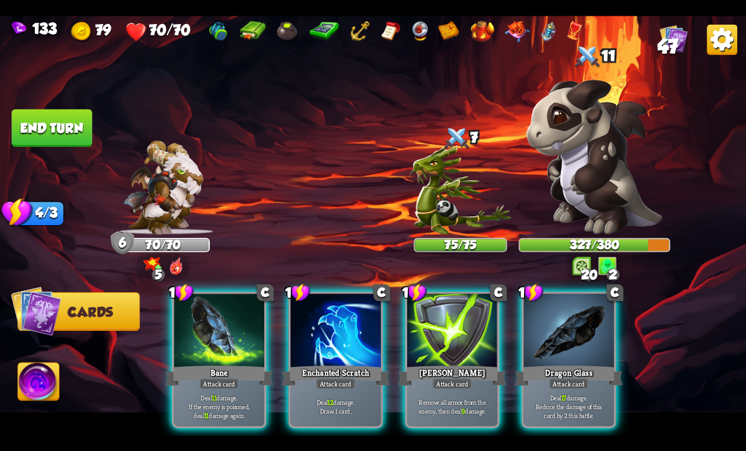
click at [240, 363] on div "Bane" at bounding box center [219, 375] width 108 height 24
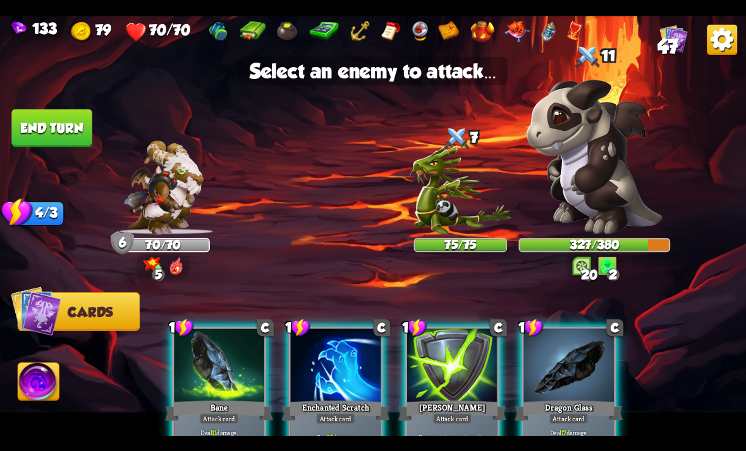
click at [612, 214] on img at bounding box center [595, 156] width 136 height 155
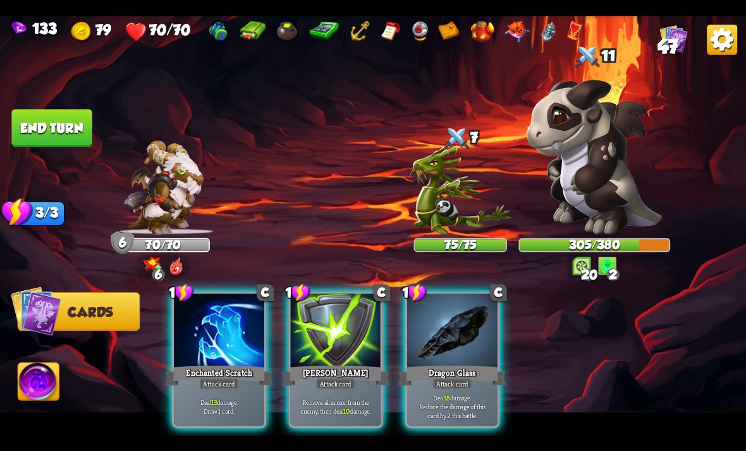
click at [470, 331] on div at bounding box center [452, 332] width 90 height 76
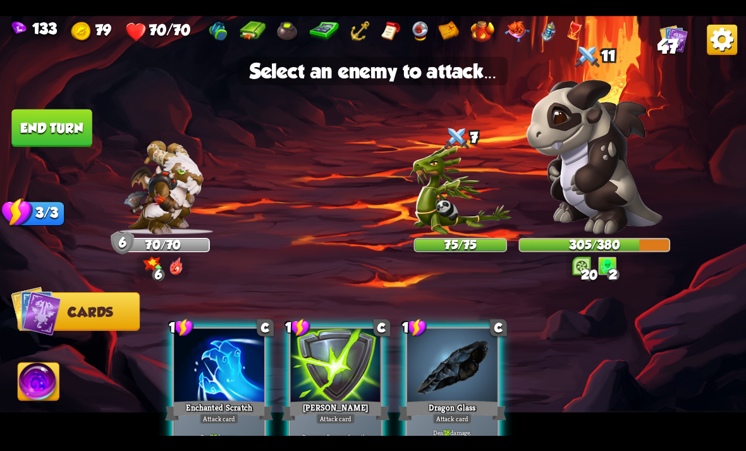
click at [598, 195] on img at bounding box center [595, 156] width 136 height 155
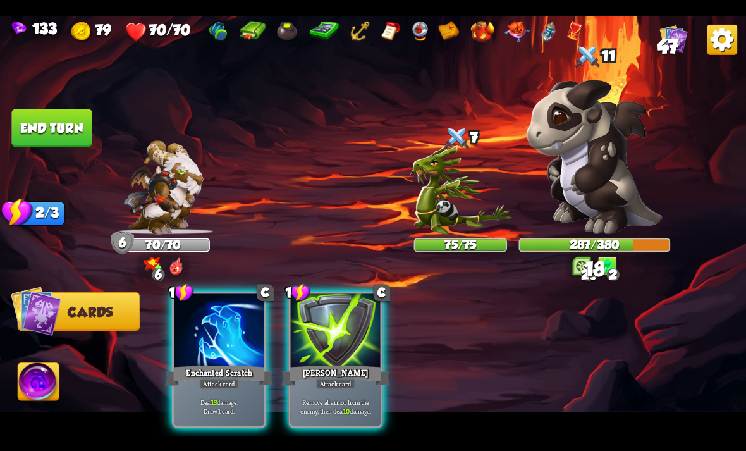
click at [237, 387] on div "Deal 13 damage. Draw 1 card." at bounding box center [219, 406] width 90 height 39
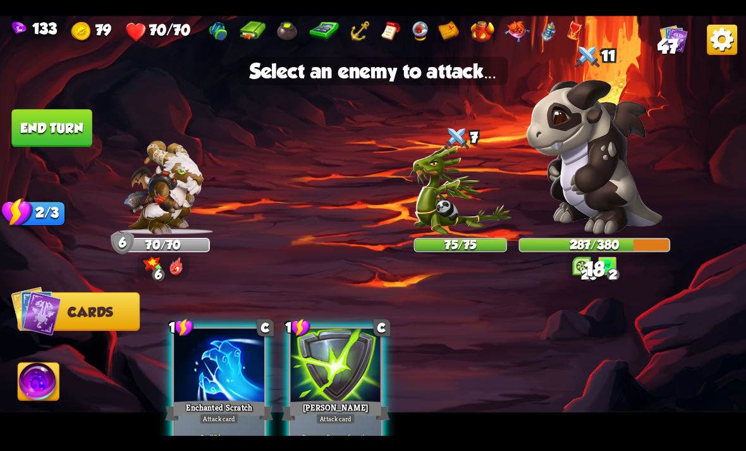
click at [614, 178] on img at bounding box center [595, 156] width 136 height 155
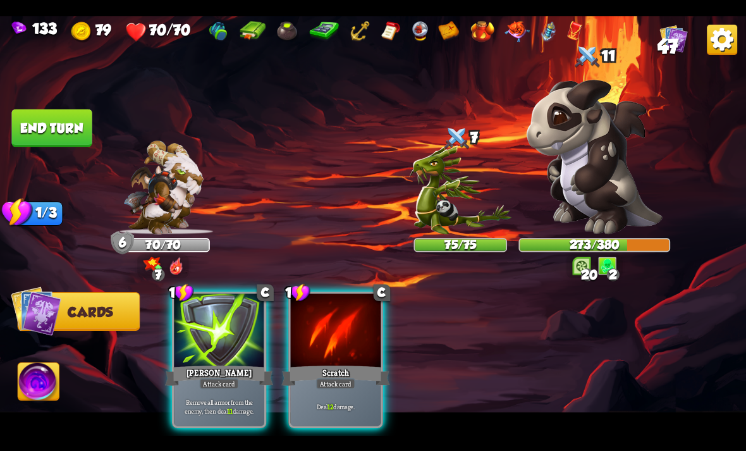
click at [338, 363] on div "Scratch" at bounding box center [336, 375] width 108 height 24
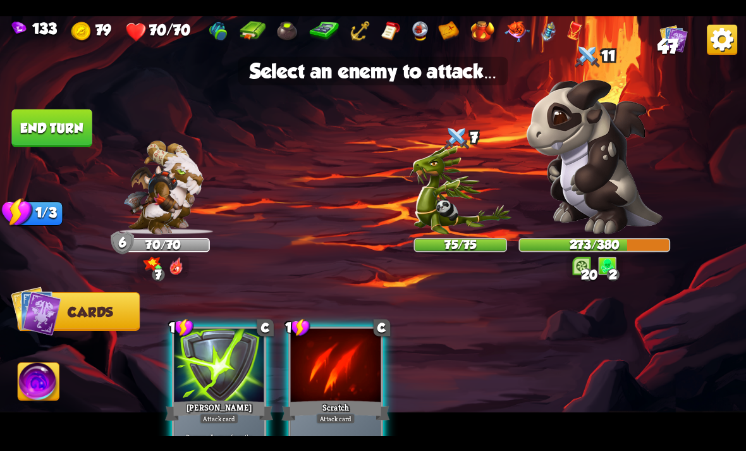
click at [466, 214] on img at bounding box center [460, 189] width 102 height 89
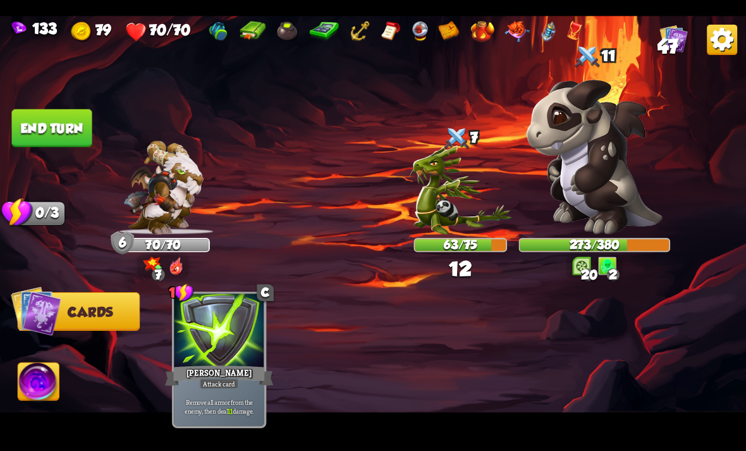
click at [23, 380] on img at bounding box center [38, 383] width 41 height 42
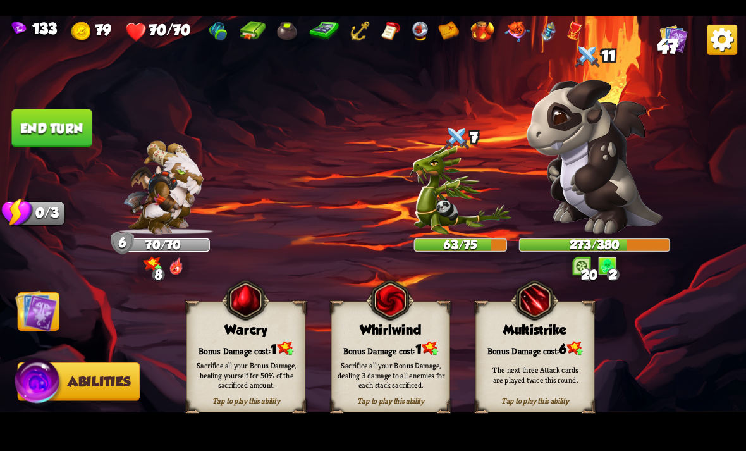
click at [94, 119] on img at bounding box center [373, 226] width 746 height 420
click at [86, 132] on button "End turn" at bounding box center [51, 128] width 80 height 38
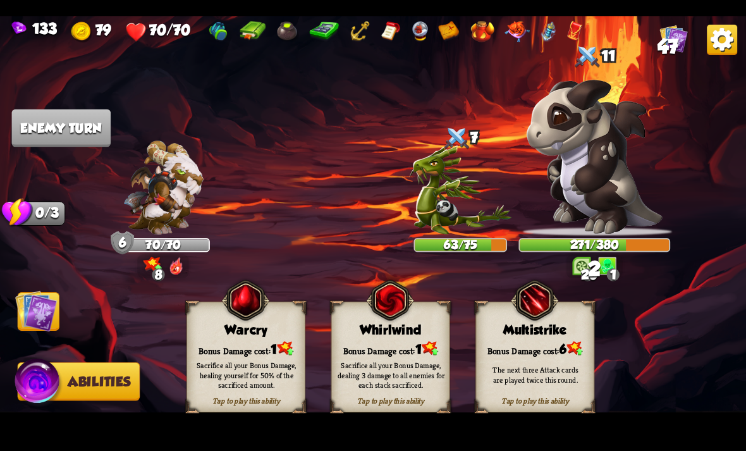
click at [22, 334] on img at bounding box center [373, 226] width 746 height 420
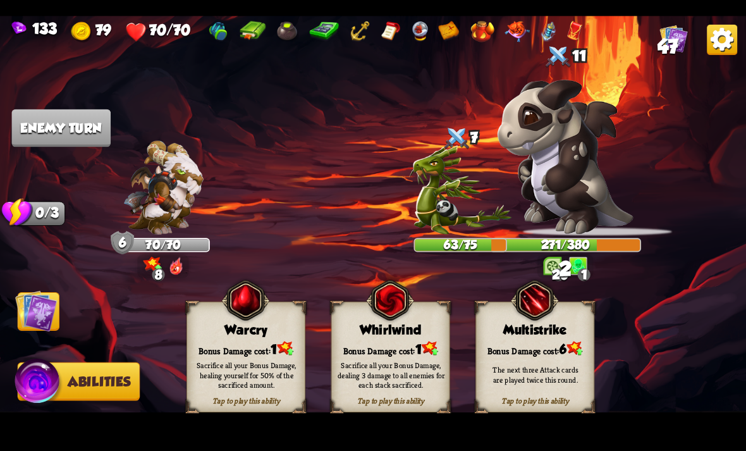
click at [46, 305] on img at bounding box center [36, 311] width 42 height 42
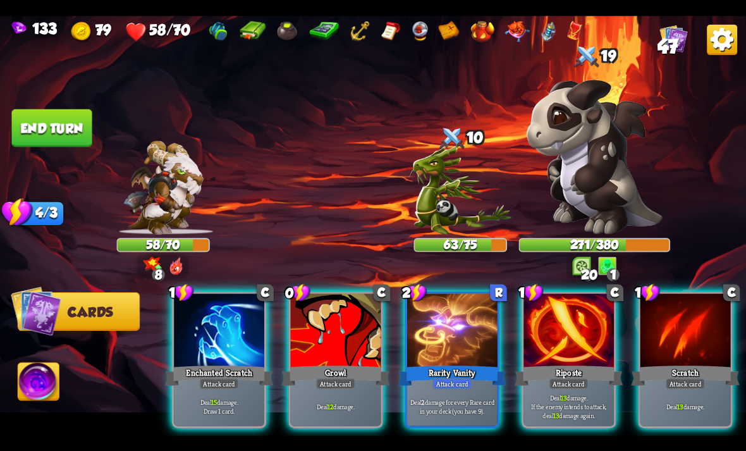
click at [319, 387] on div "Deal 12 damage." at bounding box center [336, 406] width 90 height 39
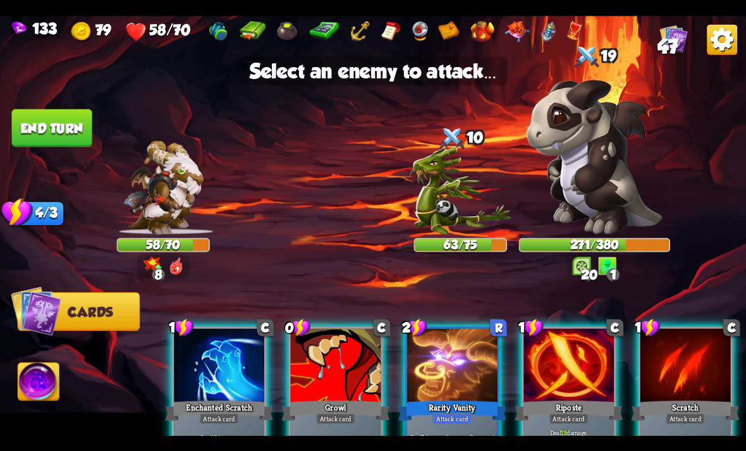
click at [478, 231] on img at bounding box center [460, 189] width 102 height 89
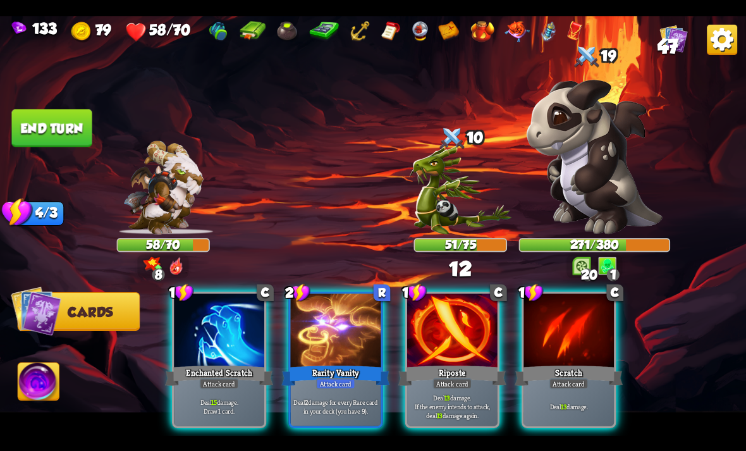
click at [475, 410] on div "Deal 13 damage. If the enemy intends to attack, deal 13 damage again." at bounding box center [452, 406] width 90 height 39
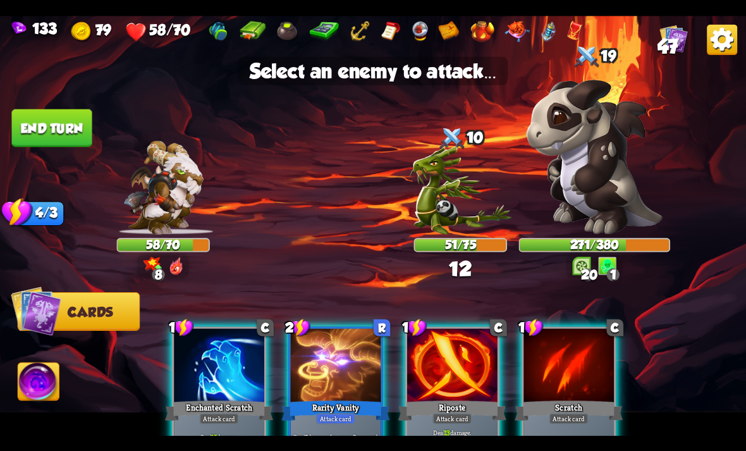
click at [467, 223] on img at bounding box center [460, 189] width 102 height 89
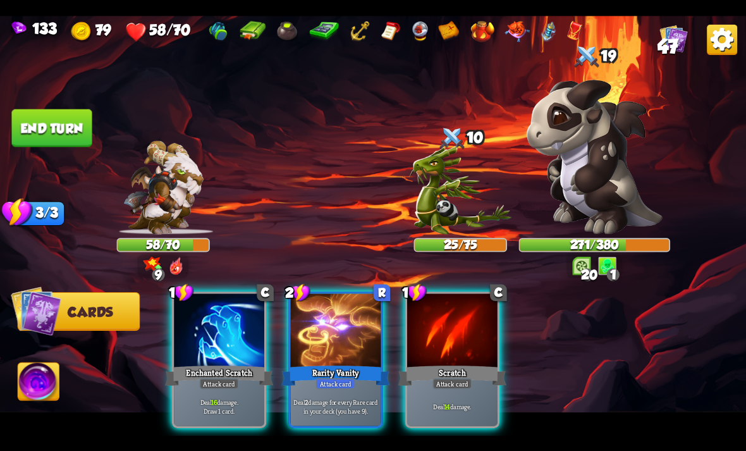
click at [214, 400] on p "Deal 16 damage. Draw 1 card." at bounding box center [219, 406] width 86 height 18
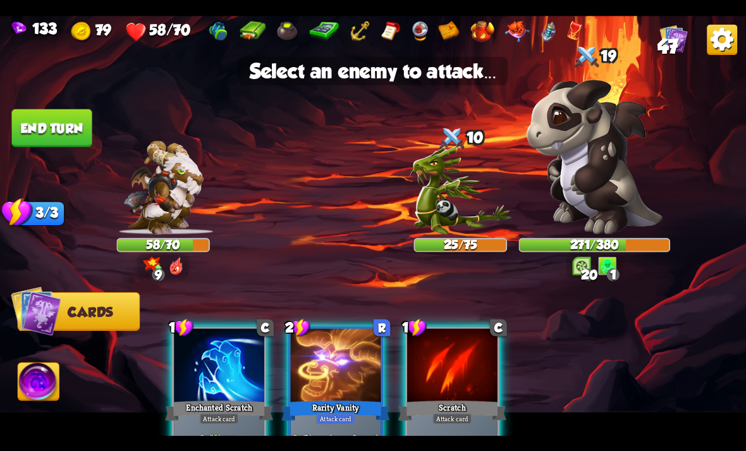
click at [475, 216] on img at bounding box center [460, 189] width 102 height 89
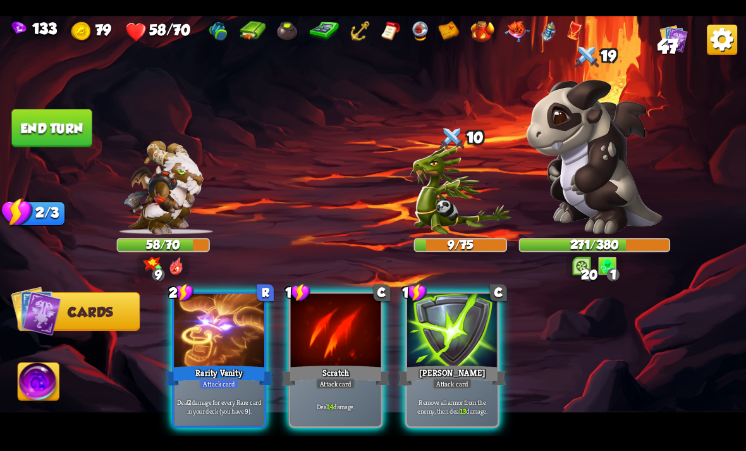
click at [378, 326] on div at bounding box center [336, 332] width 90 height 76
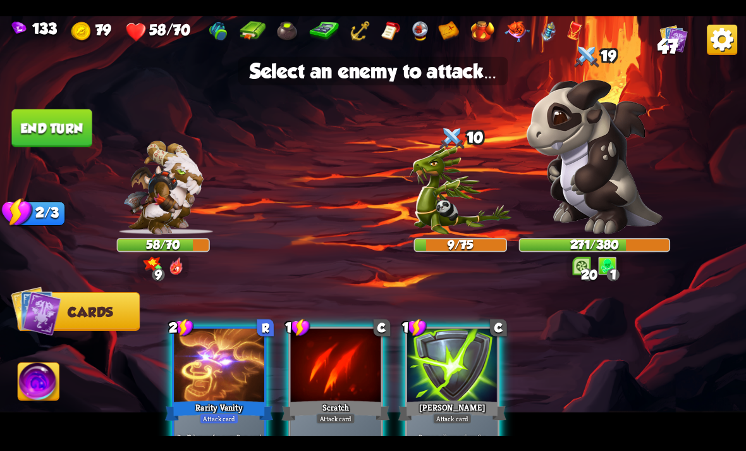
click at [621, 196] on img at bounding box center [595, 156] width 136 height 155
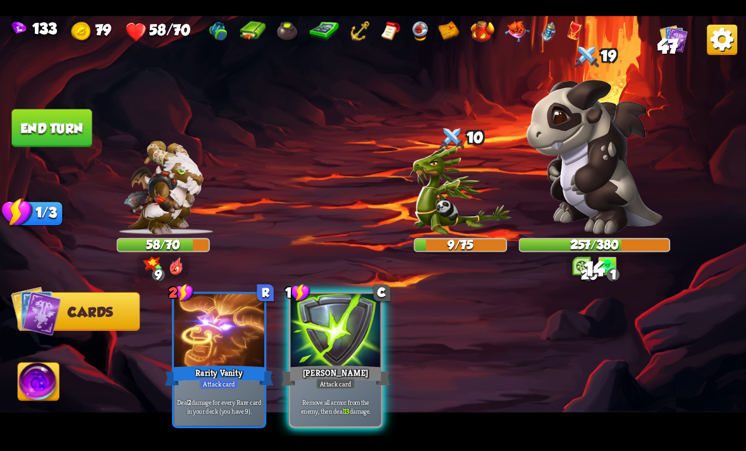
click at [341, 344] on div at bounding box center [336, 332] width 90 height 76
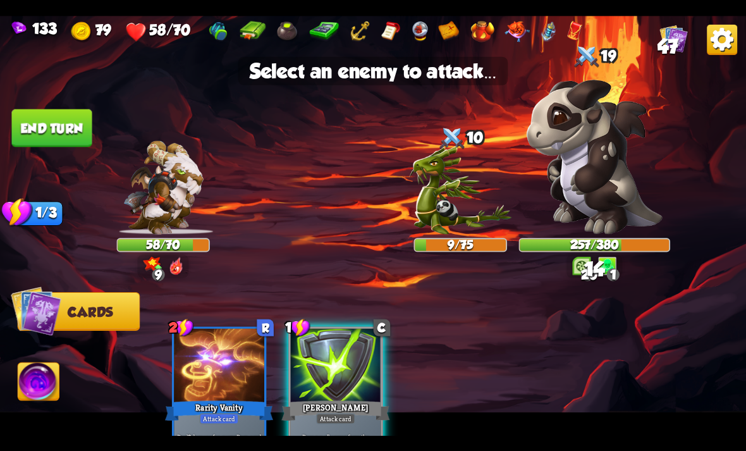
click at [462, 221] on img at bounding box center [460, 189] width 102 height 89
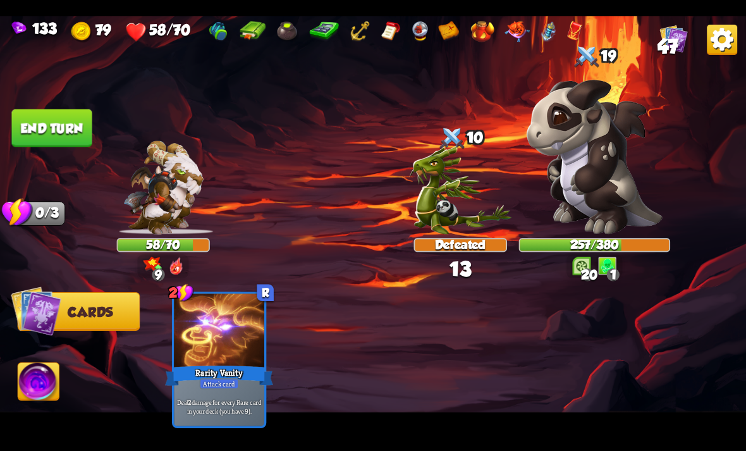
click at [17, 380] on img at bounding box center [373, 226] width 746 height 420
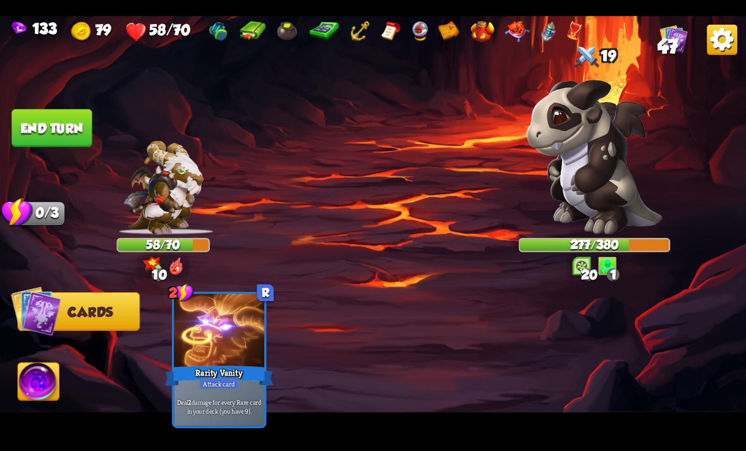
click at [66, 133] on button "End turn" at bounding box center [51, 128] width 80 height 38
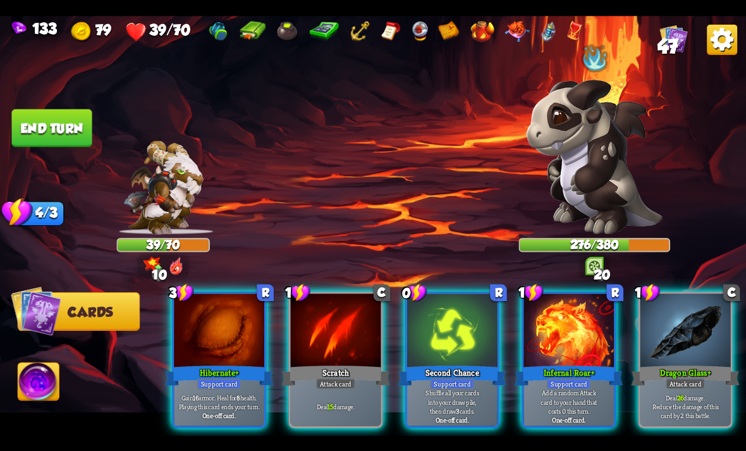
click at [670, 399] on p "Deal 26 damage. Reduce the damage of this card by 2 this battle." at bounding box center [686, 406] width 86 height 27
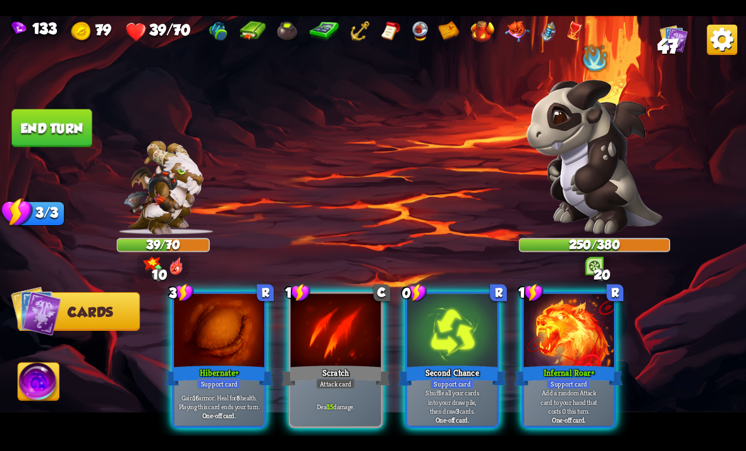
click at [240, 393] on b "8" at bounding box center [238, 397] width 3 height 9
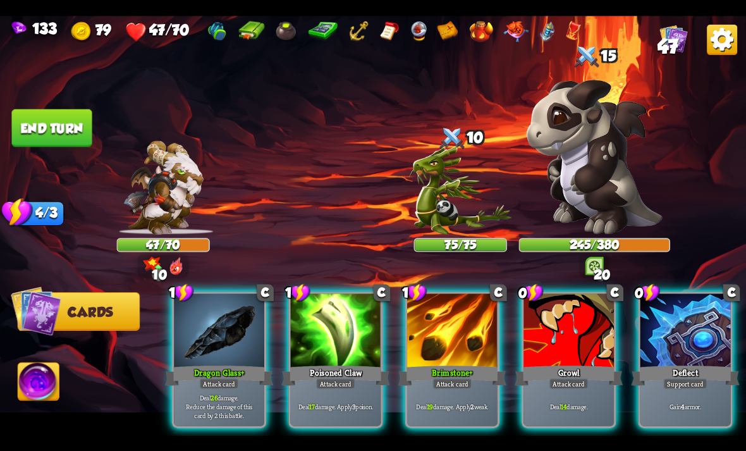
click at [565, 331] on div at bounding box center [569, 332] width 90 height 76
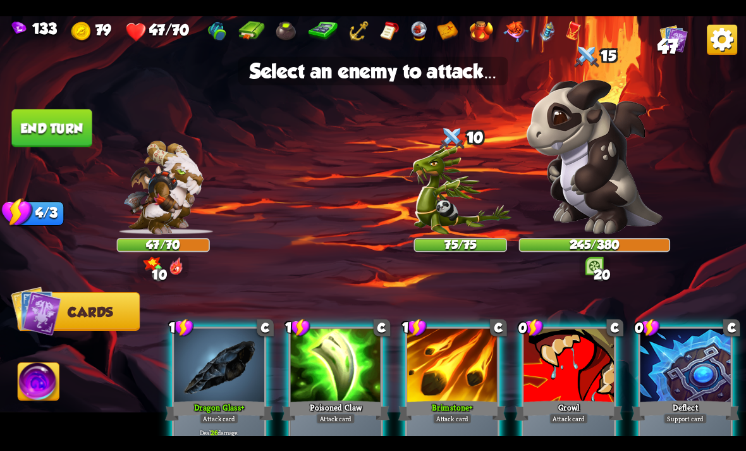
click at [474, 223] on img at bounding box center [460, 189] width 102 height 89
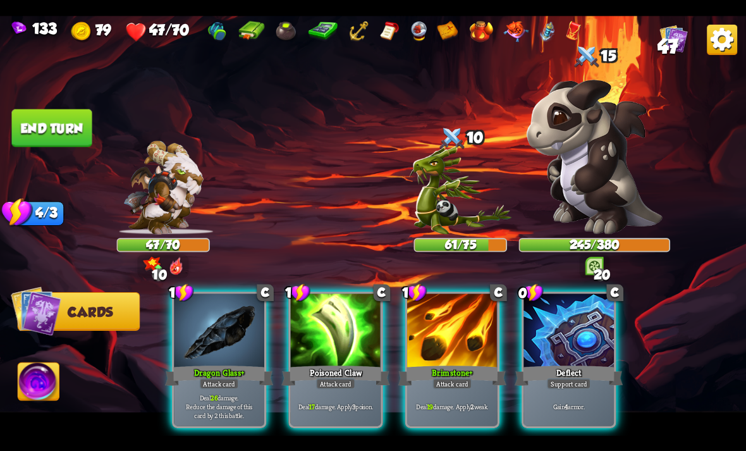
click at [612, 337] on div at bounding box center [569, 332] width 90 height 76
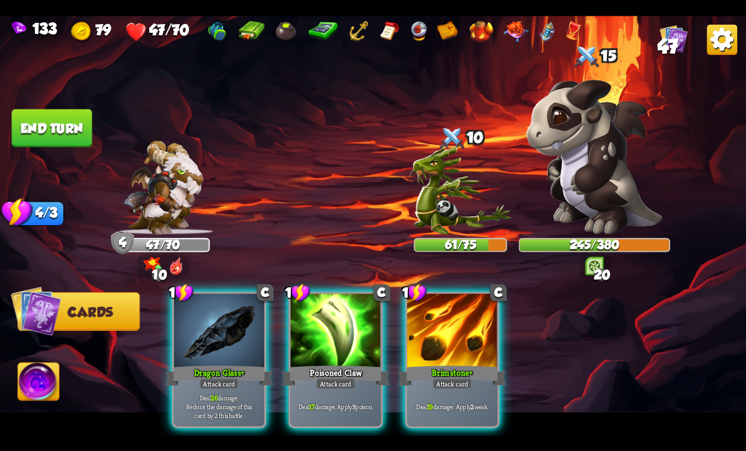
click at [468, 338] on div at bounding box center [452, 332] width 90 height 76
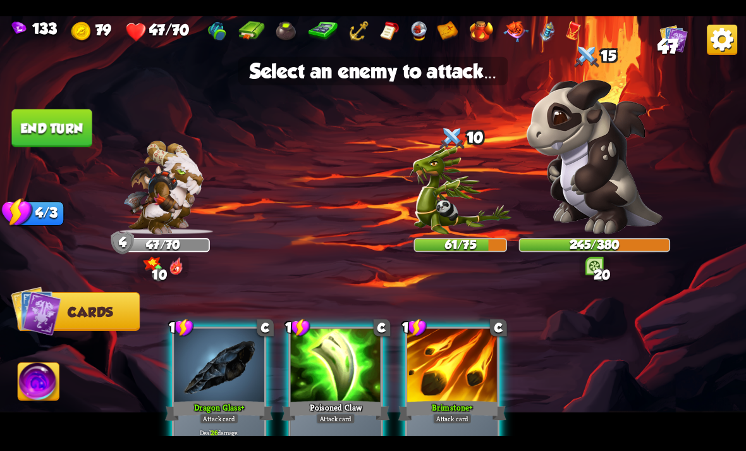
click at [480, 211] on img at bounding box center [460, 189] width 102 height 89
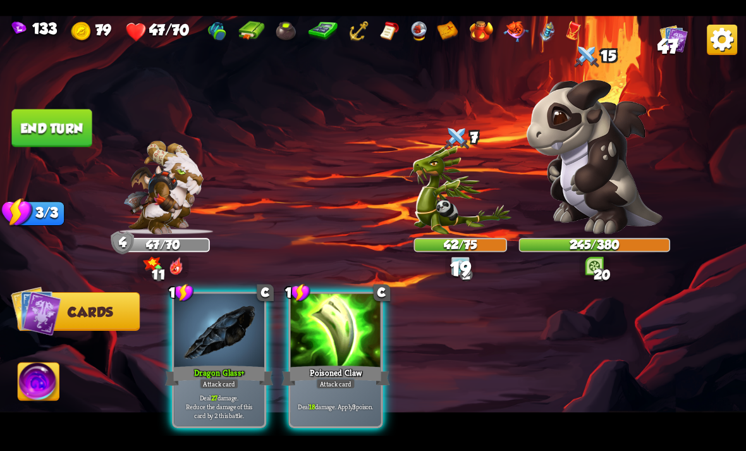
click at [356, 399] on div "Deal 18 damage. Apply 3 poison." at bounding box center [336, 406] width 90 height 39
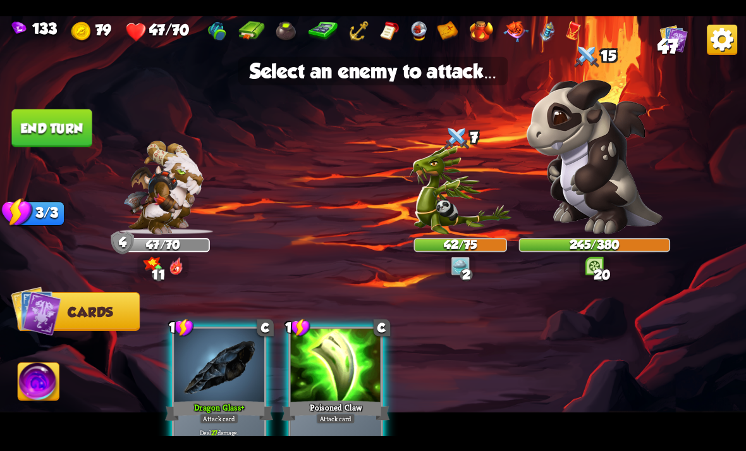
click at [471, 212] on img at bounding box center [460, 189] width 102 height 89
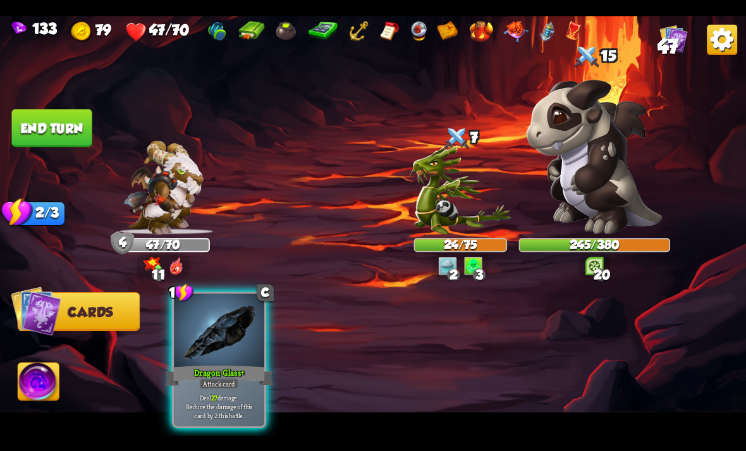
click at [232, 410] on div "Deal 27 damage. Reduce the damage of this card by 2 this battle." at bounding box center [219, 406] width 90 height 39
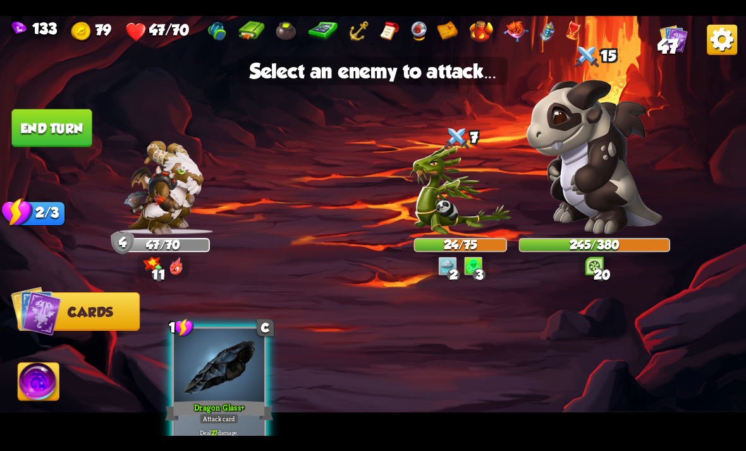
click at [467, 218] on img at bounding box center [460, 189] width 102 height 89
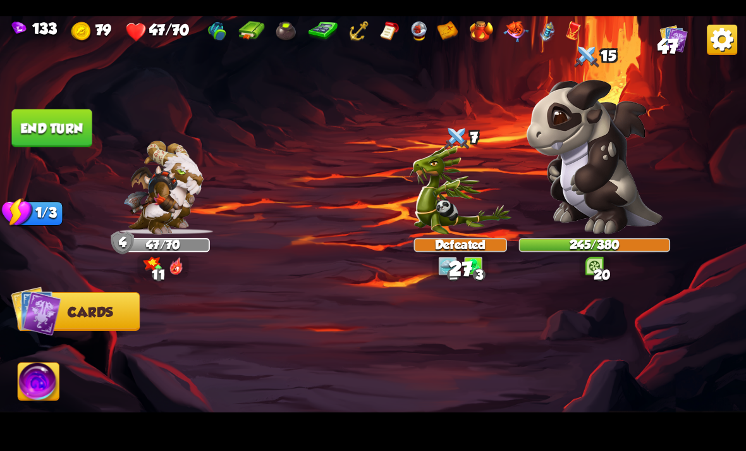
click at [28, 402] on img at bounding box center [38, 383] width 41 height 42
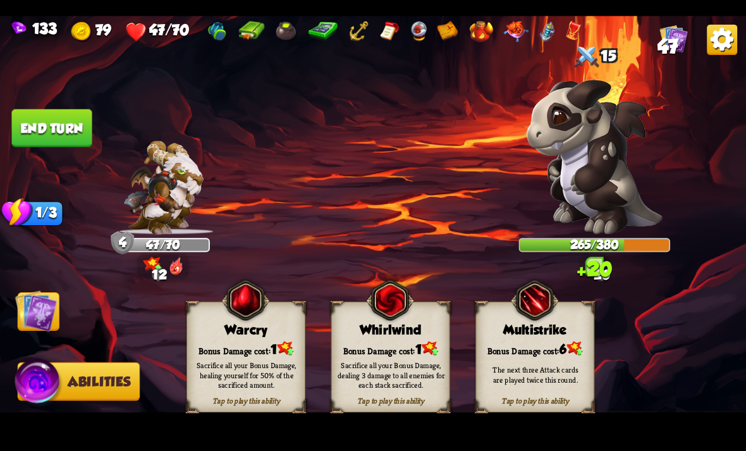
click at [36, 313] on img at bounding box center [36, 311] width 42 height 42
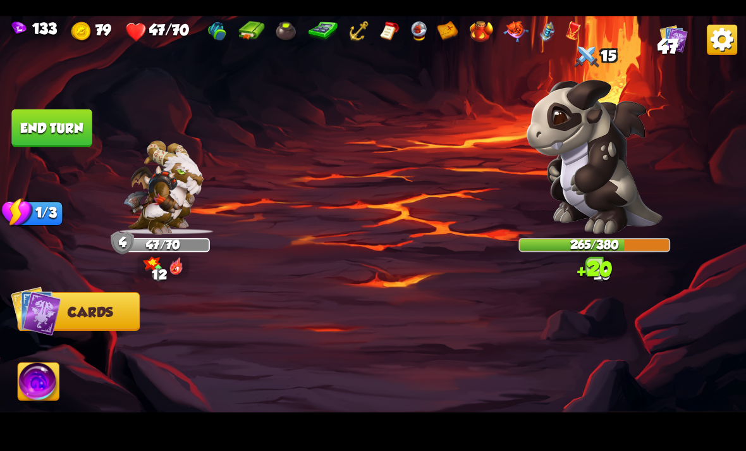
click at [87, 118] on button "End turn" at bounding box center [51, 128] width 80 height 38
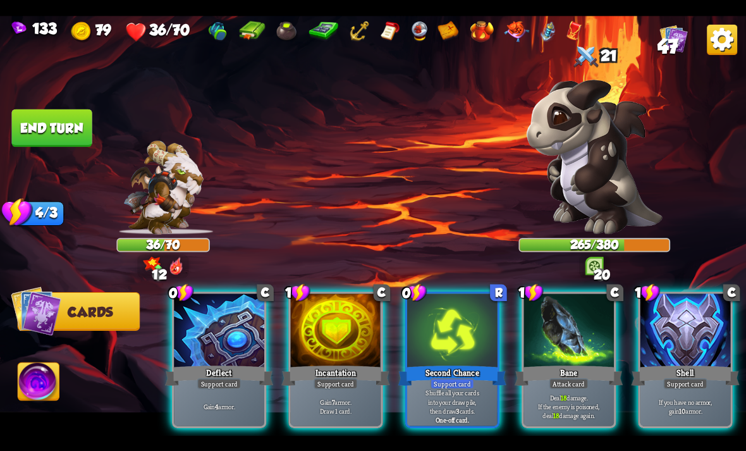
click at [712, 363] on div "Shell" at bounding box center [686, 375] width 108 height 24
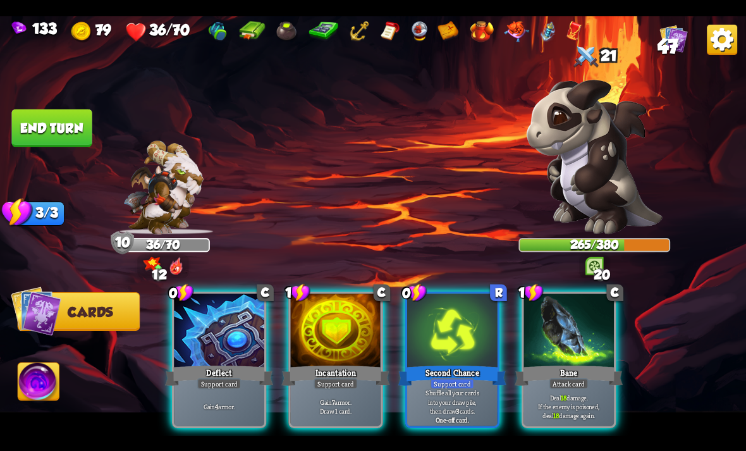
click at [235, 402] on p "Gain 4 armor." at bounding box center [219, 406] width 86 height 9
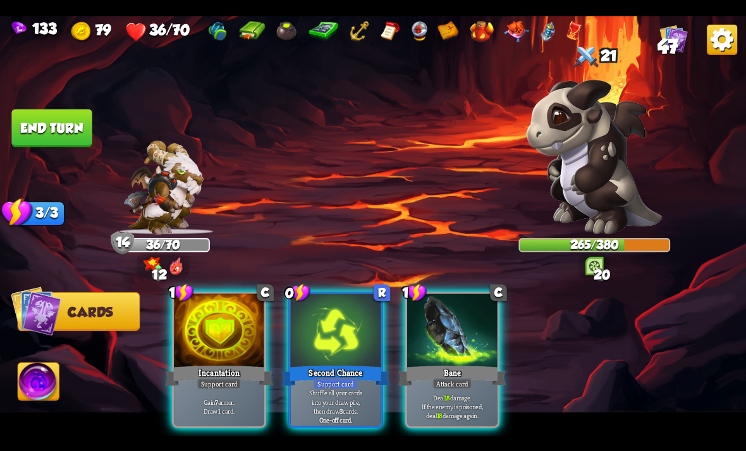
click at [242, 410] on div "Gain 7 armor. Draw 1 card." at bounding box center [219, 406] width 90 height 39
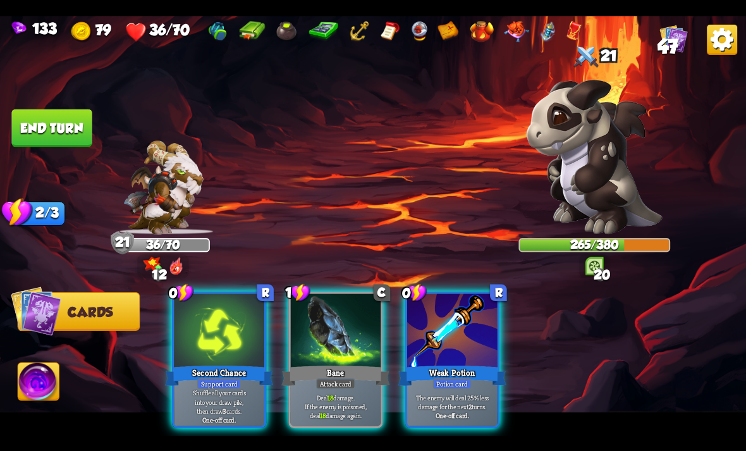
click at [435, 363] on div "Weak Potion" at bounding box center [453, 375] width 108 height 24
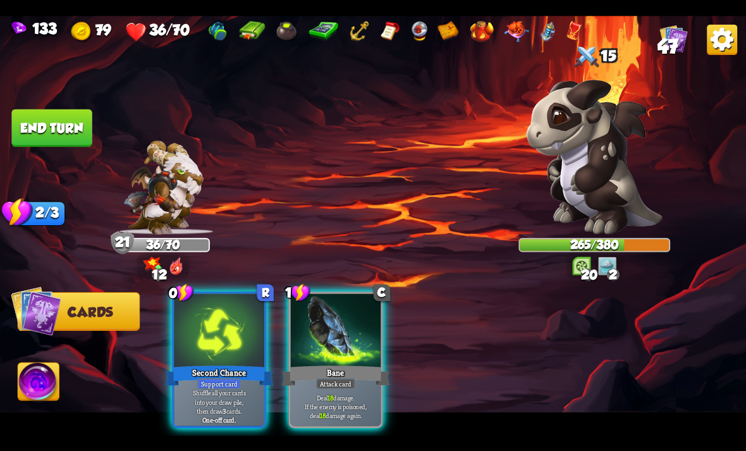
click at [352, 363] on div "Bane" at bounding box center [336, 375] width 108 height 24
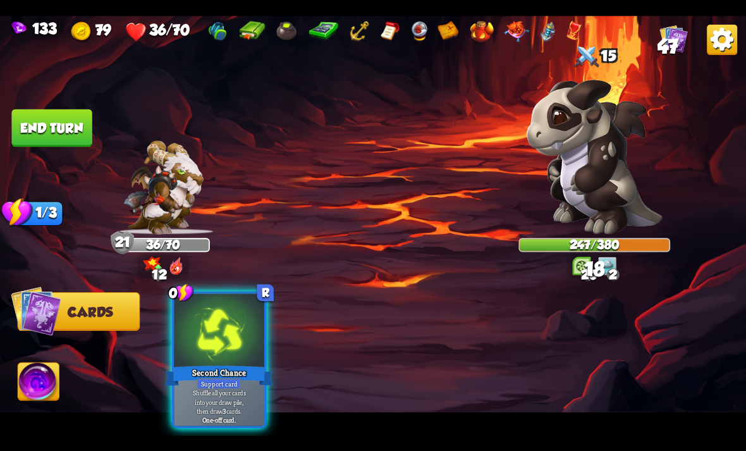
click at [236, 415] on b "One-off card." at bounding box center [219, 419] width 34 height 9
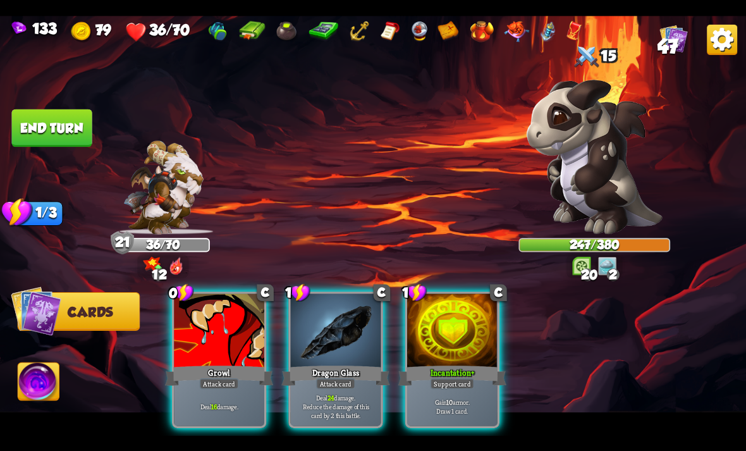
click at [235, 400] on div "Deal 16 damage." at bounding box center [219, 406] width 90 height 39
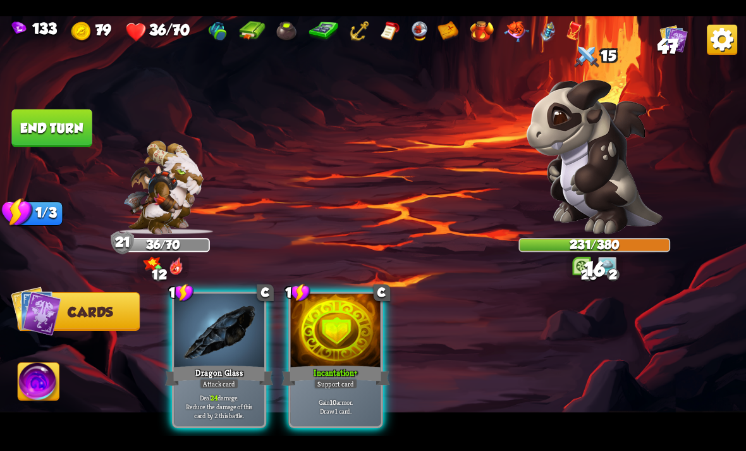
click at [238, 393] on p "Deal 24 damage. Reduce the damage of this card by 2 this battle." at bounding box center [219, 406] width 86 height 27
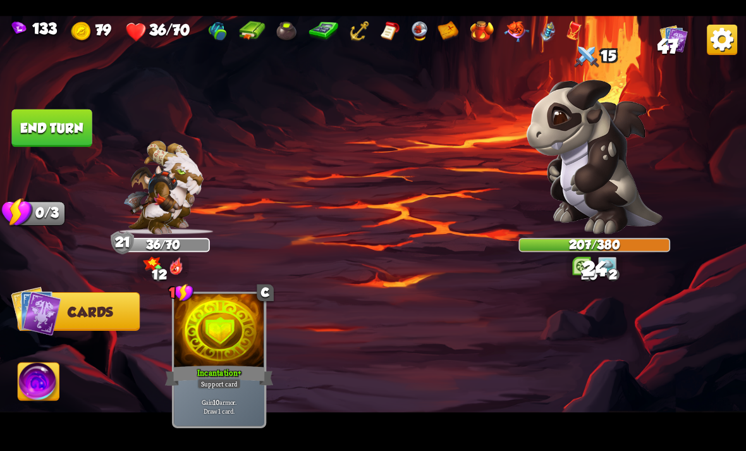
click at [44, 142] on button "End turn" at bounding box center [51, 128] width 80 height 38
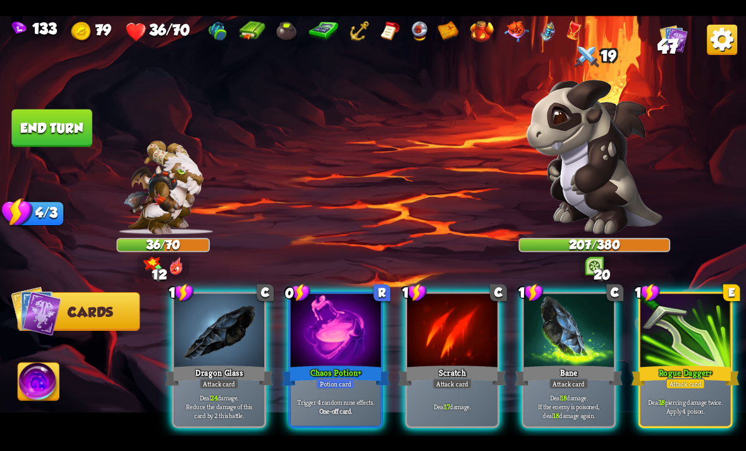
click at [333, 406] on b "One-off card." at bounding box center [336, 410] width 34 height 9
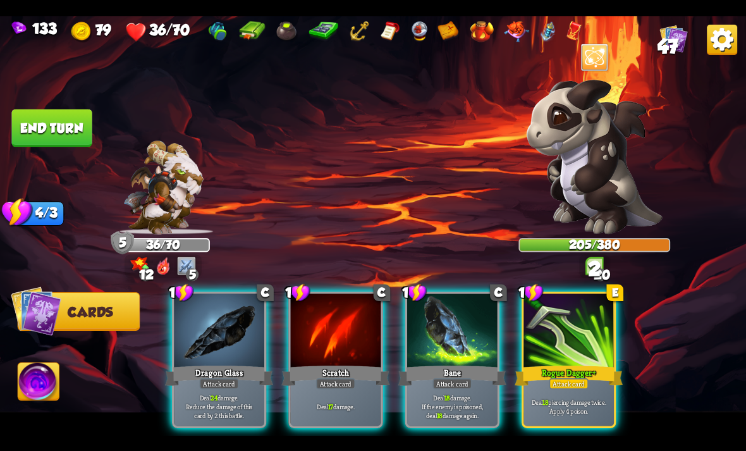
click at [581, 387] on div "Deal 18 piercing damage twice. Apply 4 poison." at bounding box center [569, 406] width 90 height 39
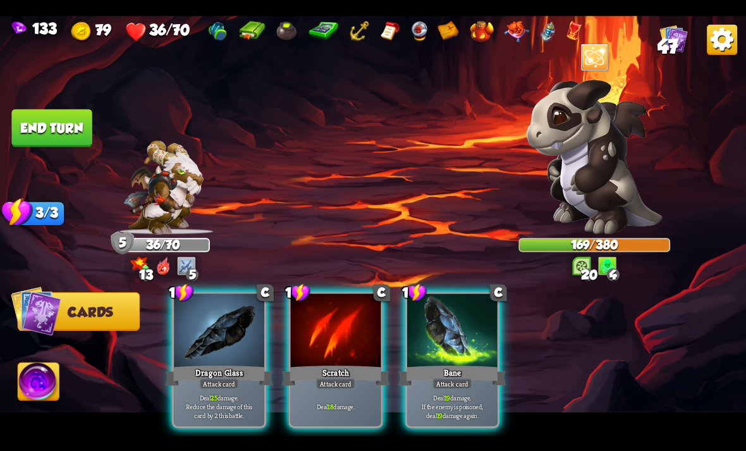
click at [474, 309] on div at bounding box center [452, 332] width 90 height 76
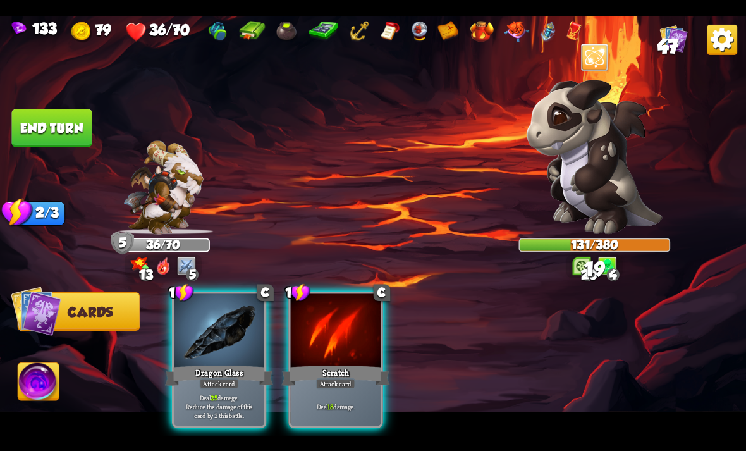
click at [347, 298] on div at bounding box center [336, 332] width 90 height 76
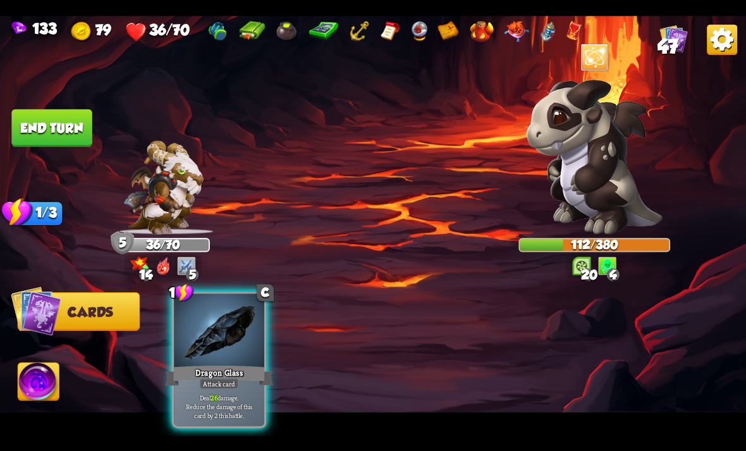
click at [247, 363] on div "Dragon Glass" at bounding box center [219, 375] width 108 height 24
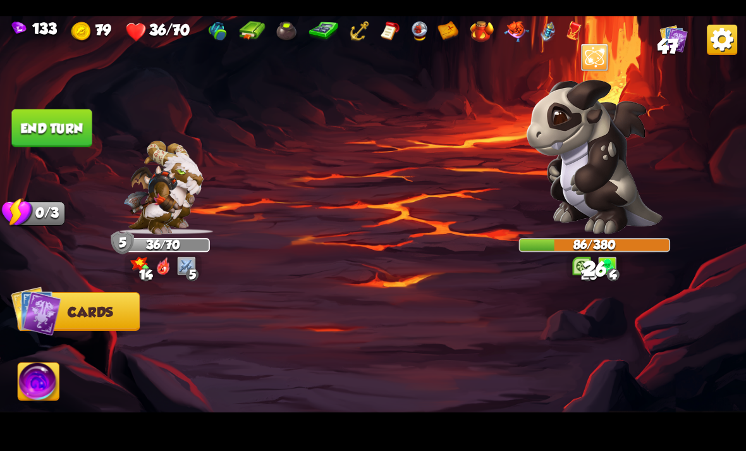
click at [40, 131] on button "End turn" at bounding box center [51, 128] width 80 height 38
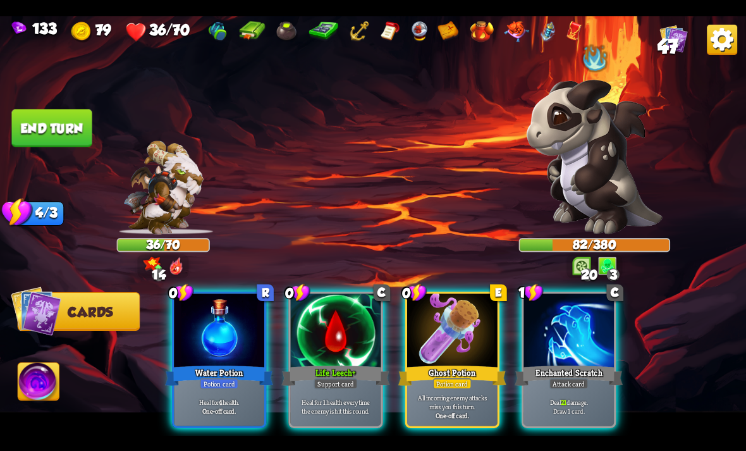
click at [239, 387] on div "Heal for 4 health. One-off card." at bounding box center [219, 406] width 90 height 39
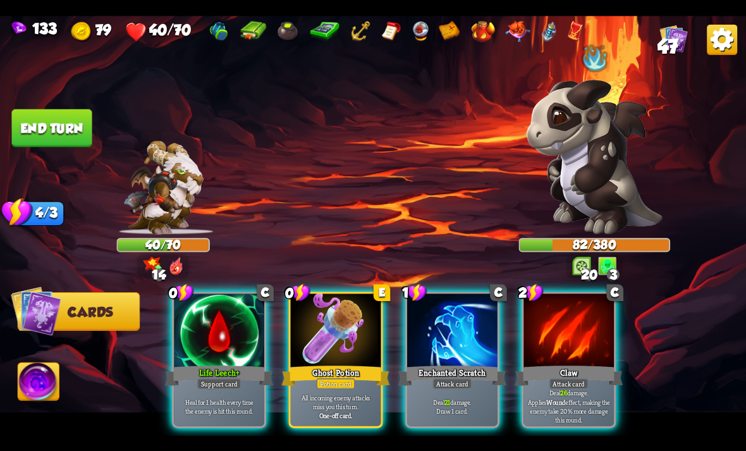
click at [218, 387] on div "Heal for 1 health every time the enemy is hit this round." at bounding box center [219, 406] width 90 height 39
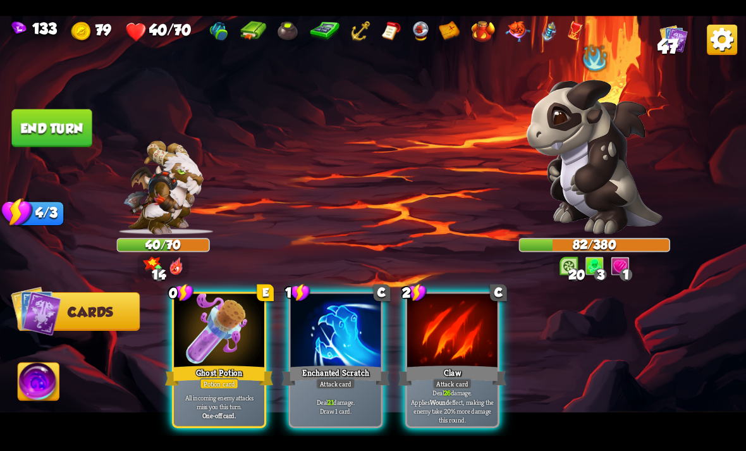
click at [461, 378] on div "Attack card" at bounding box center [452, 383] width 39 height 11
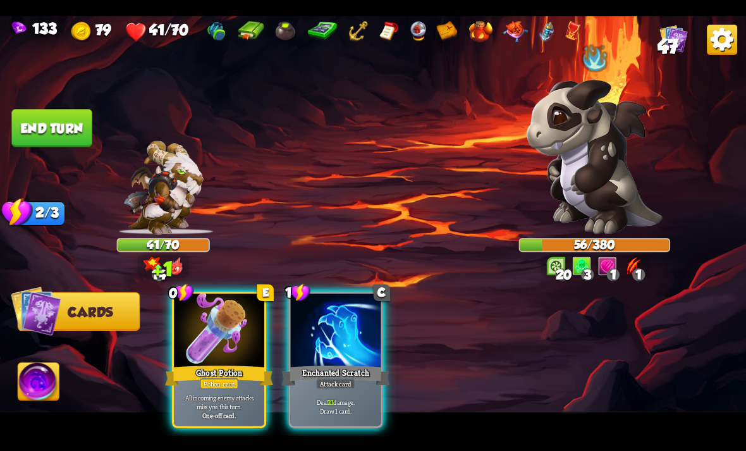
click at [329, 397] on b "21" at bounding box center [331, 401] width 6 height 9
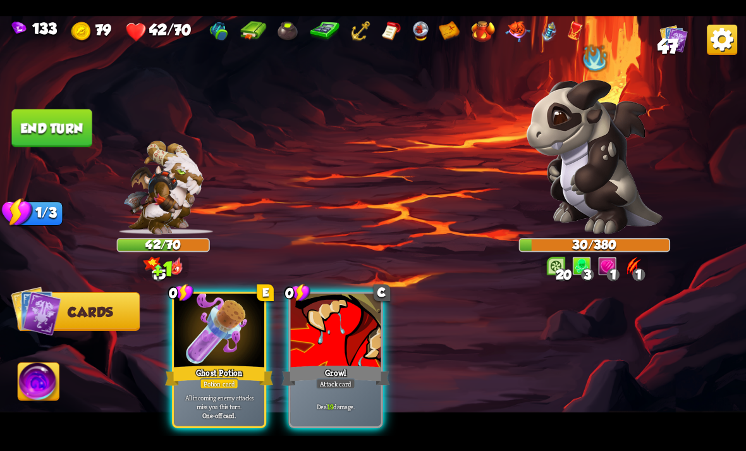
click at [324, 402] on p "Deal 19 damage." at bounding box center [336, 406] width 86 height 9
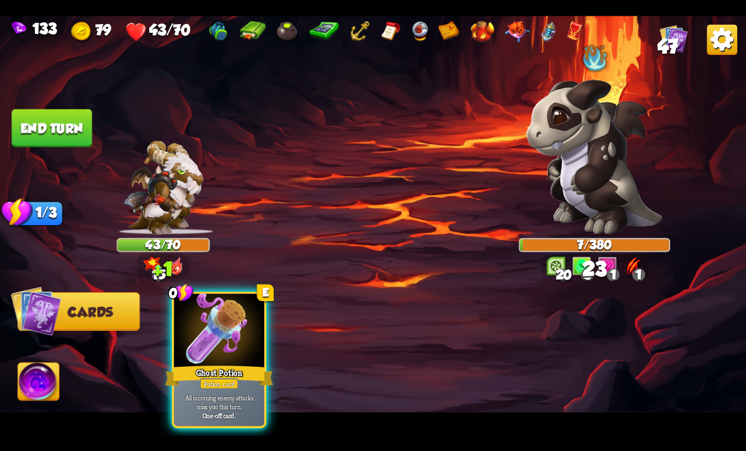
click at [60, 373] on img at bounding box center [373, 226] width 746 height 420
click at [63, 368] on img at bounding box center [373, 226] width 746 height 420
click at [37, 378] on img at bounding box center [38, 383] width 41 height 42
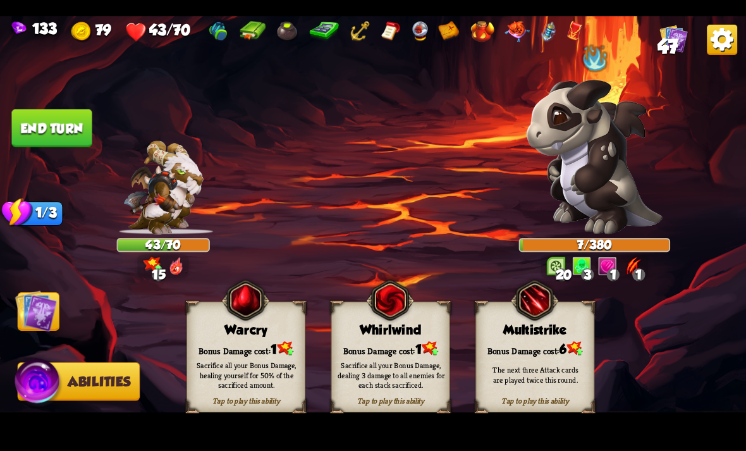
click at [409, 387] on div "Sacrifice all your Bonus Damage, dealing 3 damage to all enemies for each stack…" at bounding box center [392, 375] width 108 height 30
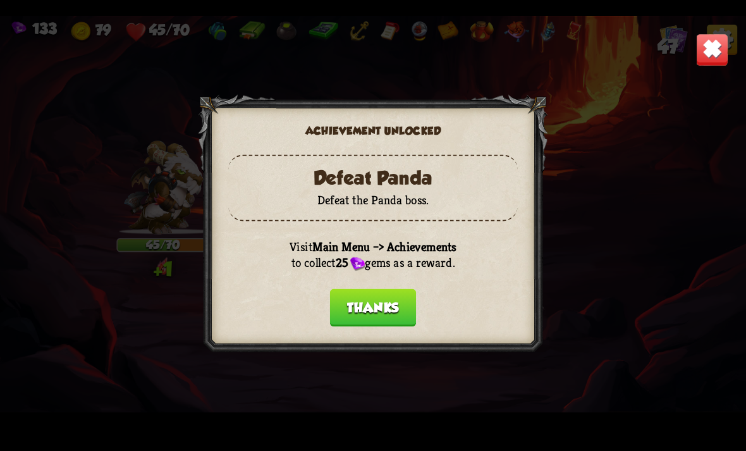
click at [380, 308] on button "Thanks" at bounding box center [373, 307] width 86 height 38
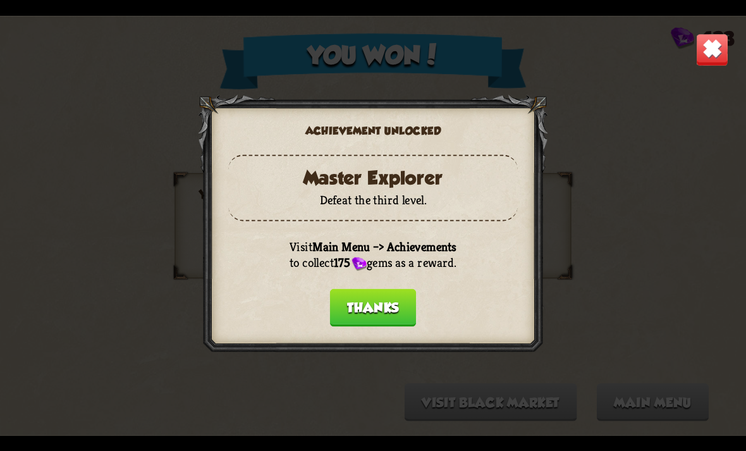
click at [372, 304] on button "Thanks" at bounding box center [373, 307] width 86 height 38
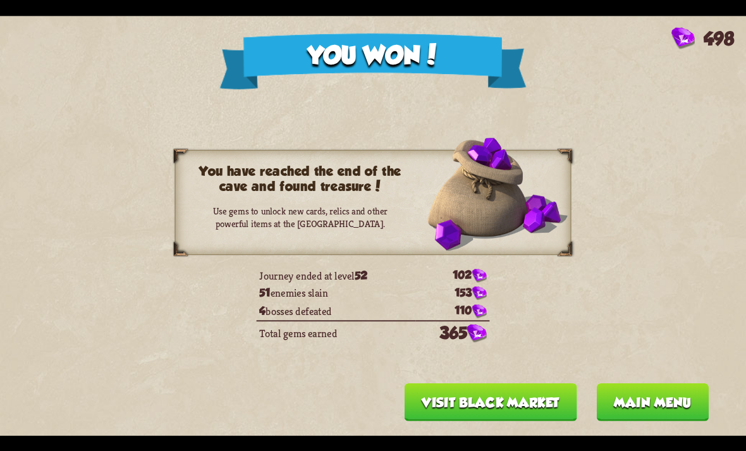
click at [526, 400] on button "Visit Black Market" at bounding box center [491, 402] width 173 height 38
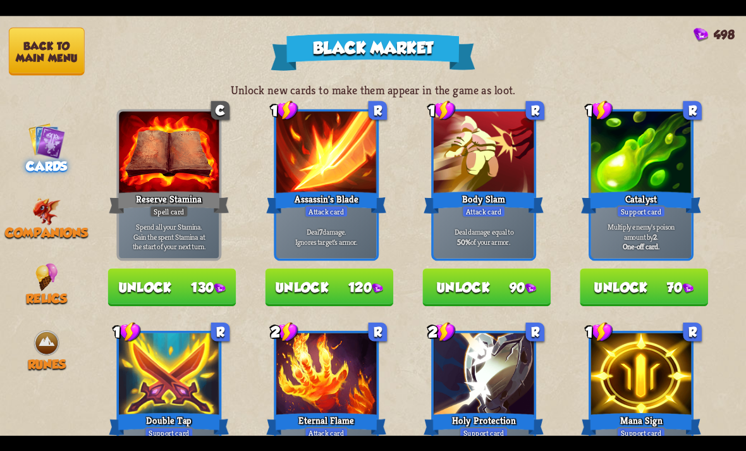
click at [51, 65] on button "Back to main menu" at bounding box center [47, 51] width 76 height 48
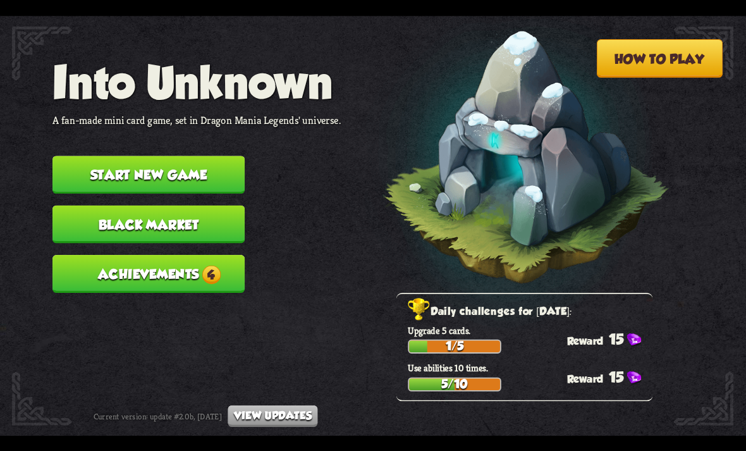
click at [178, 273] on button "Achievements 4" at bounding box center [149, 274] width 192 height 38
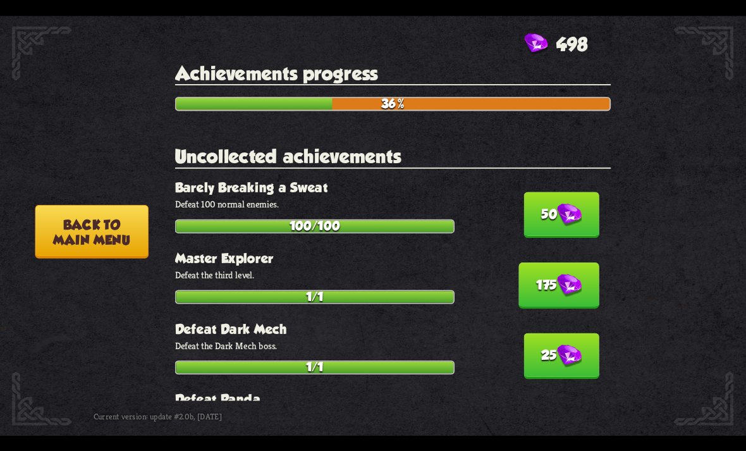
click at [563, 216] on img at bounding box center [569, 214] width 25 height 23
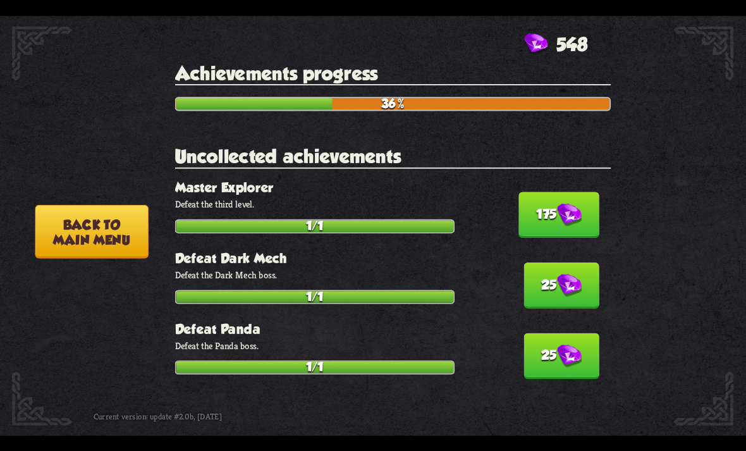
click at [572, 213] on img at bounding box center [569, 214] width 25 height 23
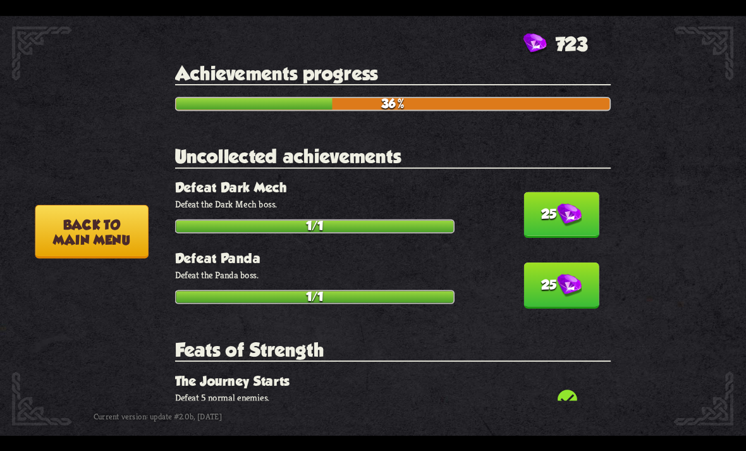
click at [573, 205] on img at bounding box center [569, 214] width 25 height 23
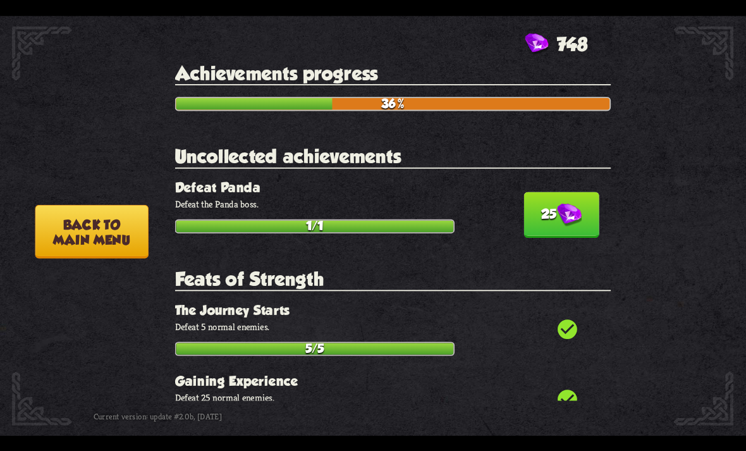
click at [573, 206] on img at bounding box center [569, 214] width 25 height 23
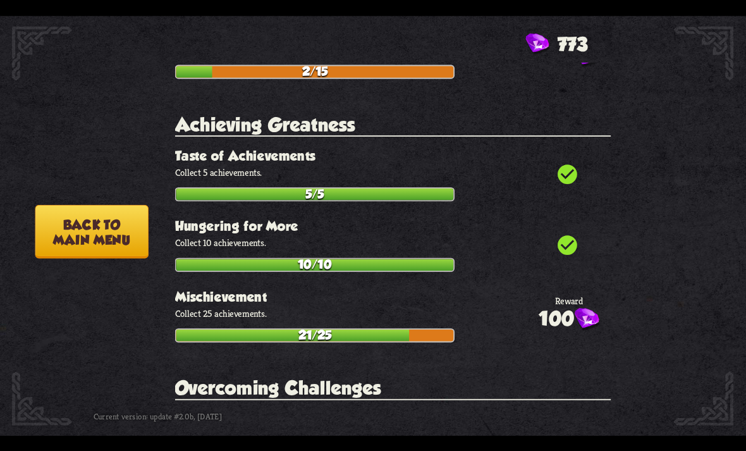
click at [115, 242] on button "Back to main menu" at bounding box center [91, 231] width 113 height 54
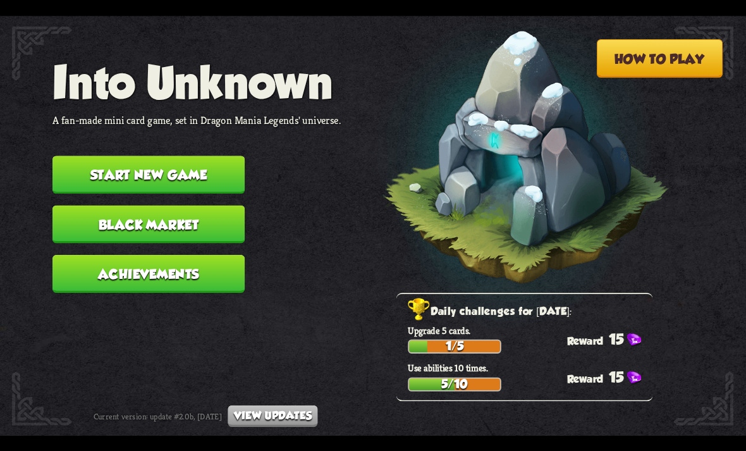
scroll to position [3634, 0]
